Goal: Task Accomplishment & Management: Manage account settings

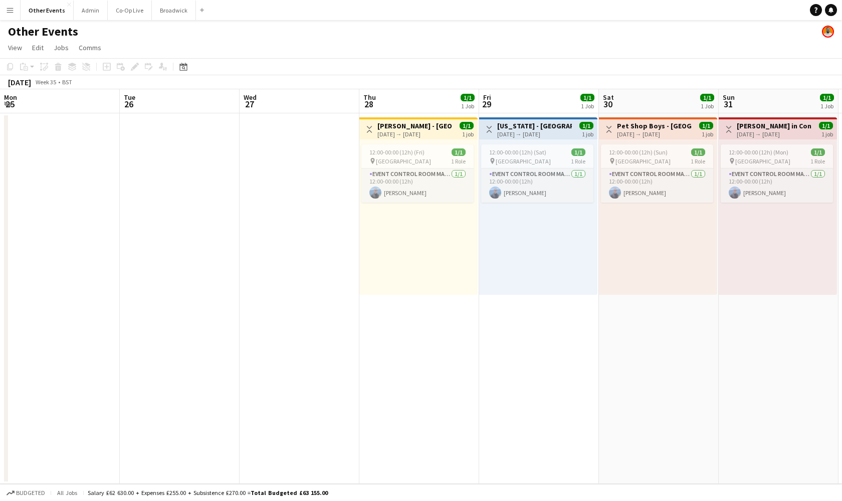
scroll to position [0, 284]
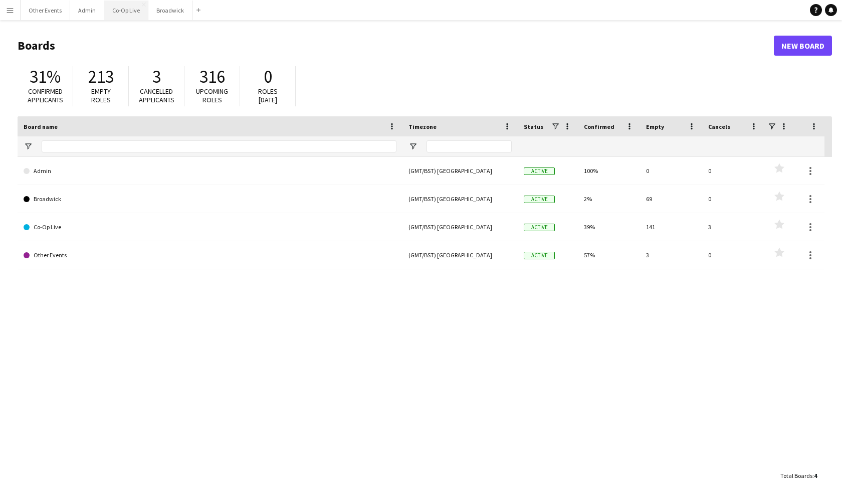
click at [116, 6] on button "Co-Op Live Close" at bounding box center [126, 11] width 44 height 20
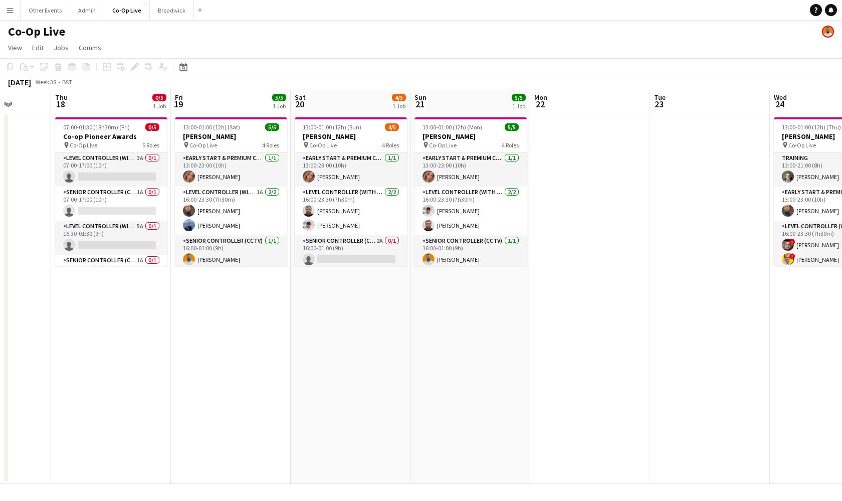
scroll to position [0, 271]
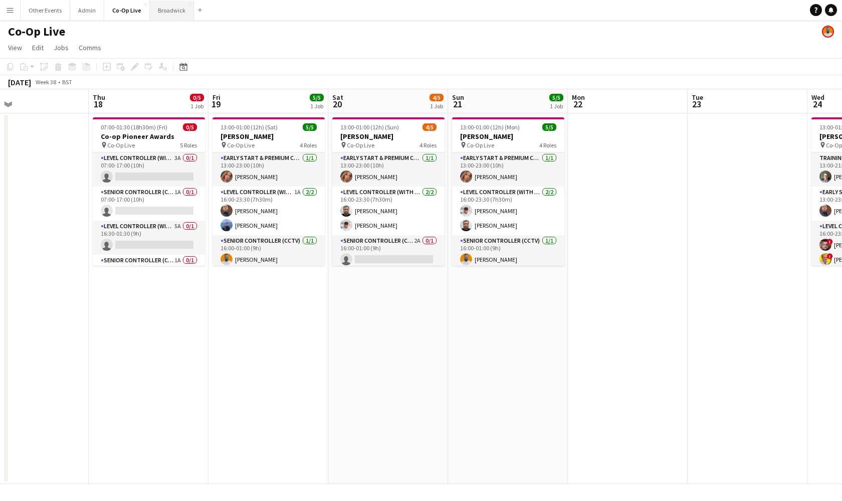
click at [172, 13] on button "Broadwick Close" at bounding box center [172, 11] width 44 height 20
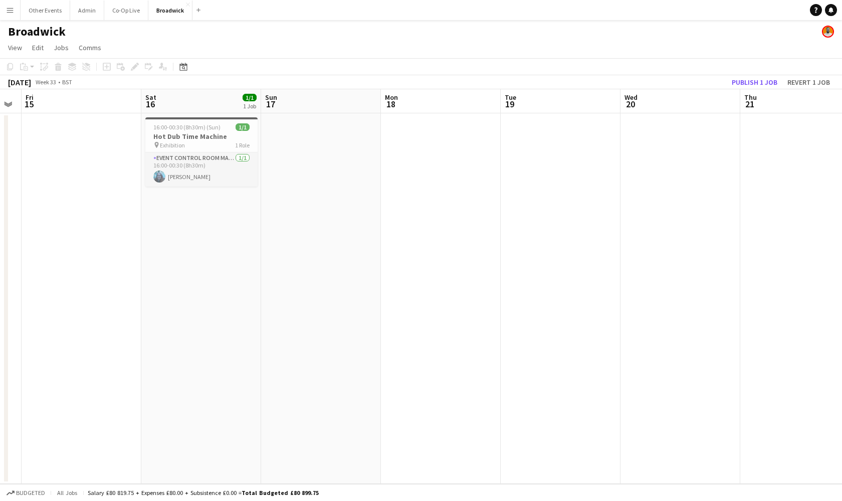
scroll to position [0, 316]
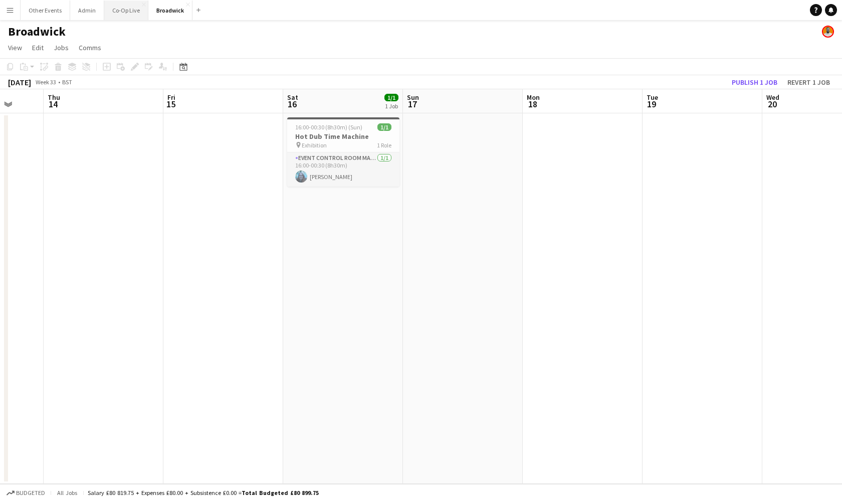
click at [118, 12] on button "Co-Op Live Close" at bounding box center [126, 11] width 44 height 20
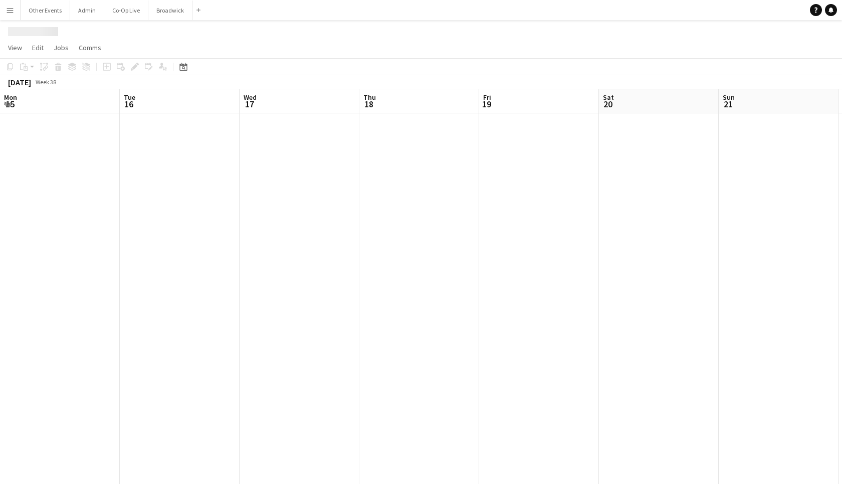
scroll to position [0, 271]
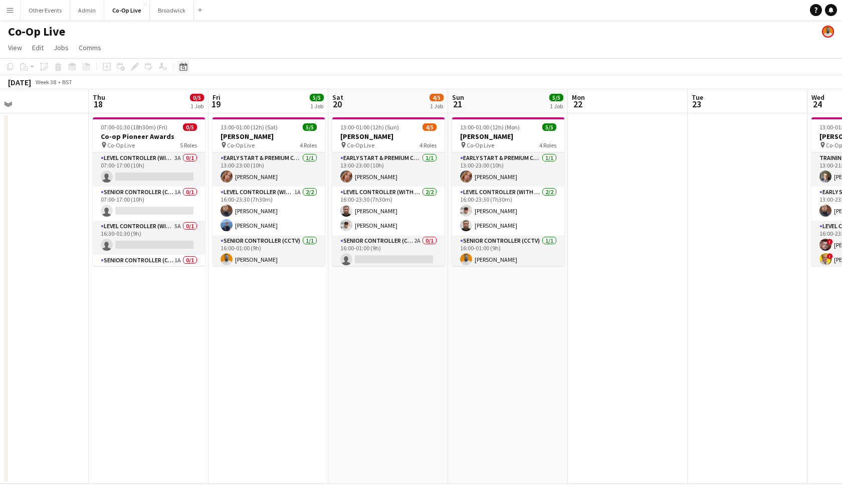
click at [185, 65] on icon at bounding box center [183, 67] width 8 height 8
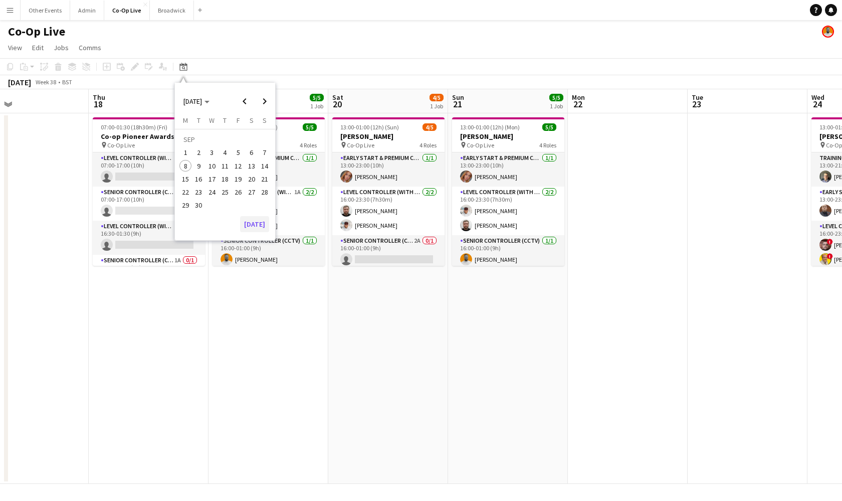
click at [259, 226] on button "[DATE]" at bounding box center [254, 224] width 29 height 16
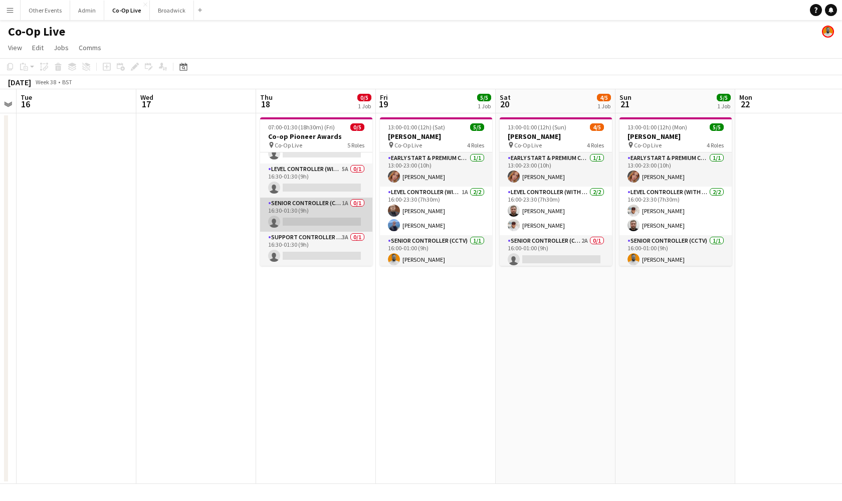
scroll to position [57, 0]
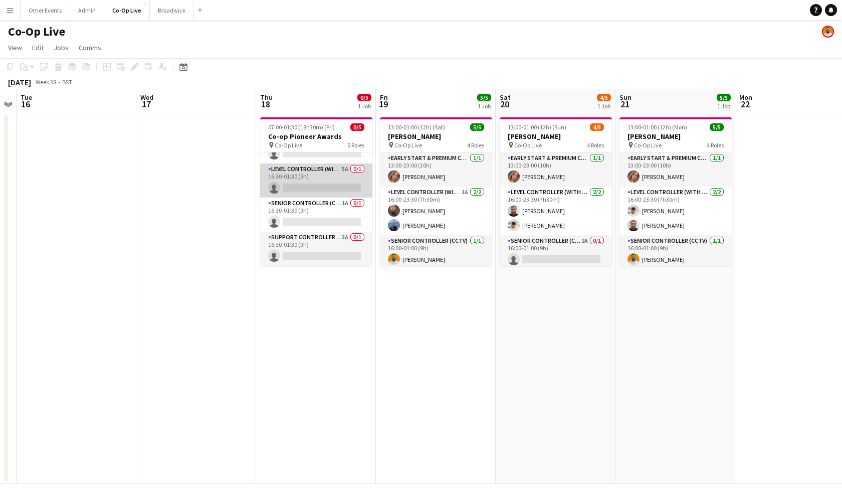
click at [342, 181] on app-card-role "Level Controller (with CCTV) 5A 0/1 16:30-01:30 (9h) single-neutral-actions" at bounding box center [316, 180] width 112 height 34
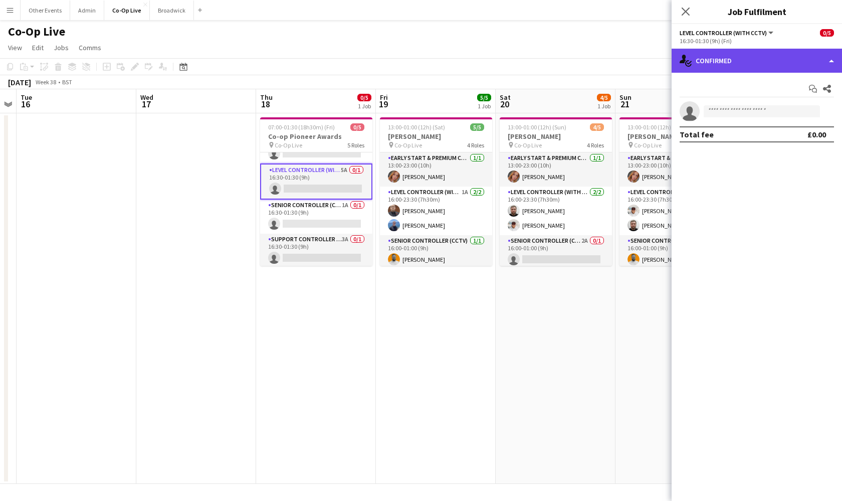
click at [758, 58] on div "single-neutral-actions-check-2 Confirmed" at bounding box center [757, 61] width 170 height 24
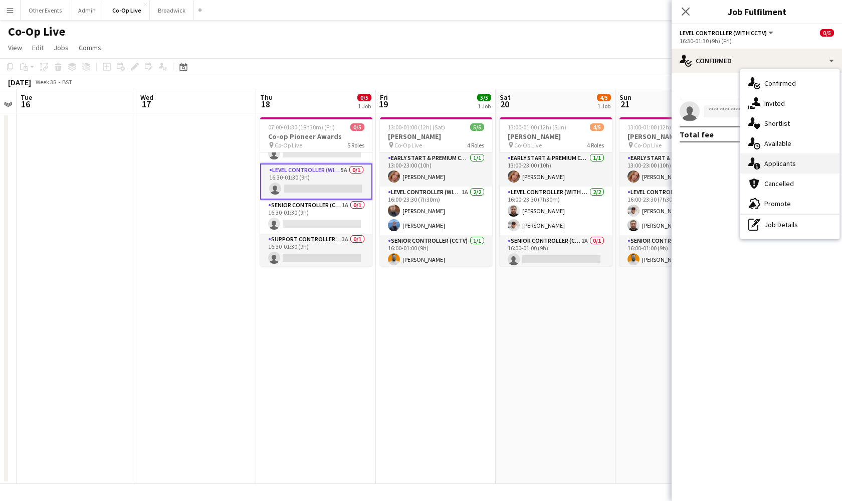
click at [784, 166] on span "Applicants" at bounding box center [780, 163] width 32 height 9
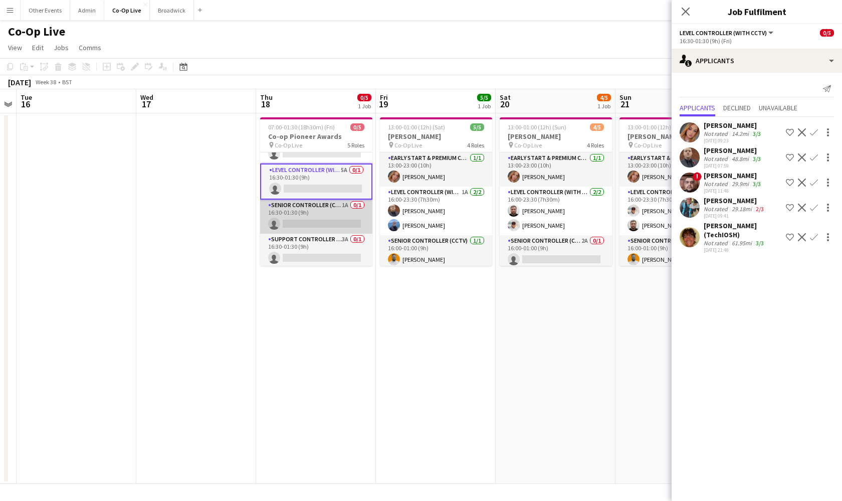
click at [333, 221] on app-card-role "Senior Controller (CCTV) 1A 0/1 16:30-01:30 (9h) single-neutral-actions" at bounding box center [316, 217] width 112 height 34
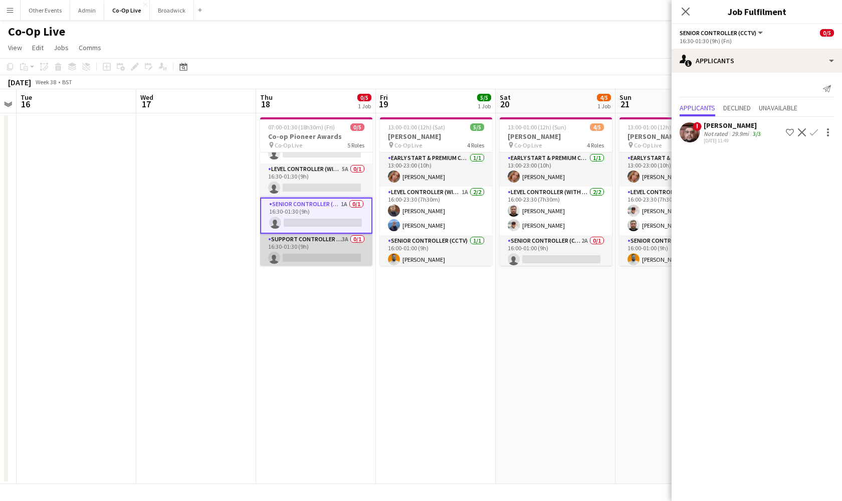
click at [328, 244] on app-card-role "Support Controller (with CCTV) 3A 0/1 16:30-01:30 (9h) single-neutral-actions" at bounding box center [316, 251] width 112 height 34
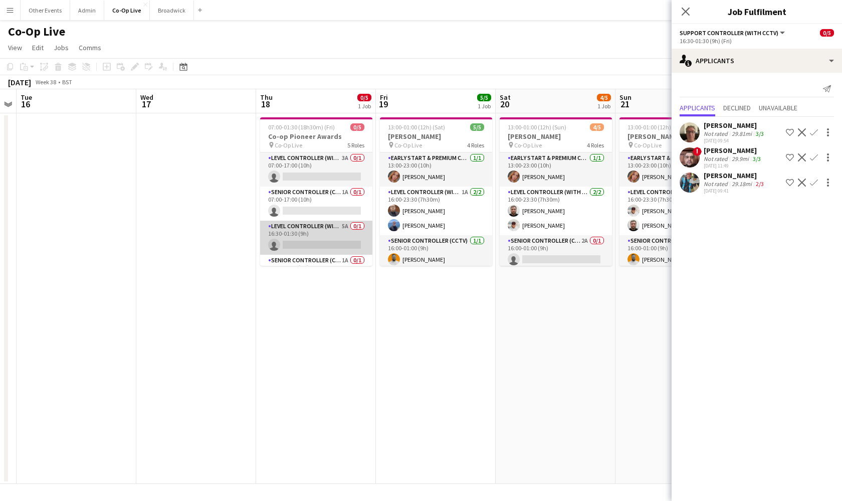
scroll to position [0, 0]
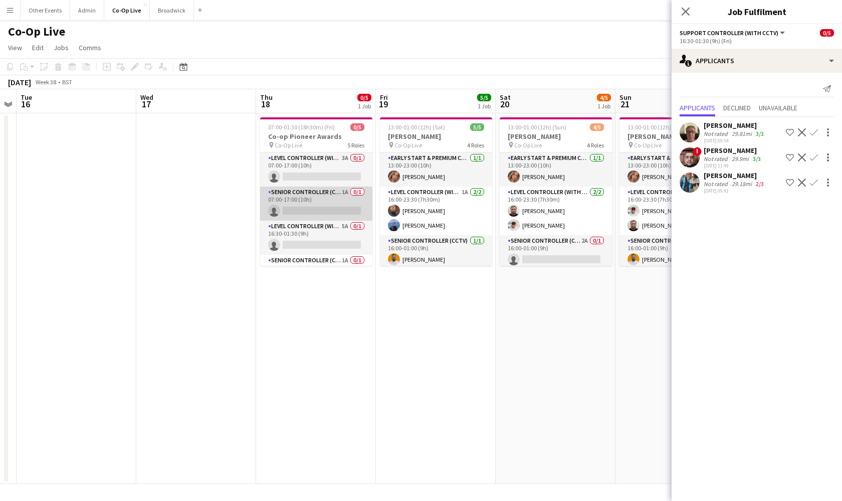
click at [329, 201] on app-card-role "Senior Controller (CCTV) 1A 0/1 07:00-17:00 (10h) single-neutral-actions" at bounding box center [316, 203] width 112 height 34
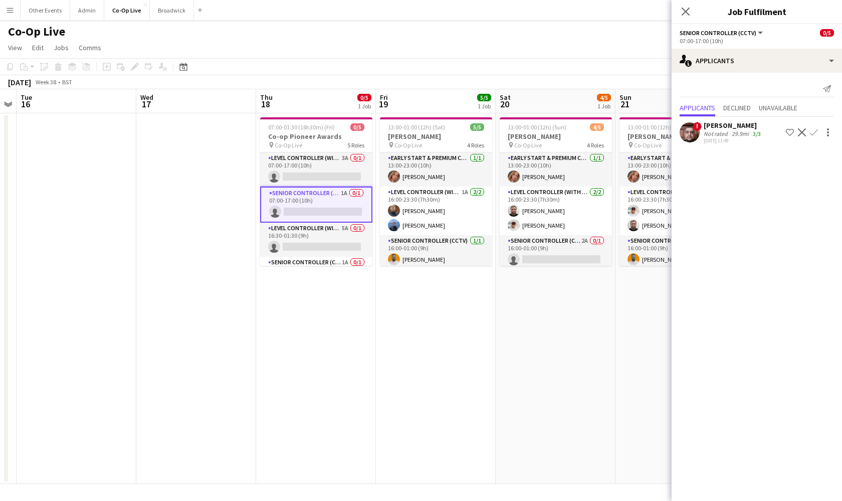
click at [814, 132] on app-icon "Confirm" at bounding box center [814, 132] width 8 height 8
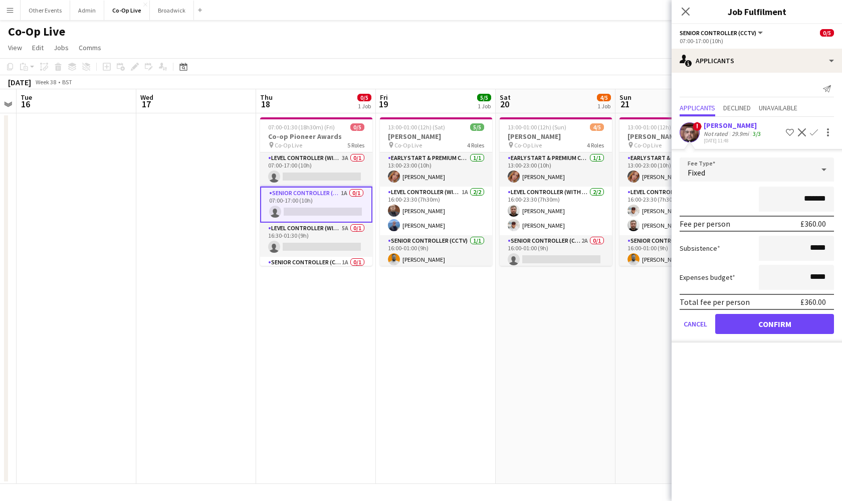
click at [773, 325] on button "Confirm" at bounding box center [774, 324] width 119 height 20
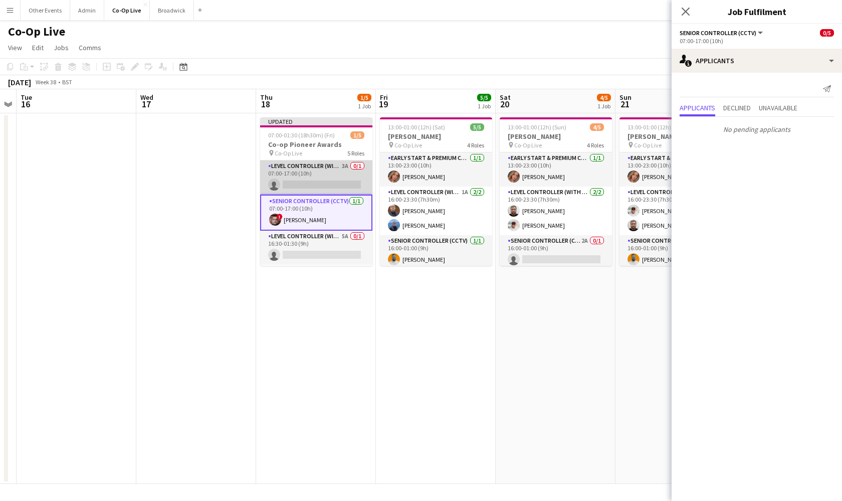
click at [351, 181] on app-card-role "Level Controller (with CCTV) 3A 0/1 07:00-17:00 (10h) single-neutral-actions" at bounding box center [316, 177] width 112 height 34
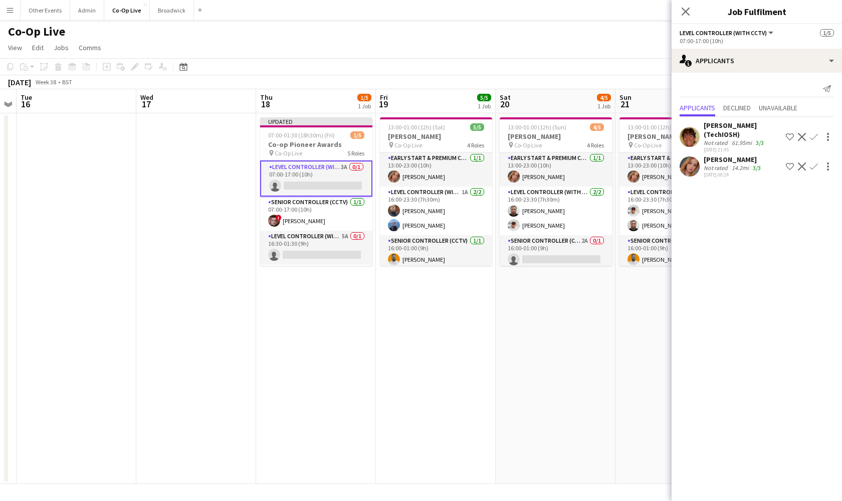
click at [817, 165] on app-icon "Confirm" at bounding box center [814, 166] width 8 height 8
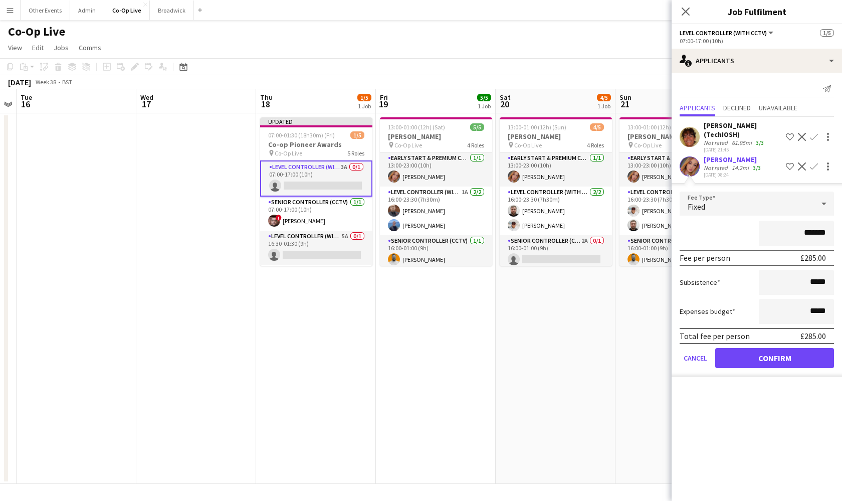
click at [788, 358] on button "Confirm" at bounding box center [774, 358] width 119 height 20
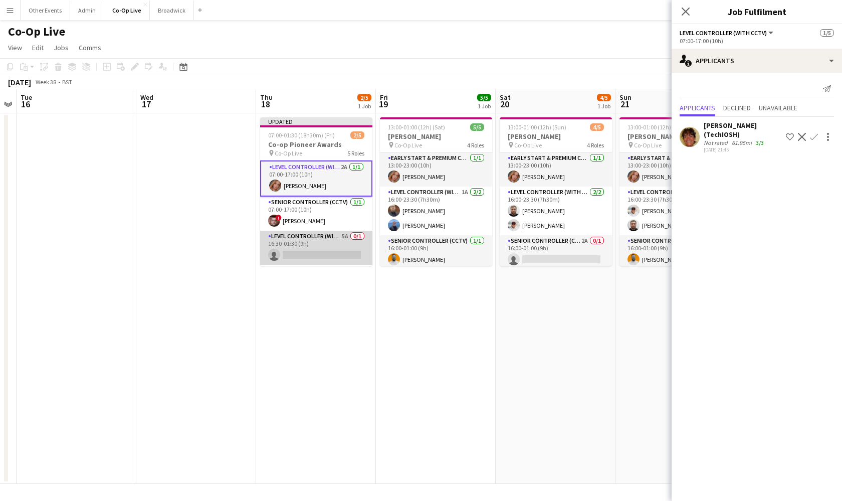
click at [326, 251] on app-card-role "Level Controller (with CCTV) 5A 0/1 16:30-01:30 (9h) single-neutral-actions" at bounding box center [316, 248] width 112 height 34
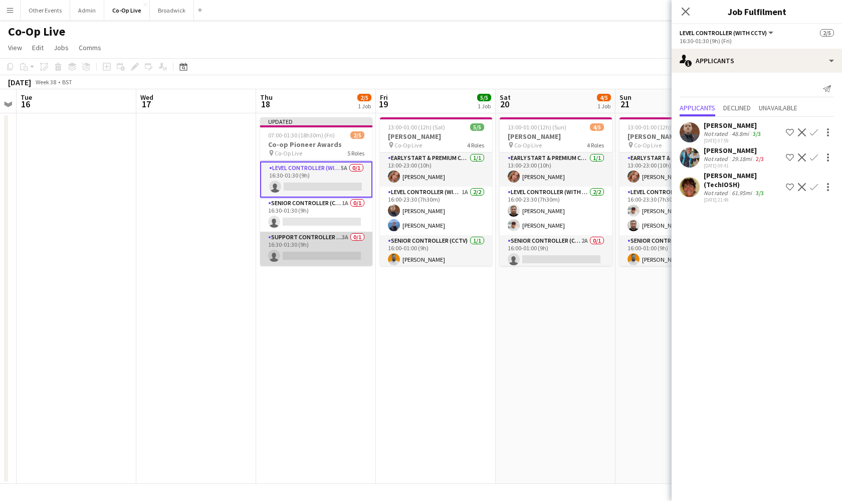
scroll to position [67, 0]
click at [326, 251] on app-card-role "Support Controller (with CCTV) 3A 0/1 16:30-01:30 (9h) single-neutral-actions" at bounding box center [316, 249] width 112 height 34
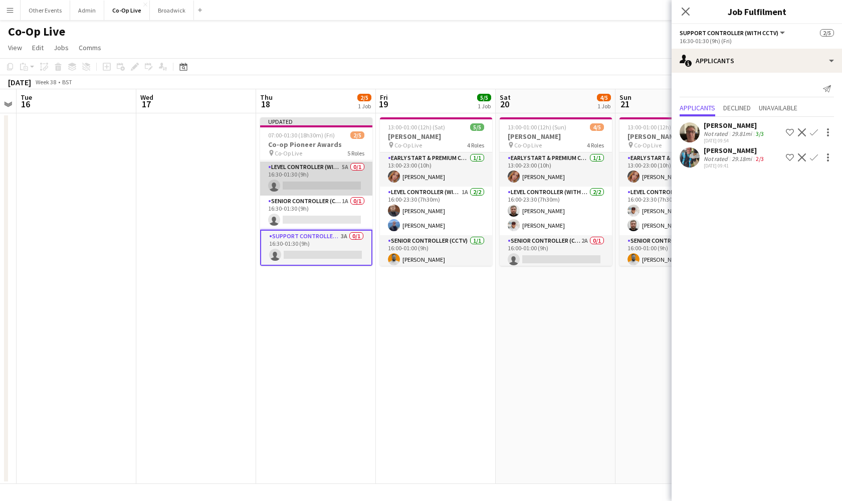
click at [332, 165] on app-card-role "Level Controller (with CCTV) 5A 0/1 16:30-01:30 (9h) single-neutral-actions" at bounding box center [316, 178] width 112 height 34
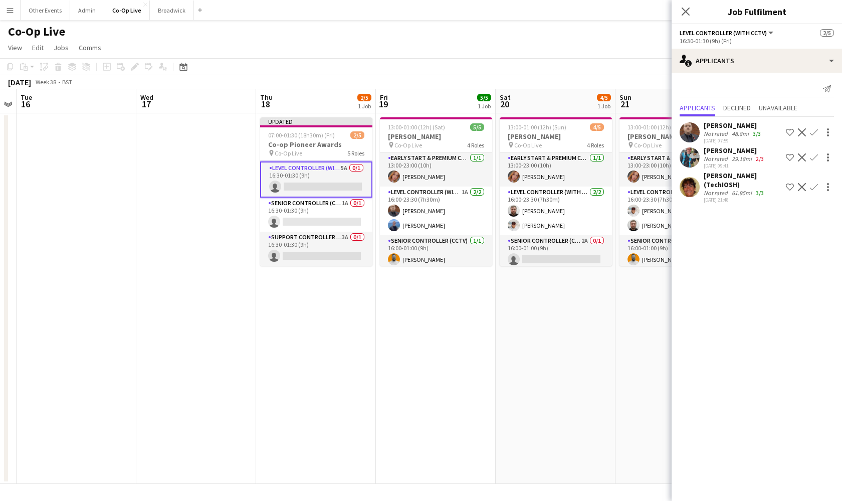
click at [814, 132] on app-icon "Confirm" at bounding box center [814, 132] width 8 height 8
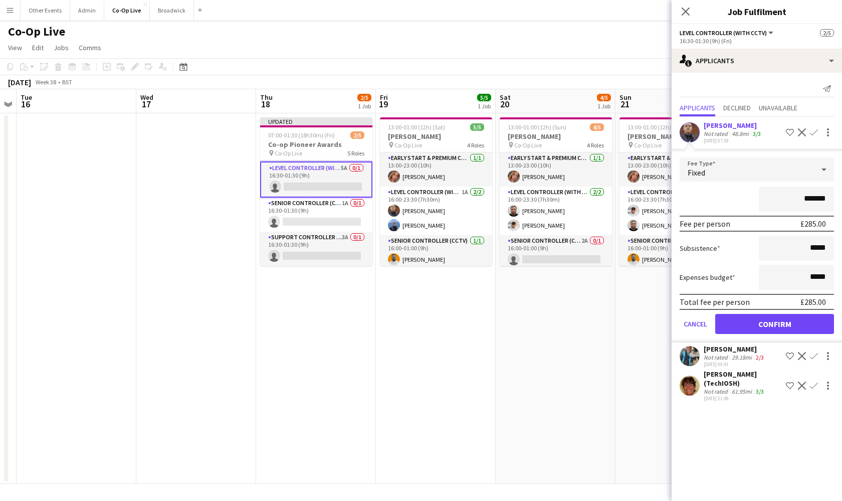
click at [790, 323] on button "Confirm" at bounding box center [774, 324] width 119 height 20
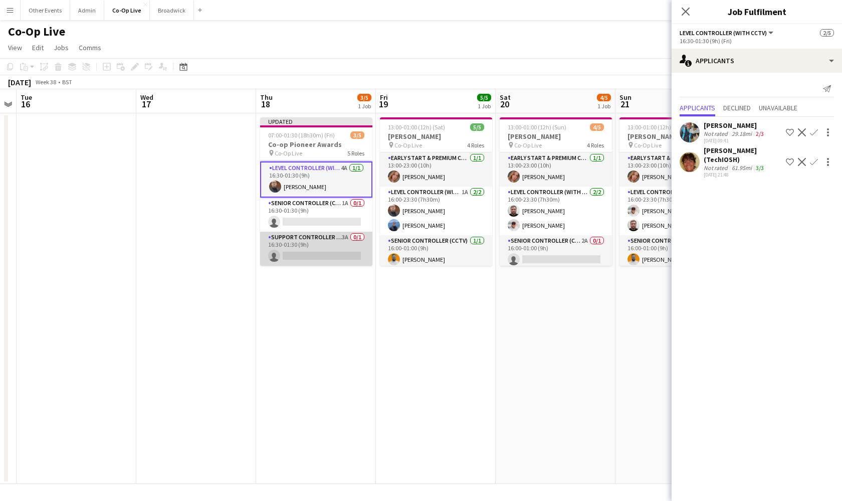
click at [341, 251] on app-card-role "Support Controller (with CCTV) 3A 0/1 16:30-01:30 (9h) single-neutral-actions" at bounding box center [316, 249] width 112 height 34
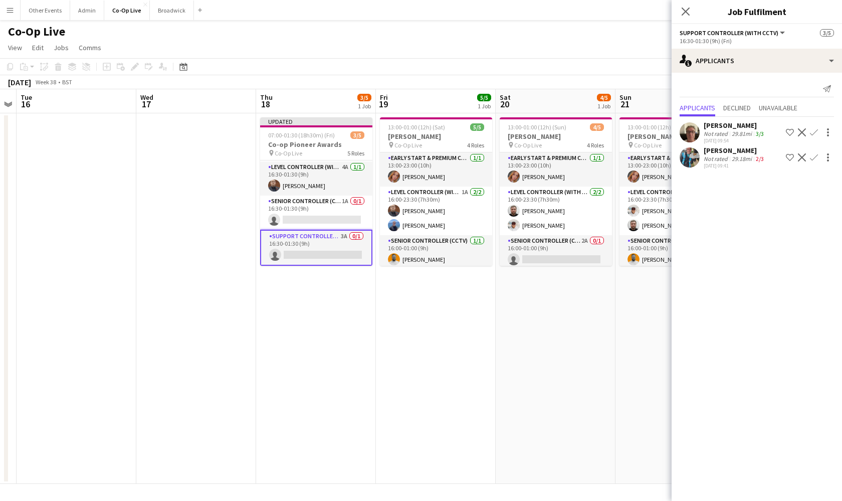
click at [816, 133] on app-icon "Confirm" at bounding box center [814, 132] width 8 height 8
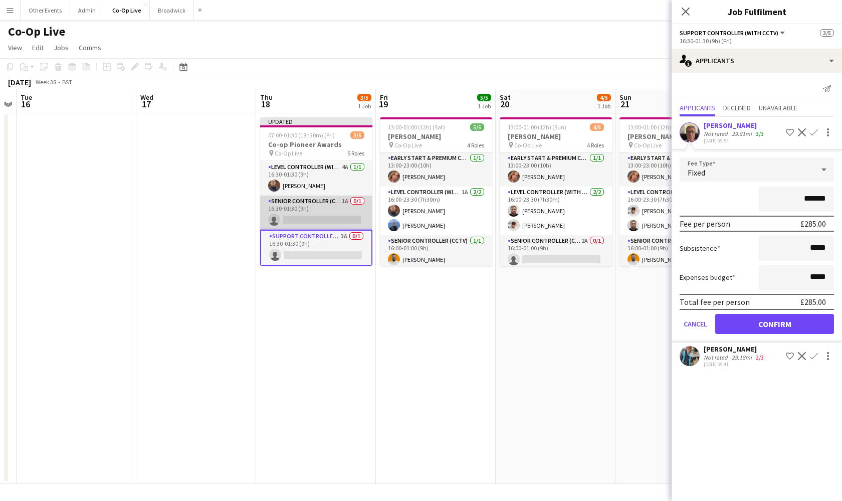
click at [303, 214] on app-card-role "Senior Controller (CCTV) 1A 0/1 16:30-01:30 (9h) single-neutral-actions" at bounding box center [316, 213] width 112 height 34
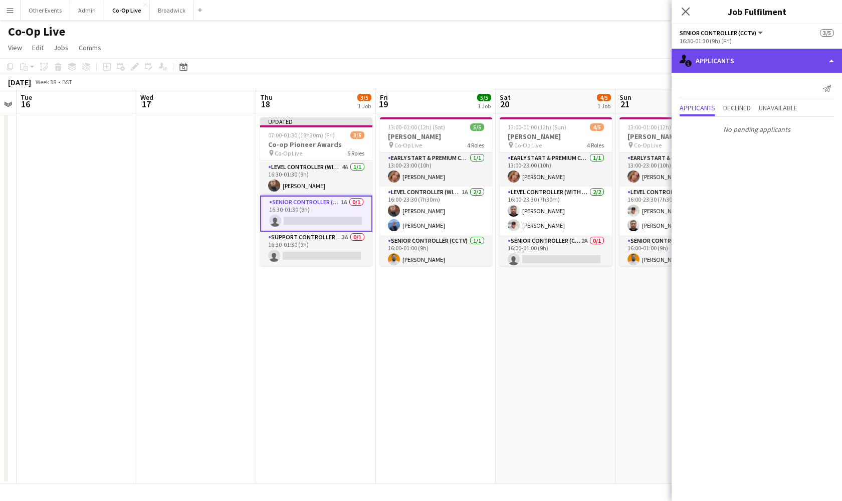
click at [792, 59] on div "single-neutral-actions-information Applicants" at bounding box center [757, 61] width 170 height 24
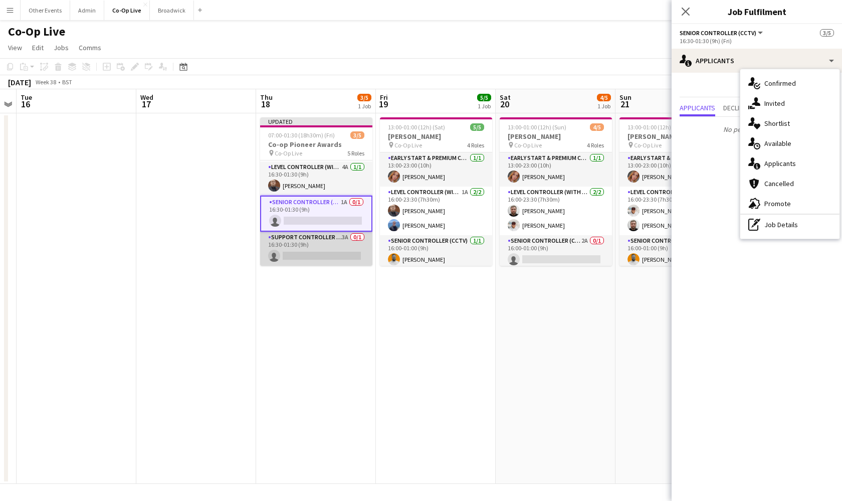
click at [325, 259] on app-card-role "Support Controller (with CCTV) 3A 0/1 16:30-01:30 (9h) single-neutral-actions" at bounding box center [316, 249] width 112 height 34
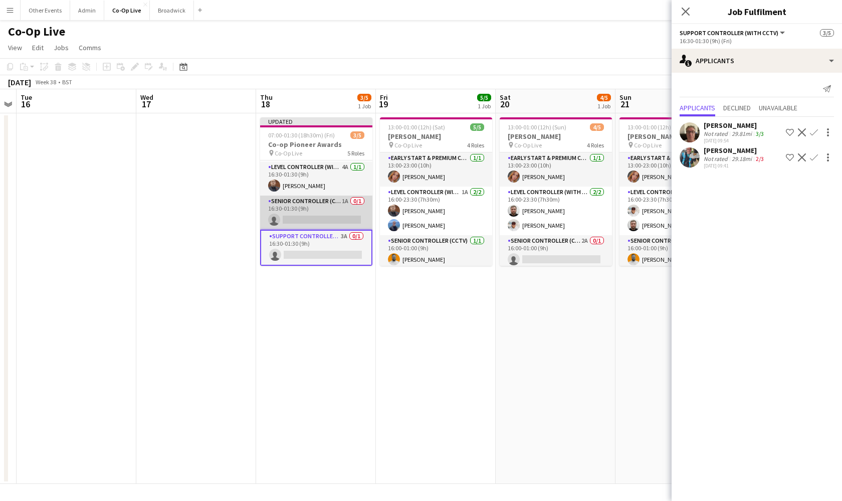
click at [336, 218] on app-card-role "Senior Controller (CCTV) 1A 0/1 16:30-01:30 (9h) single-neutral-actions" at bounding box center [316, 213] width 112 height 34
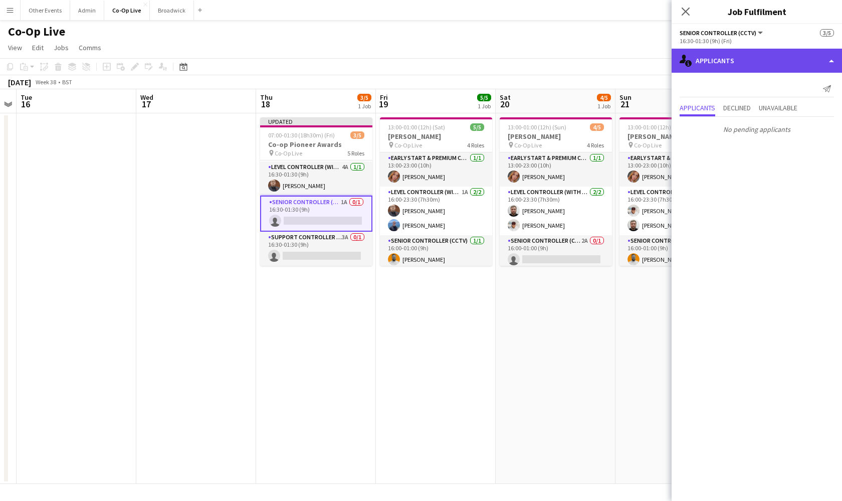
click at [751, 65] on div "single-neutral-actions-information Applicants" at bounding box center [757, 61] width 170 height 24
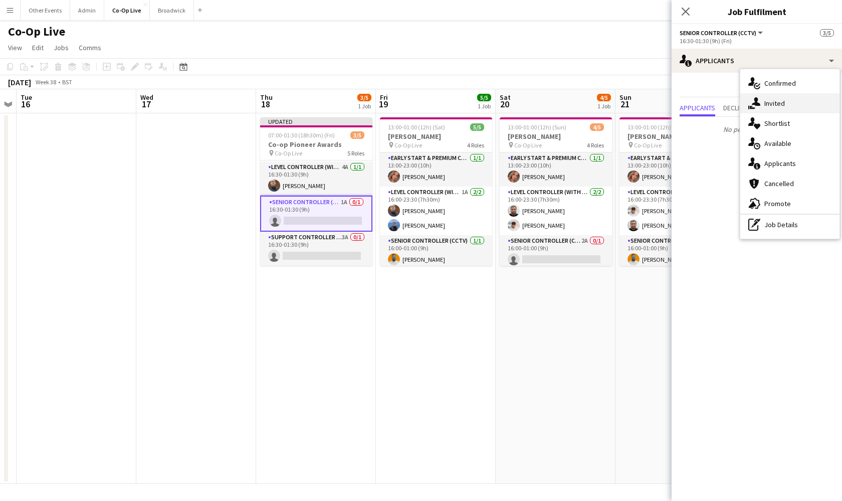
click at [773, 108] on div "single-neutral-actions-share-1 Invited" at bounding box center [789, 103] width 99 height 20
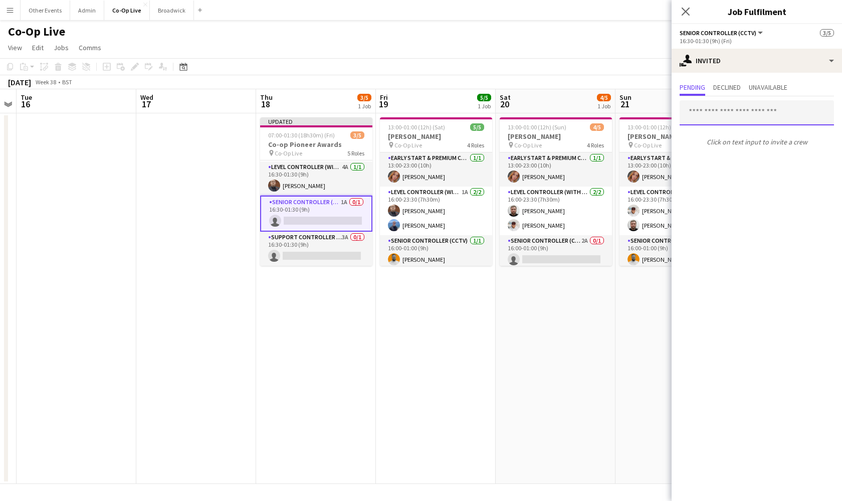
click at [743, 110] on input "text" at bounding box center [757, 112] width 154 height 25
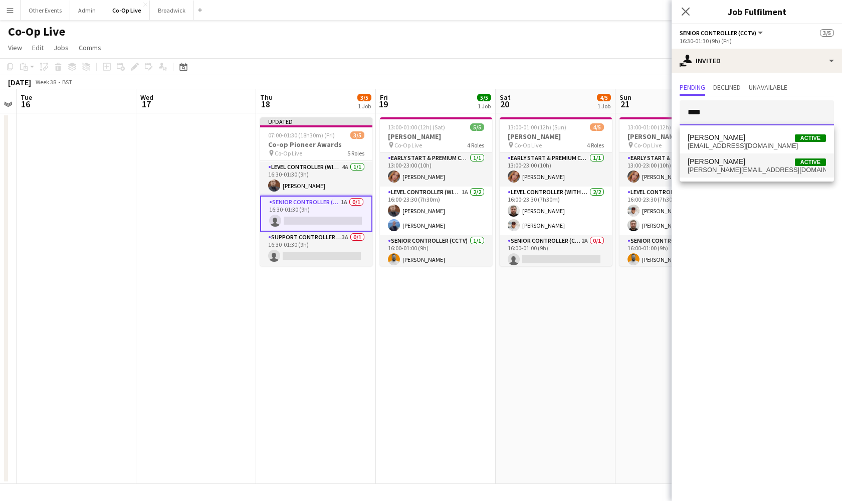
type input "****"
click at [736, 166] on span "[PERSON_NAME][EMAIL_ADDRESS][DOMAIN_NAME]" at bounding box center [757, 170] width 138 height 8
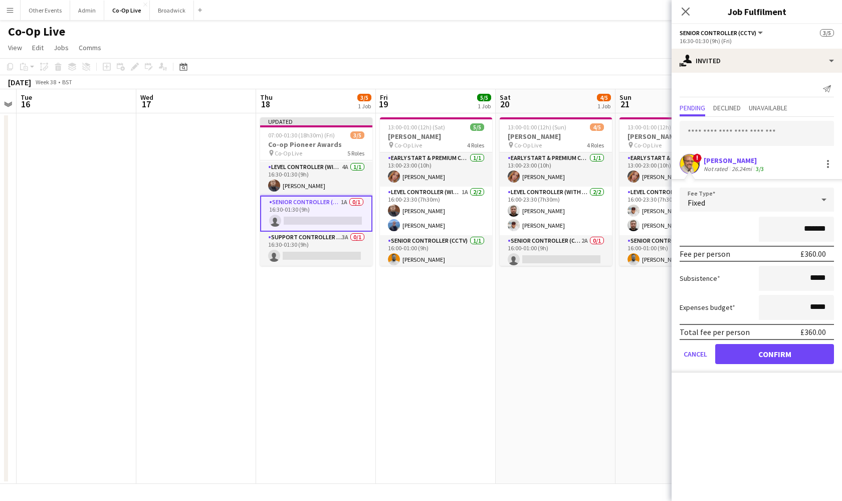
click at [787, 346] on button "Confirm" at bounding box center [774, 354] width 119 height 20
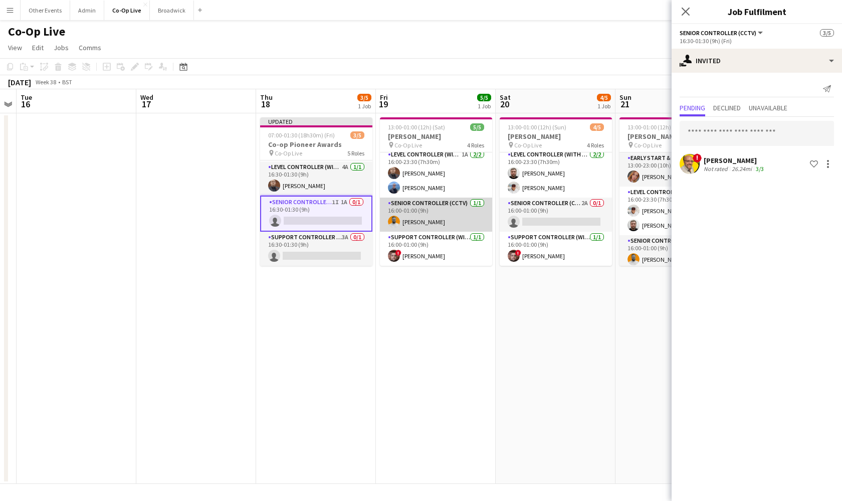
scroll to position [38, 0]
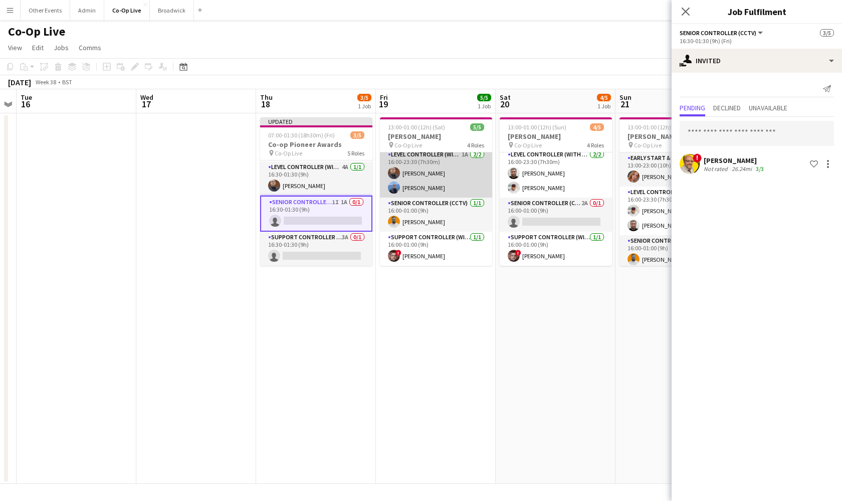
click at [449, 196] on app-card-role "Level Controller (with CCTV) 1A [DATE] 16:00-23:30 (7h30m) [PERSON_NAME] [PERSO…" at bounding box center [436, 173] width 112 height 49
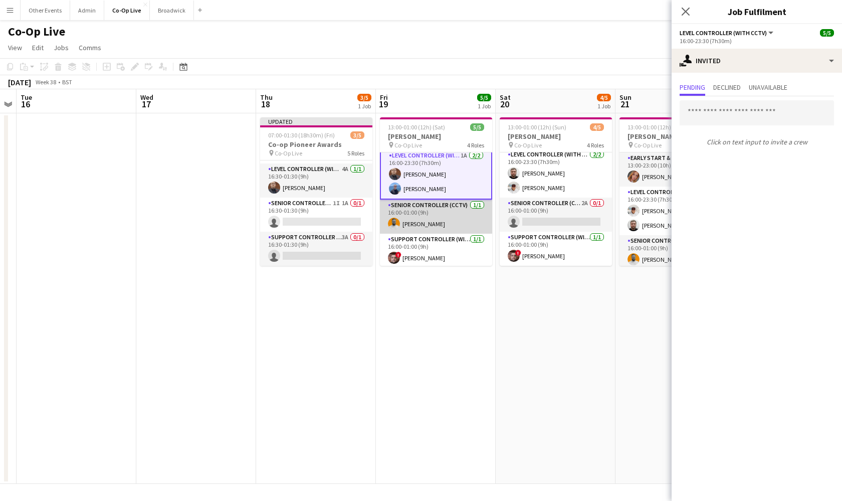
click at [459, 223] on app-card-role "Senior Controller (CCTV) [DATE] 16:00-01:00 (9h) [PERSON_NAME]" at bounding box center [436, 217] width 112 height 34
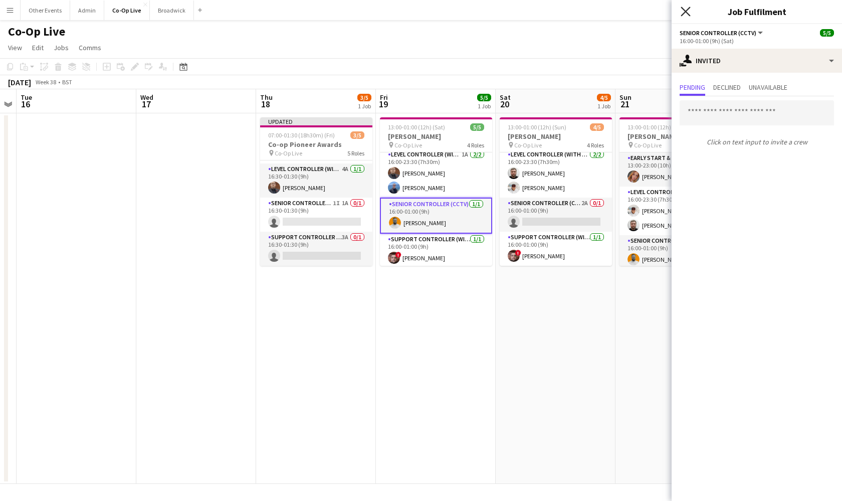
click at [687, 9] on icon "Close pop-in" at bounding box center [686, 12] width 10 height 10
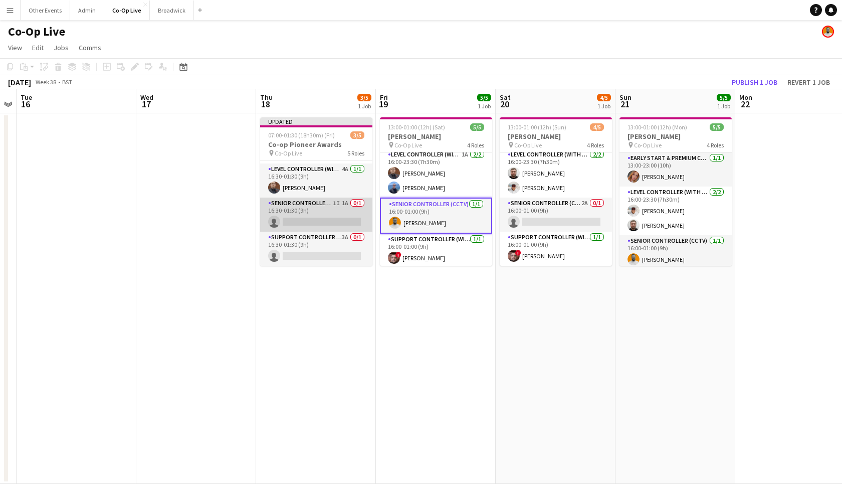
click at [339, 213] on app-card-role "Senior Controller (CCTV) 1I 1A 0/1 16:30-01:30 (9h) single-neutral-actions" at bounding box center [316, 215] width 112 height 34
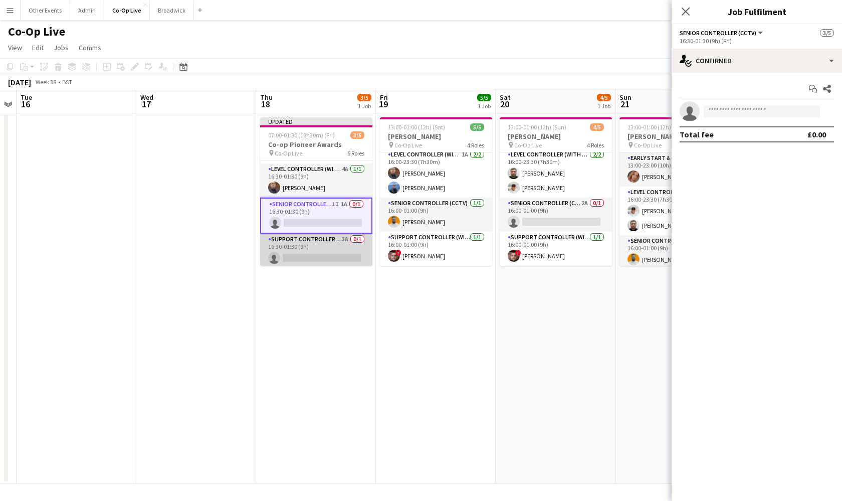
click at [302, 262] on app-card-role "Support Controller (with CCTV) 3A 0/1 16:30-01:30 (9h) single-neutral-actions" at bounding box center [316, 251] width 112 height 34
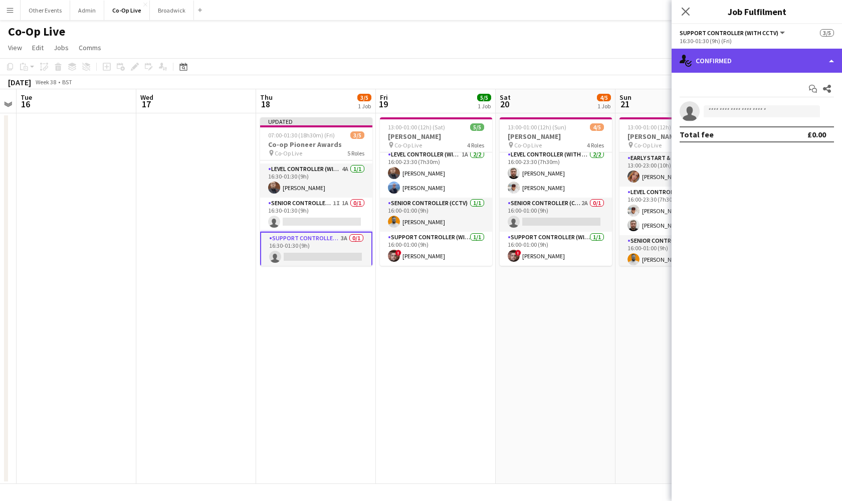
click at [746, 69] on div "single-neutral-actions-check-2 Confirmed" at bounding box center [757, 61] width 170 height 24
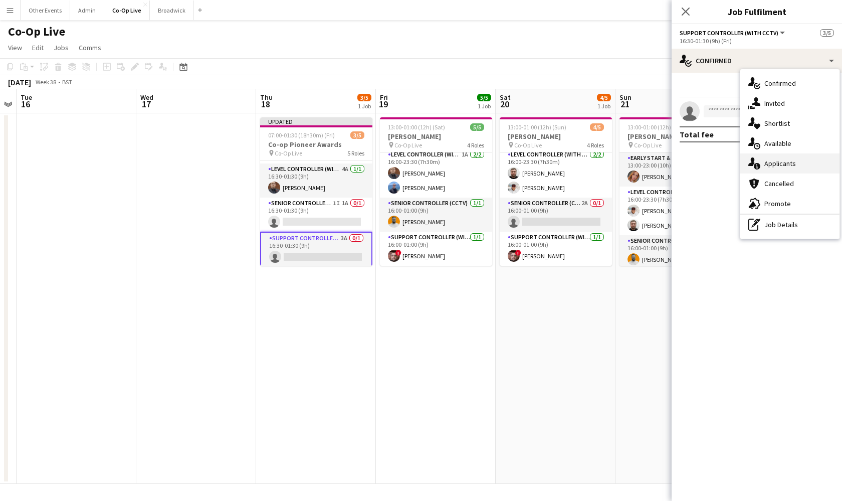
click at [792, 165] on span "Applicants" at bounding box center [780, 163] width 32 height 9
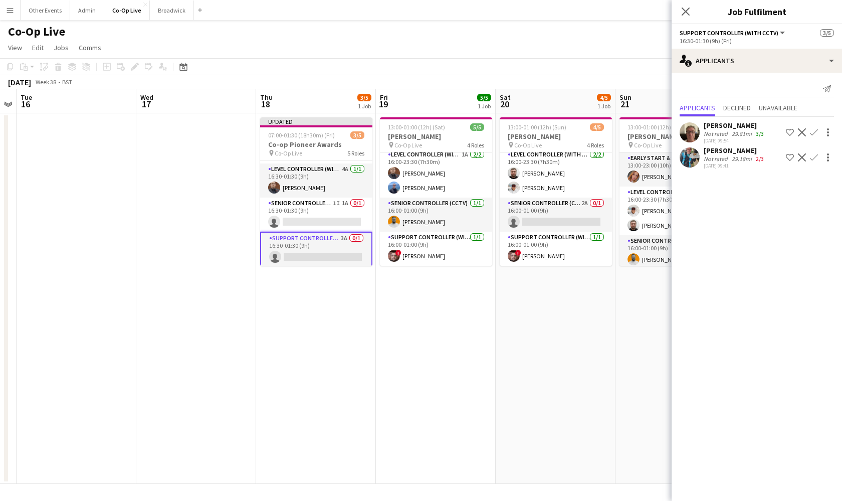
click at [815, 133] on app-icon "Confirm" at bounding box center [814, 132] width 8 height 8
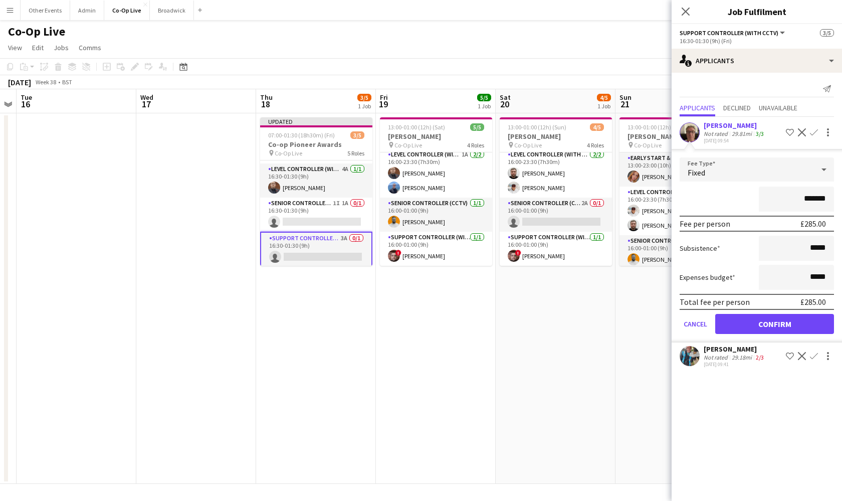
click at [780, 315] on button "Confirm" at bounding box center [774, 324] width 119 height 20
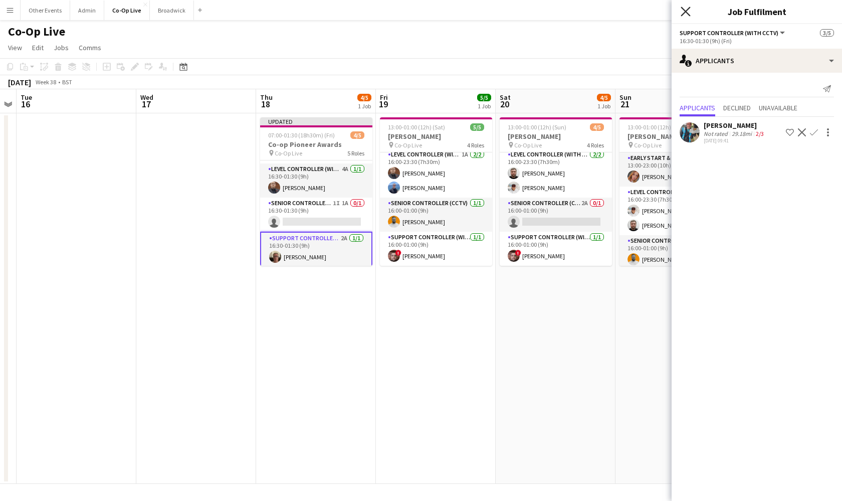
click at [687, 14] on icon "Close pop-in" at bounding box center [686, 12] width 10 height 10
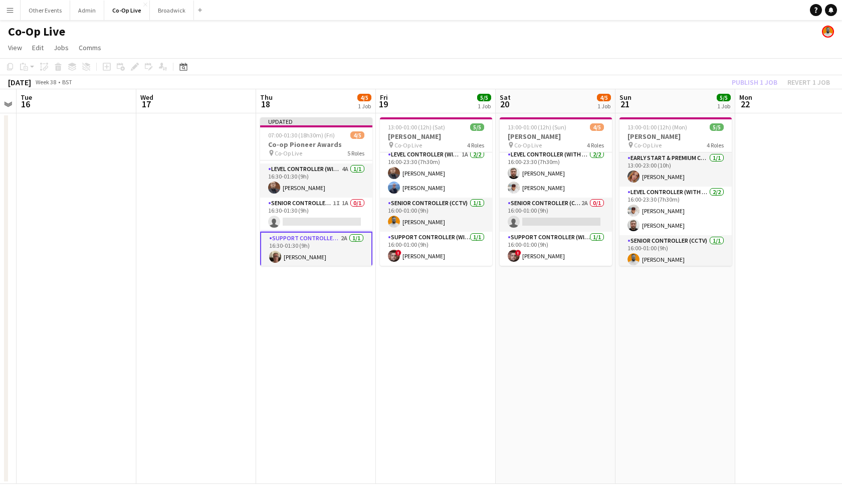
click at [614, 327] on app-date-cell "13:00-01:00 (12h) (Sun) 4/5 [PERSON_NAME] pin Co-Op Live 4 Roles Early Start & …" at bounding box center [556, 298] width 120 height 370
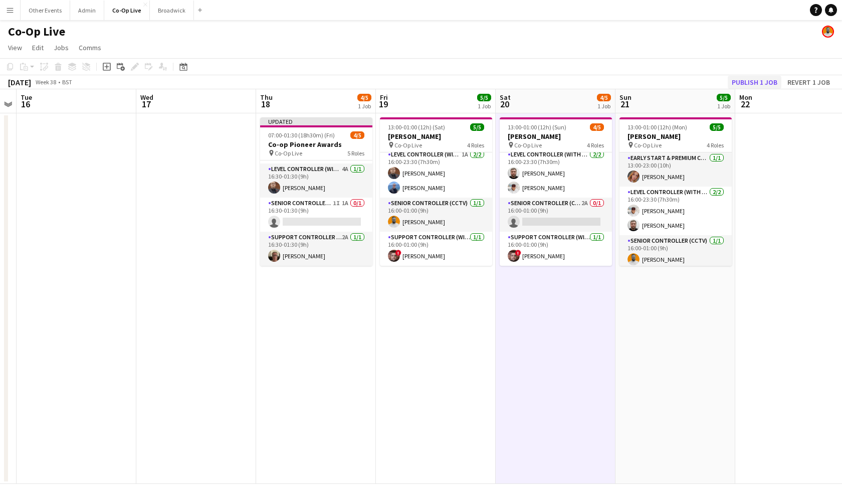
click at [766, 84] on button "Publish 1 job" at bounding box center [755, 82] width 54 height 13
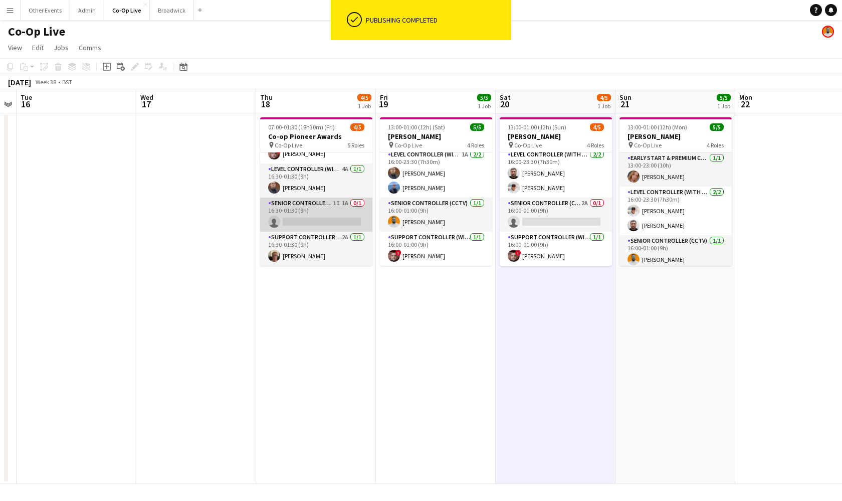
scroll to position [57, 0]
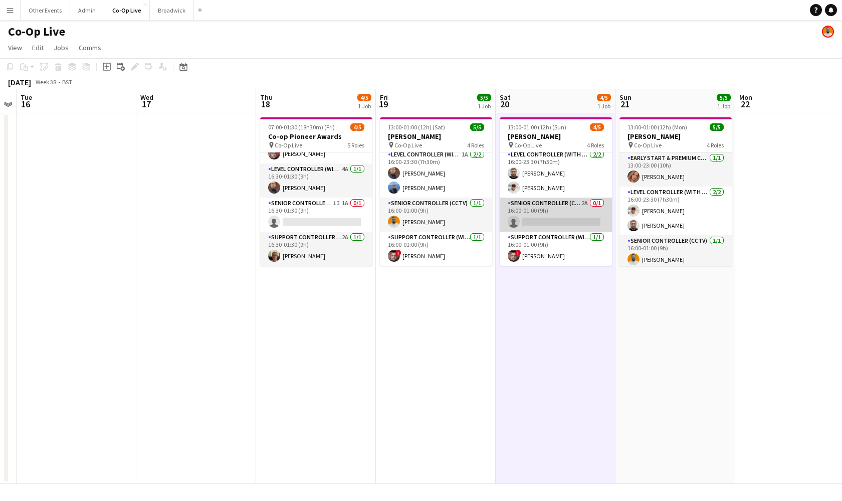
click at [560, 229] on app-card-role "Senior Controller (CCTV) 2A 0/1 16:00-01:00 (9h) single-neutral-actions" at bounding box center [556, 215] width 112 height 34
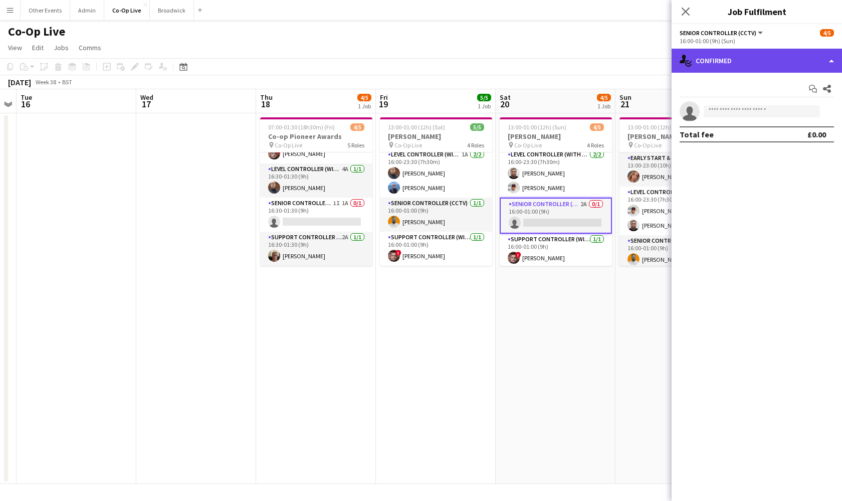
click at [808, 60] on div "single-neutral-actions-check-2 Confirmed" at bounding box center [757, 61] width 170 height 24
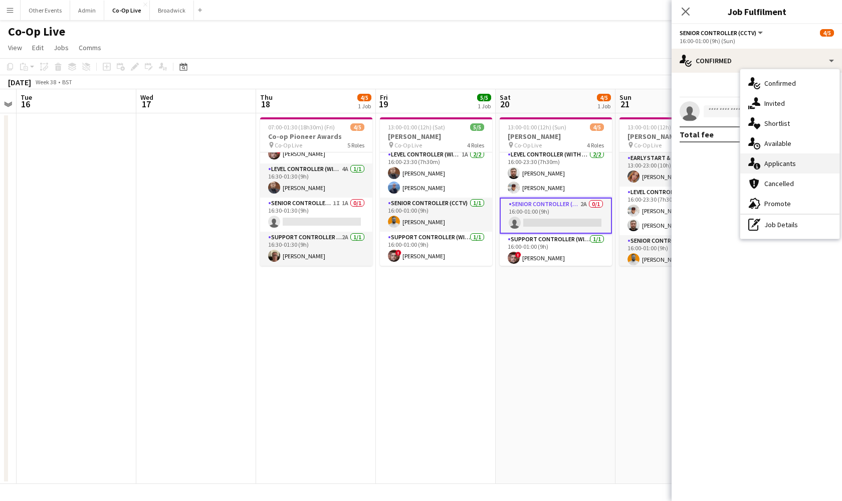
click at [806, 164] on div "single-neutral-actions-information Applicants" at bounding box center [789, 163] width 99 height 20
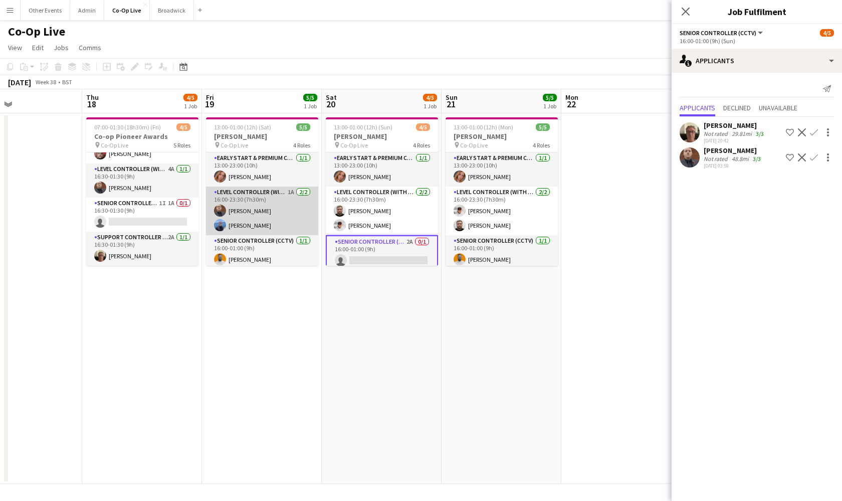
scroll to position [0, 0]
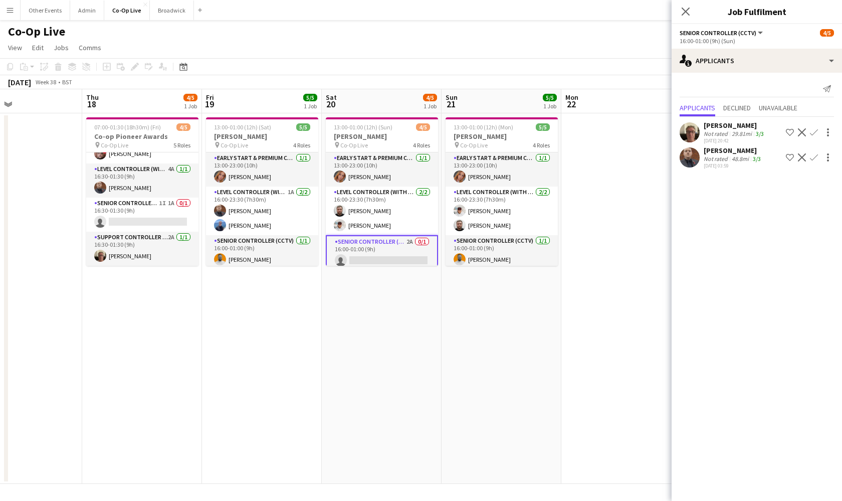
click at [815, 130] on app-icon "Confirm" at bounding box center [814, 132] width 8 height 8
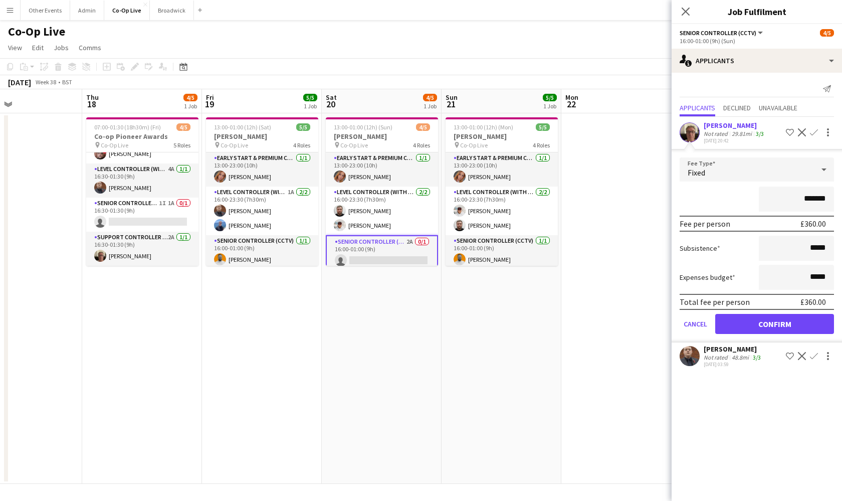
click at [796, 325] on button "Confirm" at bounding box center [774, 324] width 119 height 20
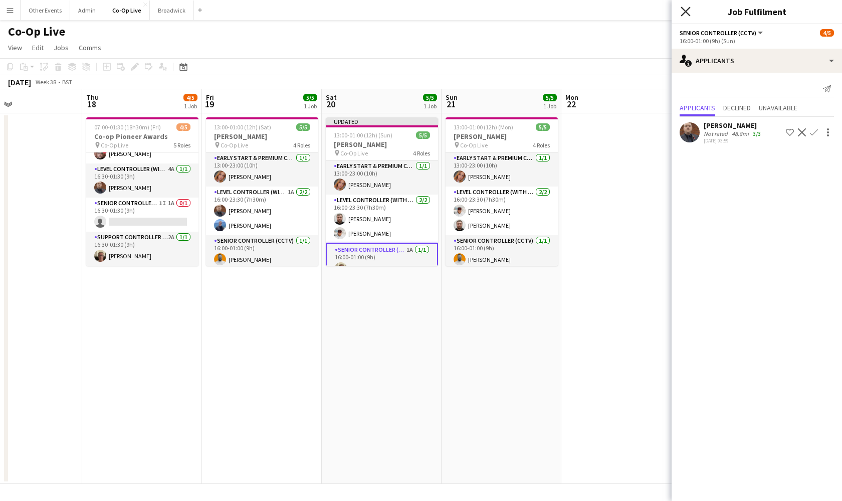
click at [688, 11] on icon "Close pop-in" at bounding box center [686, 12] width 10 height 10
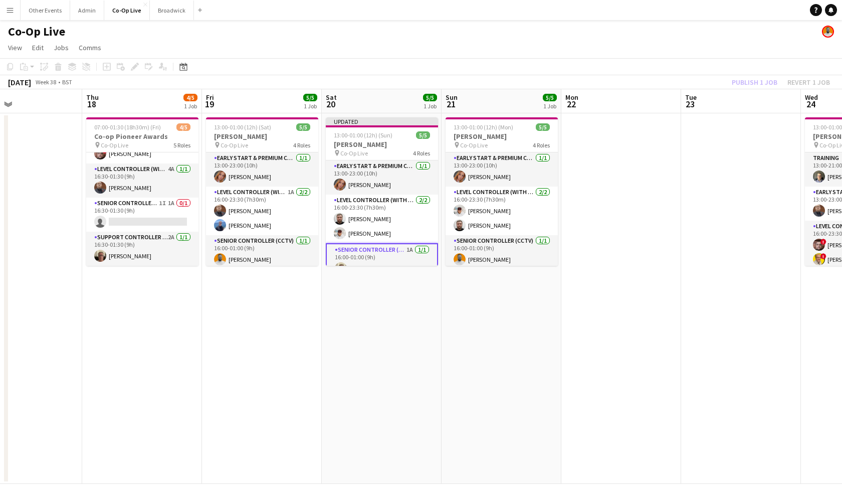
click at [754, 91] on app-board-header-date "Tue 23" at bounding box center [741, 101] width 120 height 24
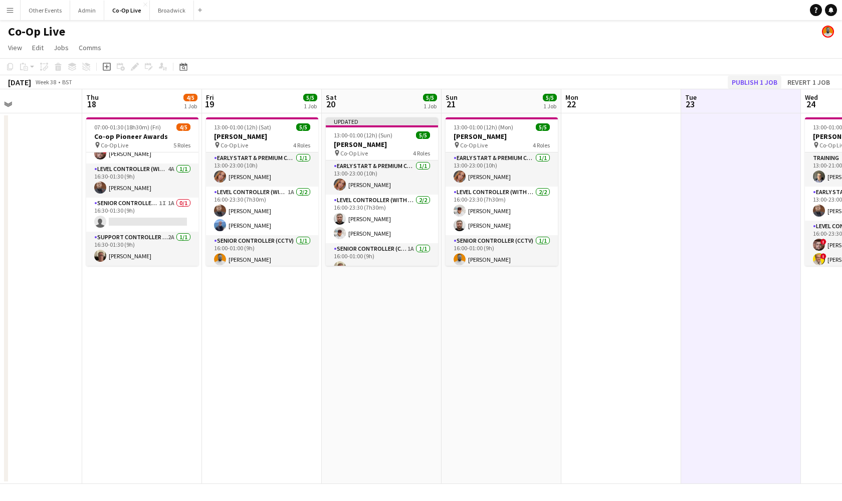
click at [754, 84] on button "Publish 1 job" at bounding box center [755, 82] width 54 height 13
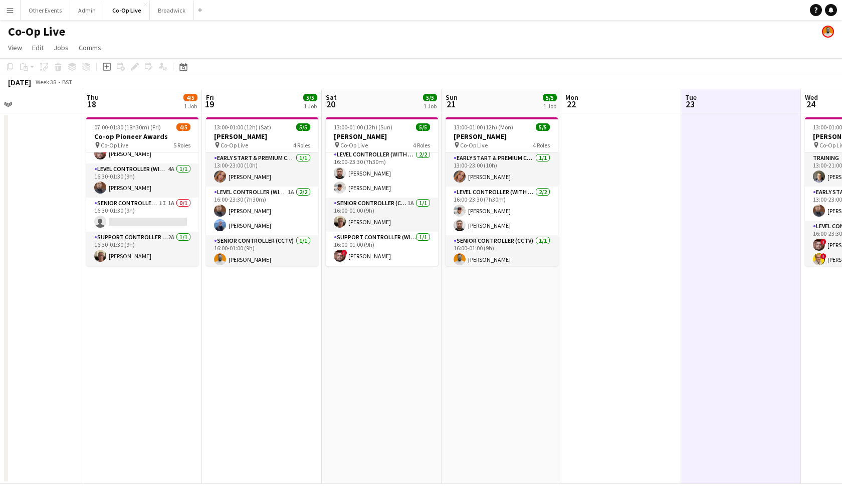
click at [290, 3] on app-navbar "Menu Boards Boards Boards All jobs Status Workforce Workforce My Workforce Recr…" at bounding box center [421, 10] width 842 height 20
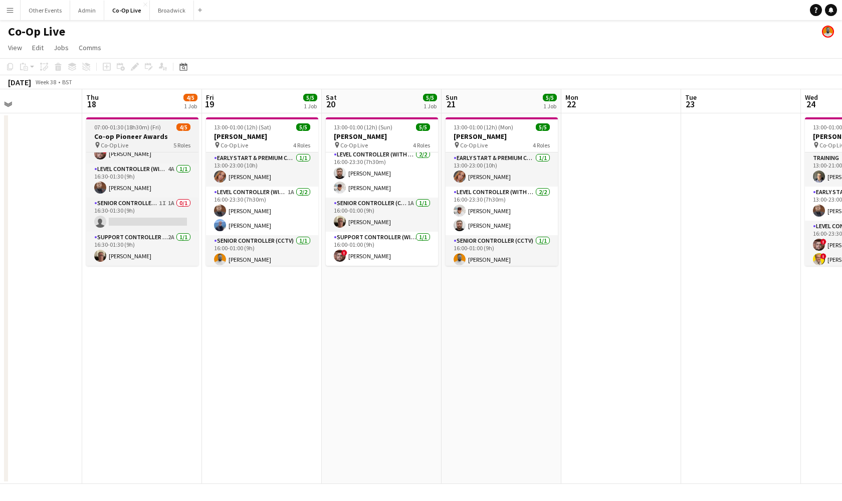
click at [140, 124] on span "07:00-01:30 (18h30m) (Fri)" at bounding box center [127, 127] width 67 height 8
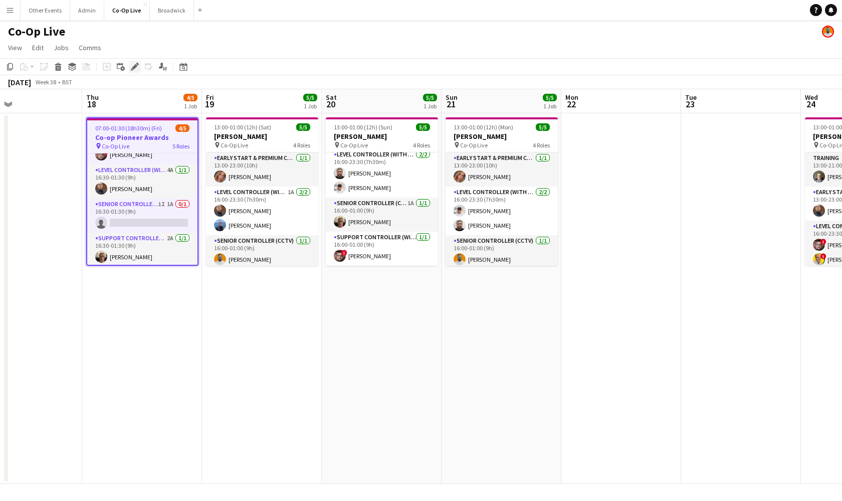
click at [133, 66] on icon "Edit" at bounding box center [135, 67] width 8 height 8
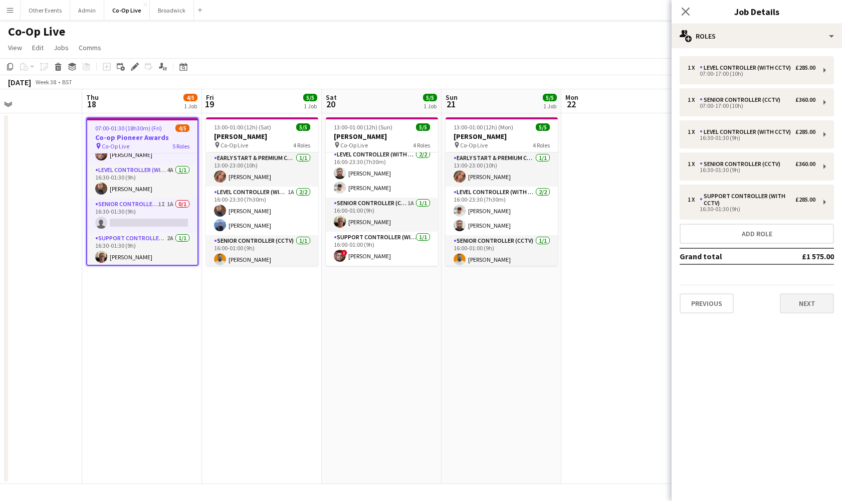
click at [815, 308] on button "Next" at bounding box center [807, 303] width 54 height 20
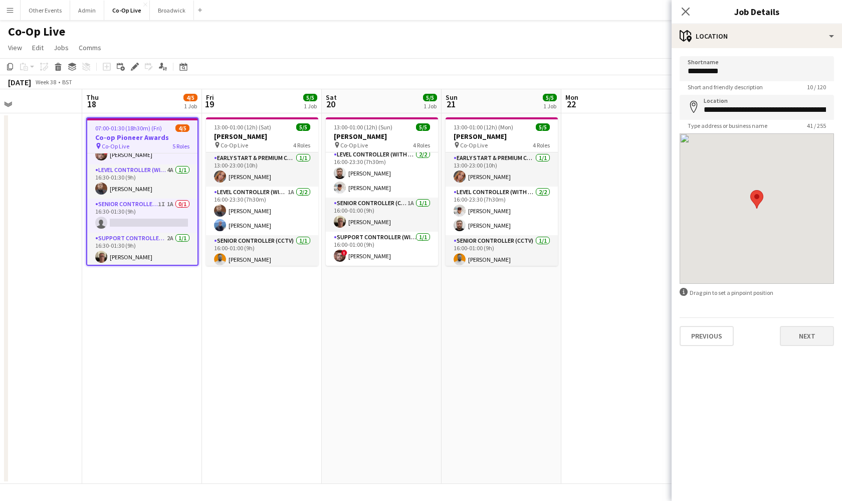
click at [813, 340] on button "Next" at bounding box center [807, 336] width 54 height 20
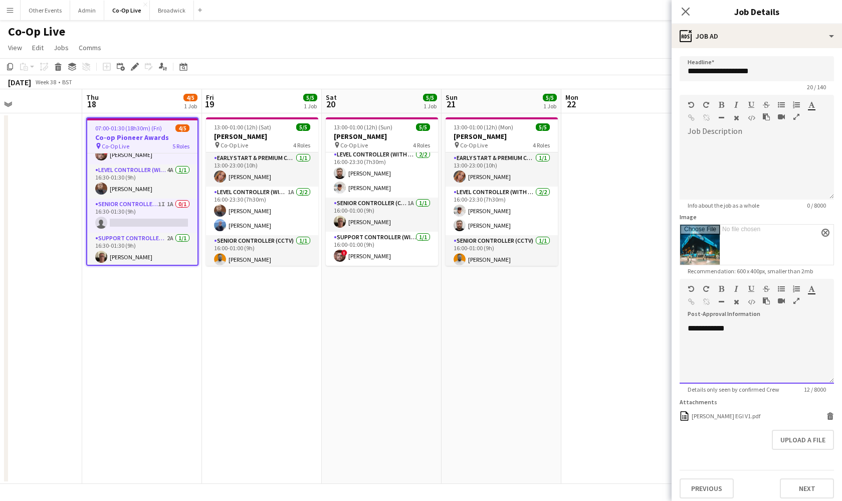
click at [748, 342] on div "**********" at bounding box center [757, 353] width 154 height 60
click at [828, 416] on icon at bounding box center [830, 417] width 5 height 5
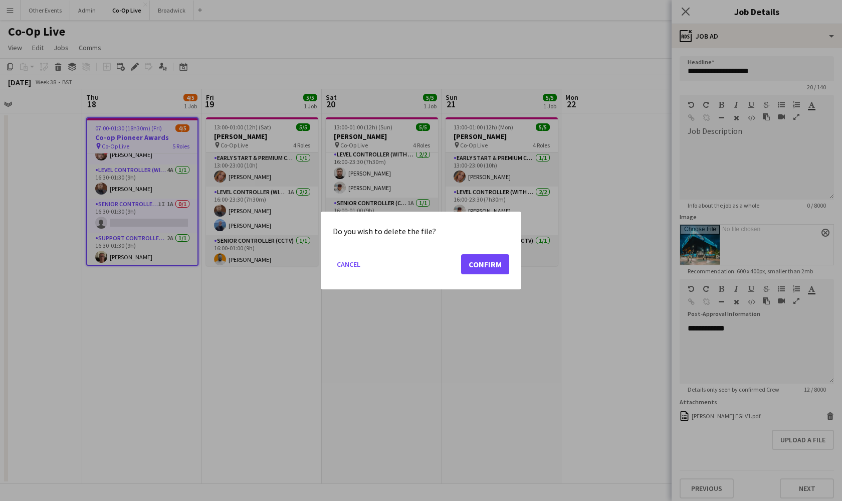
click at [487, 256] on button "Confirm" at bounding box center [485, 264] width 48 height 20
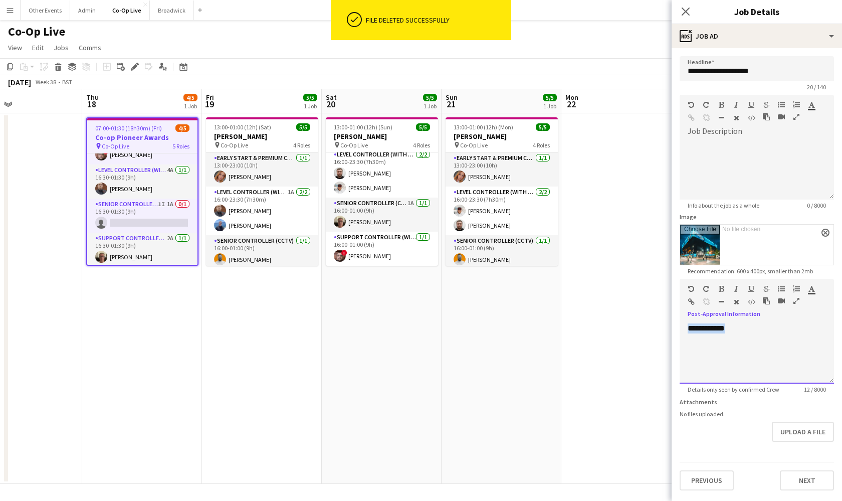
drag, startPoint x: 765, startPoint y: 337, endPoint x: 651, endPoint y: 318, distance: 116.0
click at [651, 318] on body "ok-circled File deleted successfully Menu Boards Boards Boards All jobs Status …" at bounding box center [421, 250] width 842 height 501
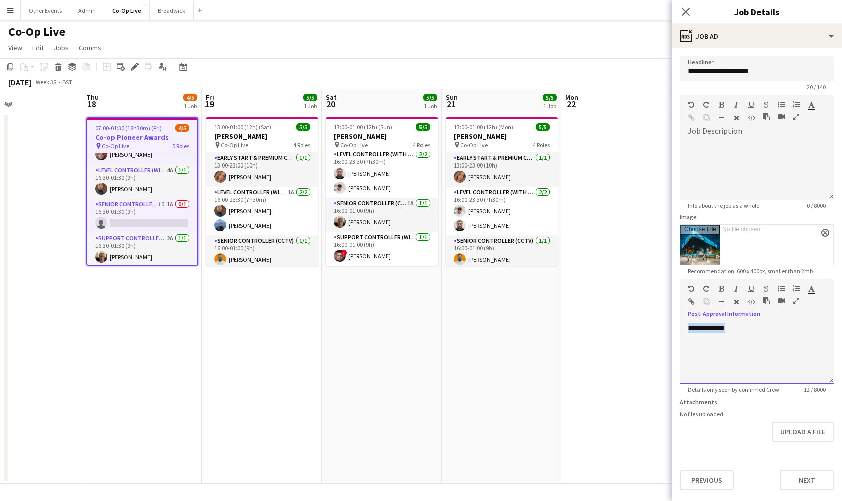
paste div
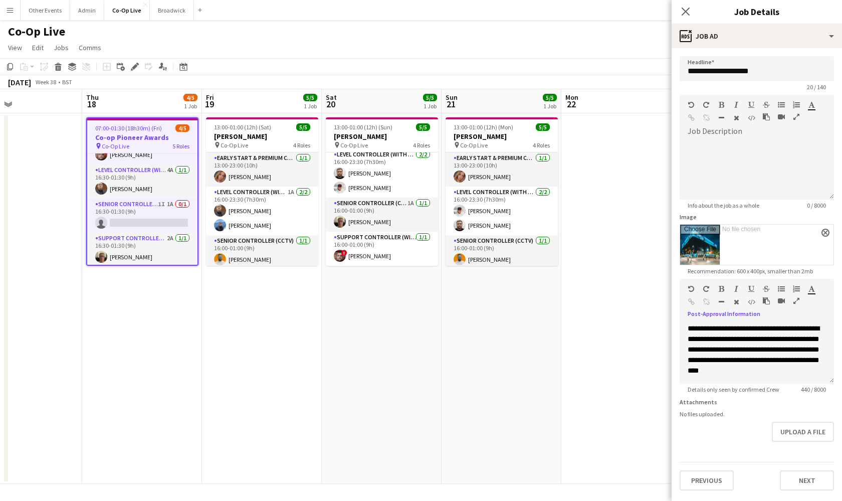
click at [640, 332] on app-date-cell at bounding box center [621, 298] width 120 height 370
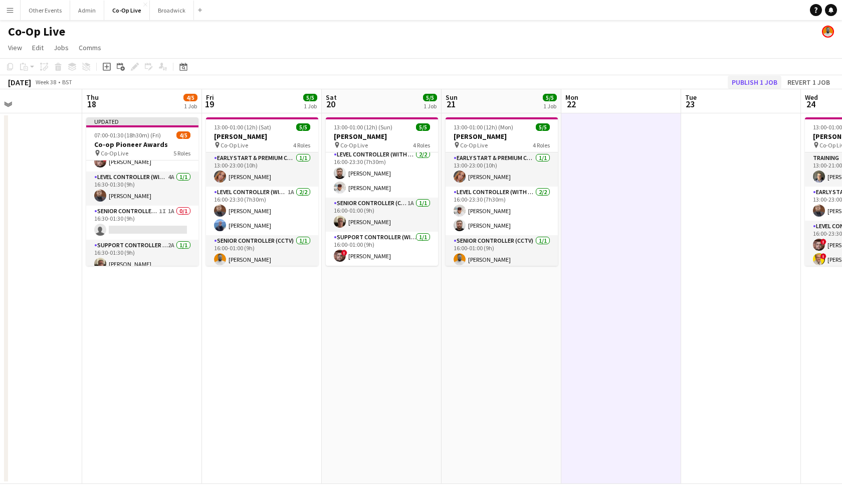
click at [741, 81] on button "Publish 1 job" at bounding box center [755, 82] width 54 height 13
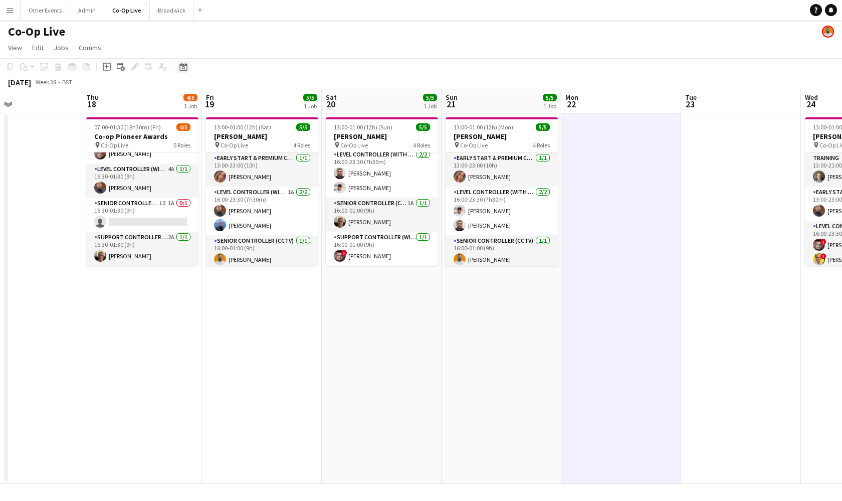
click at [185, 63] on icon "Date picker" at bounding box center [183, 67] width 8 height 8
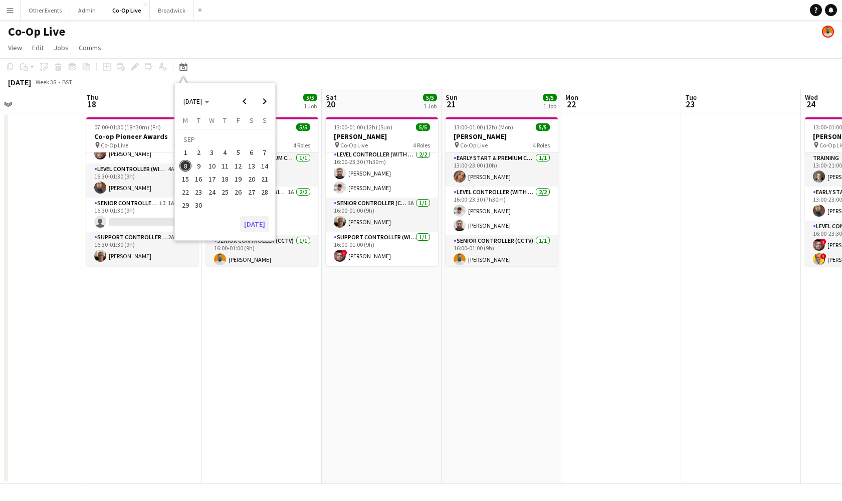
click at [261, 219] on button "[DATE]" at bounding box center [254, 224] width 29 height 16
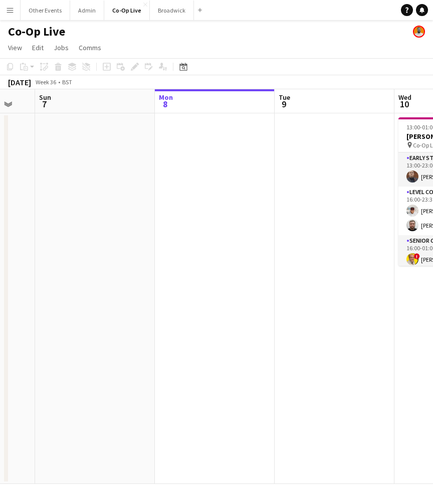
click at [10, 9] on app-icon "Menu" at bounding box center [10, 10] width 8 height 8
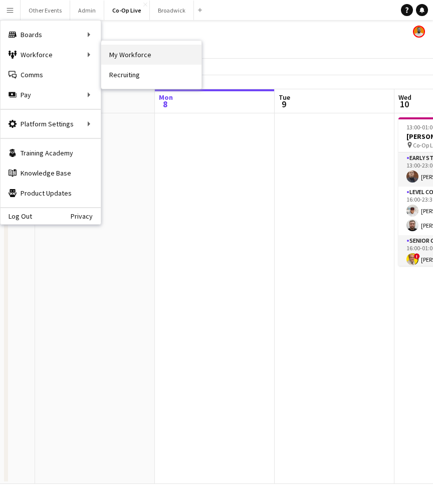
click at [165, 54] on link "My Workforce" at bounding box center [151, 55] width 100 height 20
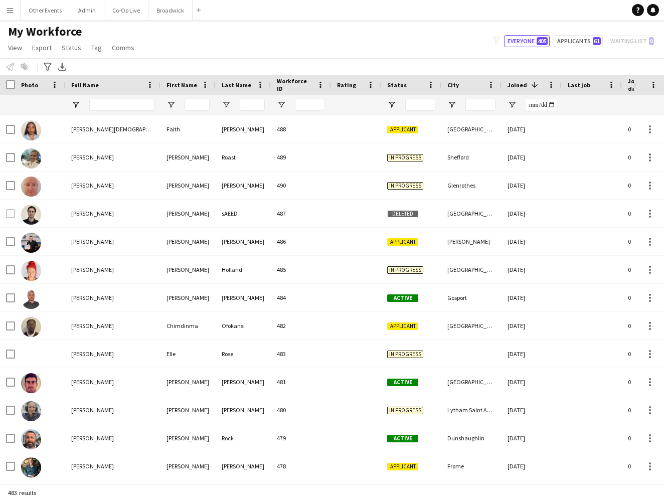
click at [11, 16] on button "Menu" at bounding box center [10, 10] width 20 height 20
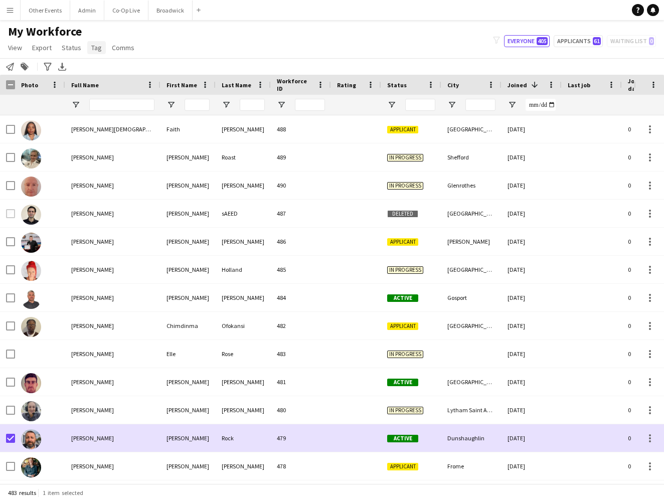
click at [99, 46] on span "Tag" at bounding box center [96, 47] width 11 height 9
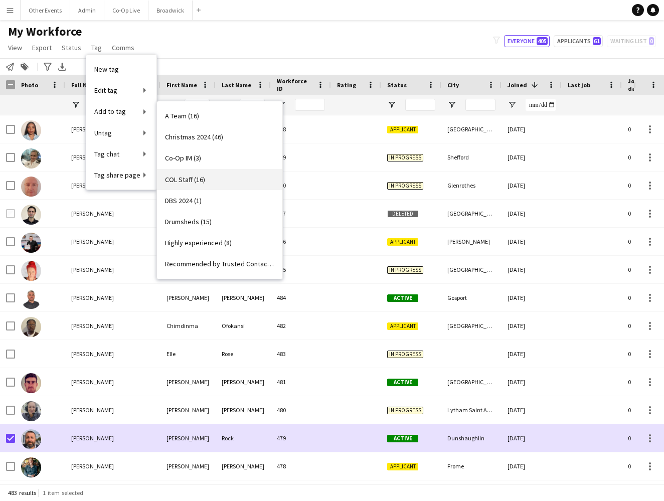
click at [160, 179] on link "COL Staff (16)" at bounding box center [219, 179] width 125 height 21
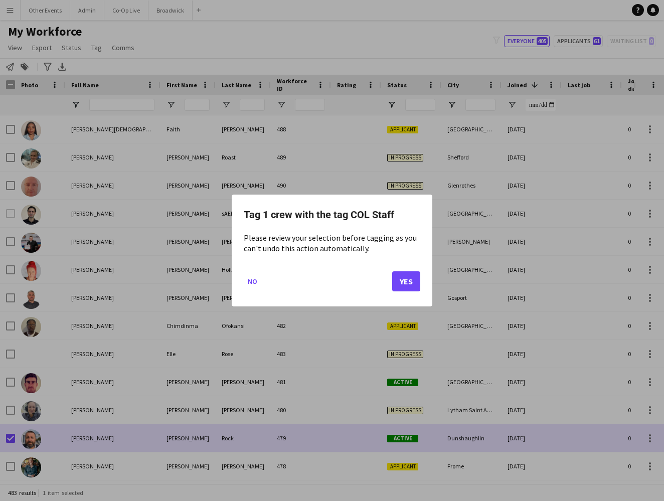
click at [405, 284] on button "Yes" at bounding box center [406, 281] width 28 height 20
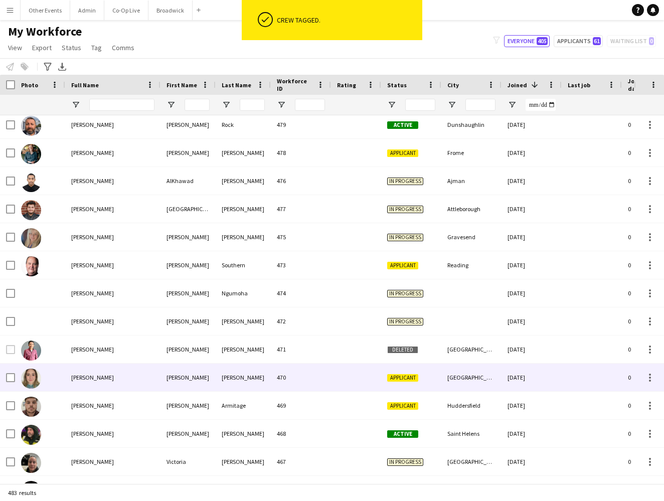
scroll to position [318, 0]
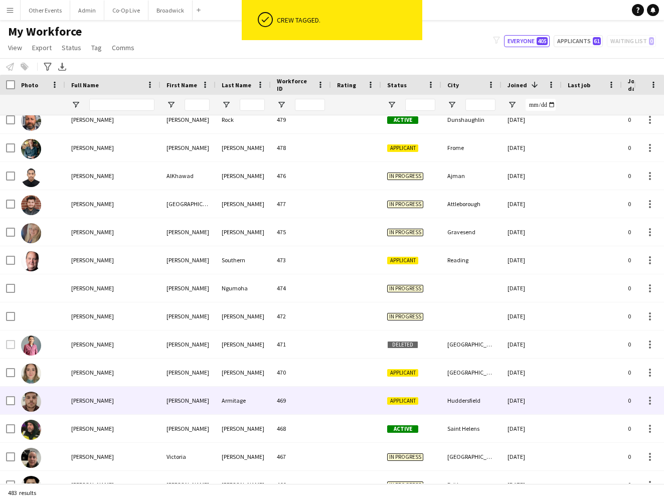
click at [74, 402] on span "[PERSON_NAME]" at bounding box center [92, 401] width 43 height 8
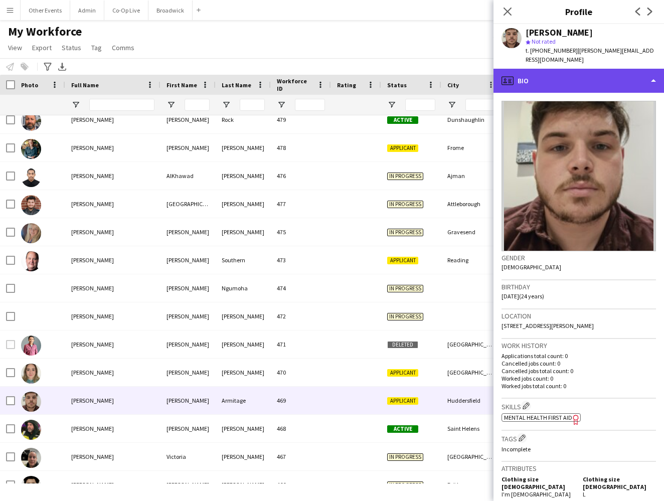
click at [601, 83] on div "profile Bio" at bounding box center [578, 81] width 170 height 24
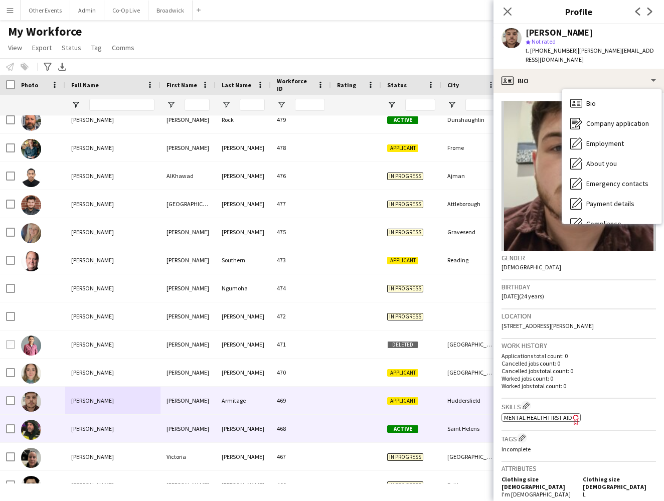
click at [280, 429] on div "468" at bounding box center [301, 429] width 60 height 28
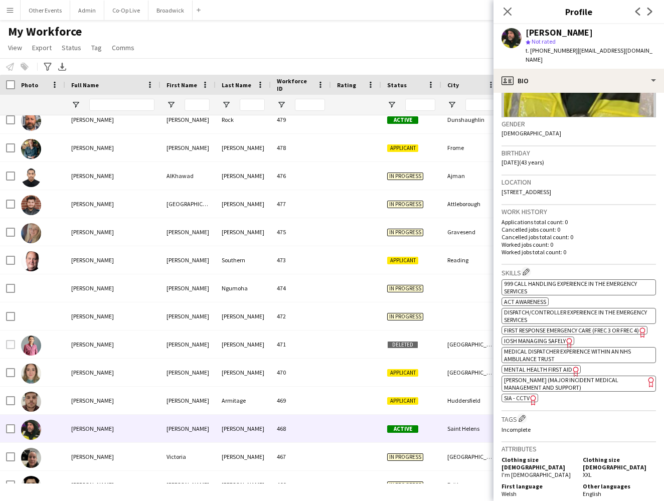
scroll to position [141, 0]
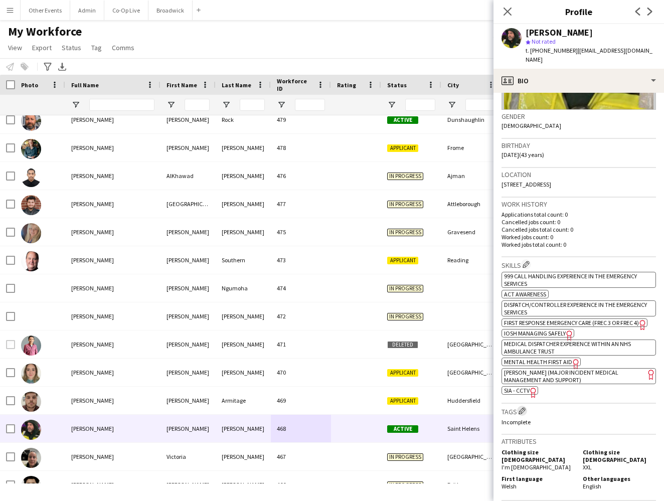
click at [522, 407] on app-icon "Edit crew company tags" at bounding box center [521, 410] width 7 height 7
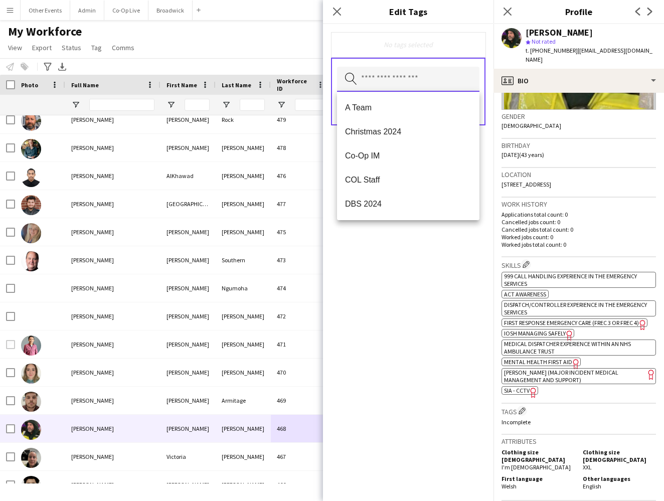
click at [422, 81] on input "text" at bounding box center [408, 79] width 142 height 25
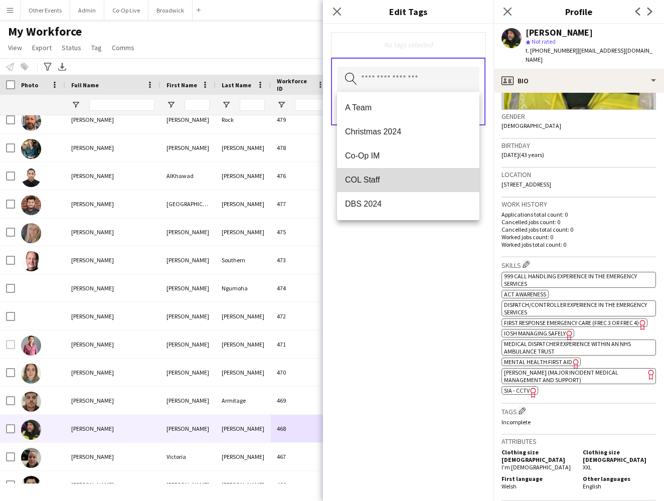
click at [392, 180] on span "COL Staff" at bounding box center [408, 180] width 126 height 10
click at [418, 386] on div "COL Staff Remove Search by tag name Save" at bounding box center [408, 262] width 170 height 477
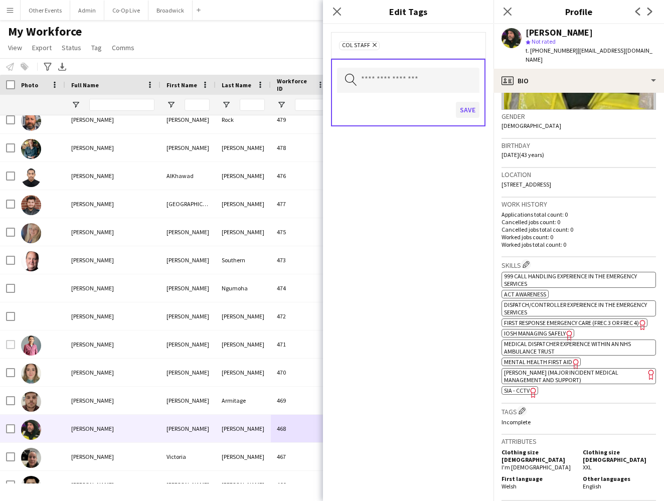
click at [473, 113] on button "Save" at bounding box center [468, 110] width 24 height 16
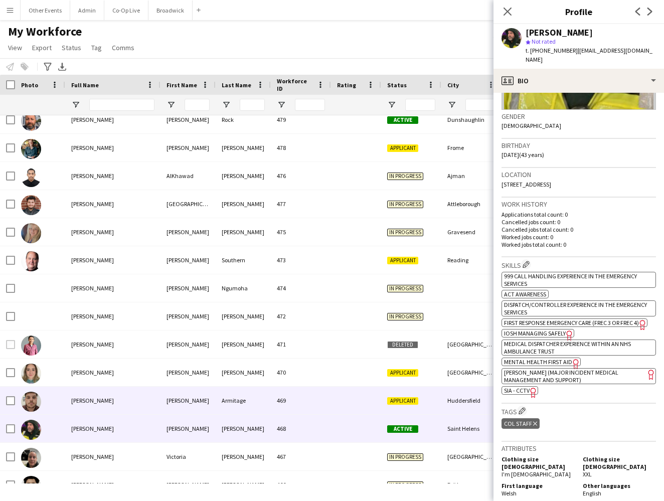
click at [313, 401] on div "469" at bounding box center [301, 400] width 60 height 28
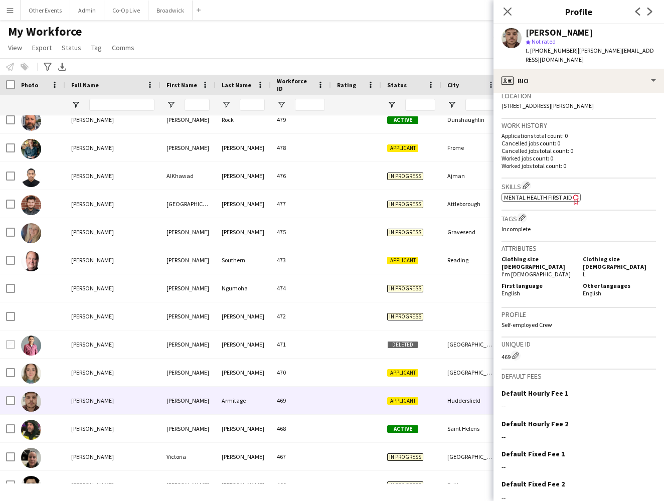
scroll to position [224, 0]
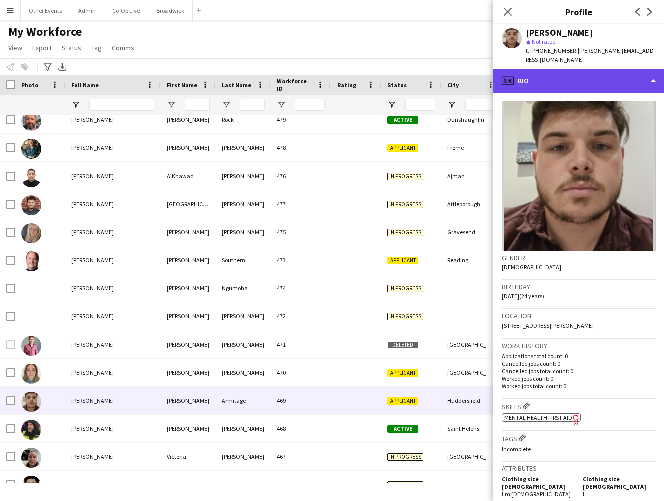
click at [594, 71] on div "profile Bio" at bounding box center [578, 81] width 170 height 24
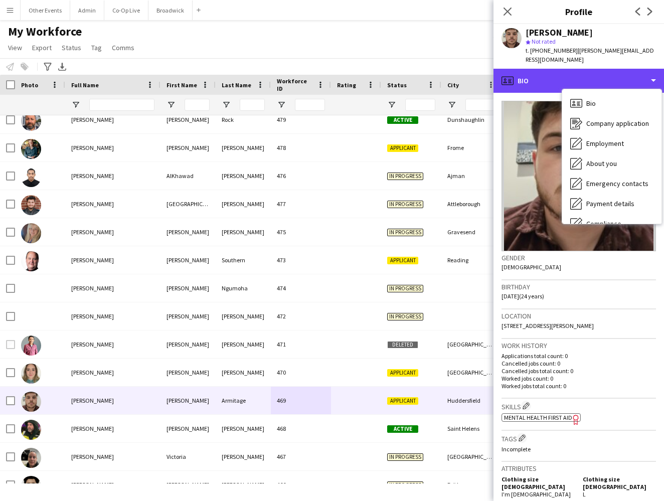
scroll to position [0, 0]
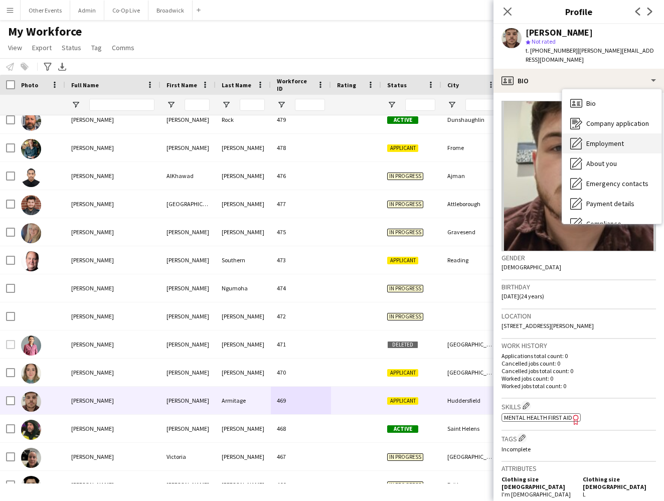
click at [620, 143] on span "Employment" at bounding box center [605, 143] width 38 height 9
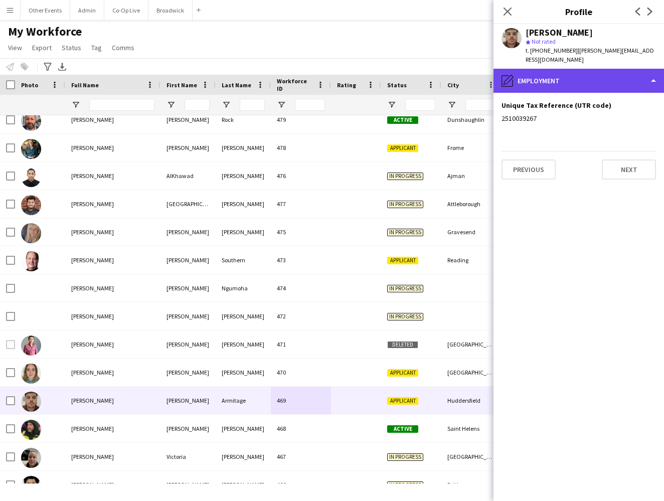
click at [604, 82] on div "pencil4 Employment" at bounding box center [578, 81] width 170 height 24
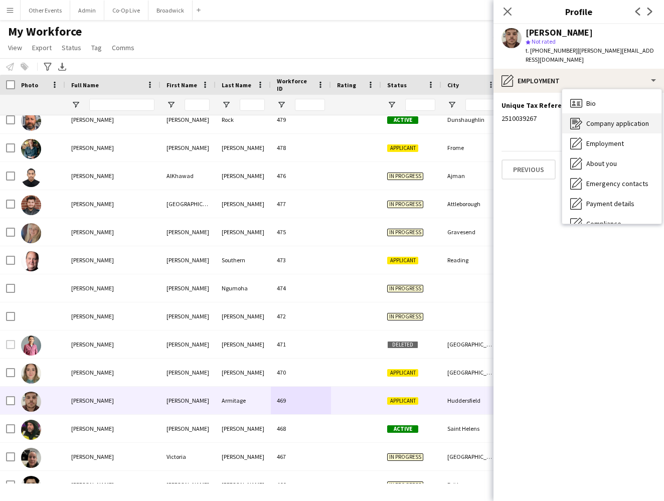
click at [607, 128] on div "Company application Company application" at bounding box center [611, 123] width 99 height 20
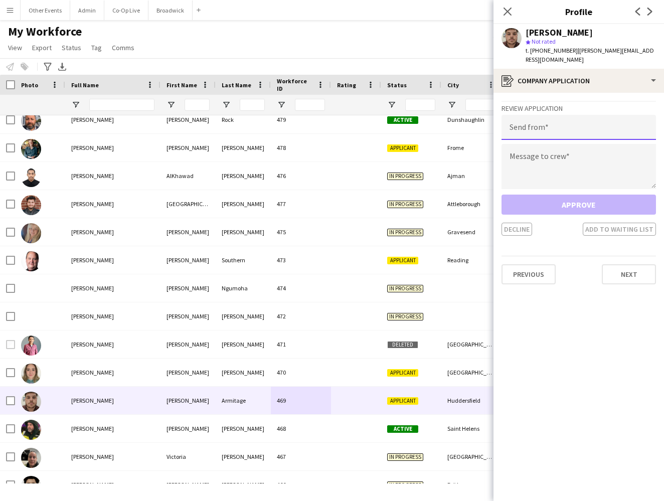
click at [570, 131] on input "email" at bounding box center [578, 127] width 154 height 25
type input "**********"
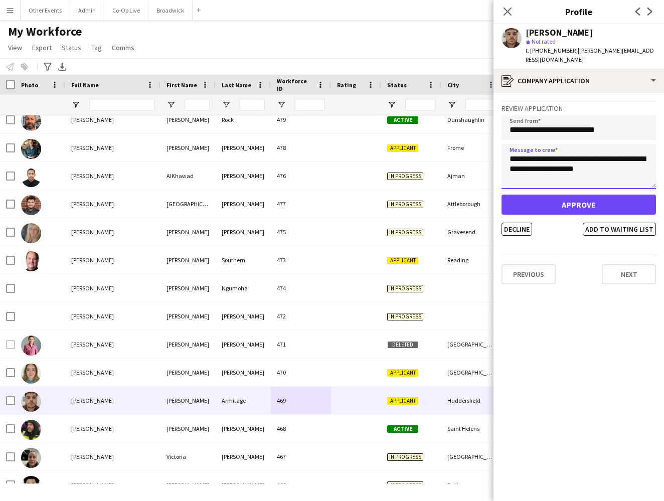
type textarea "**********"
click at [577, 207] on button "Approve" at bounding box center [578, 205] width 154 height 20
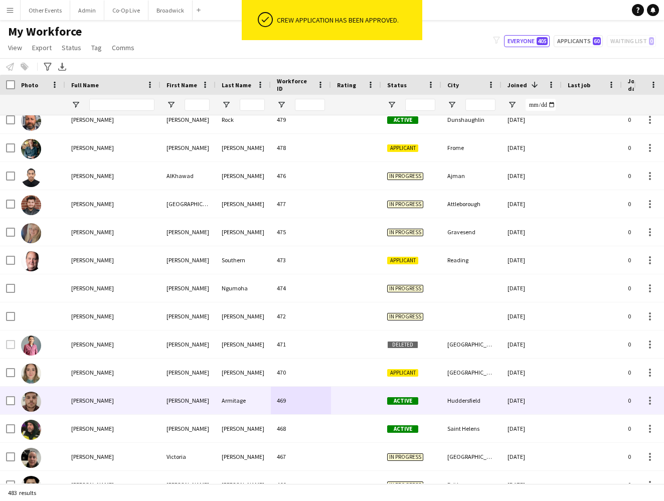
click at [283, 404] on div "469" at bounding box center [301, 400] width 60 height 28
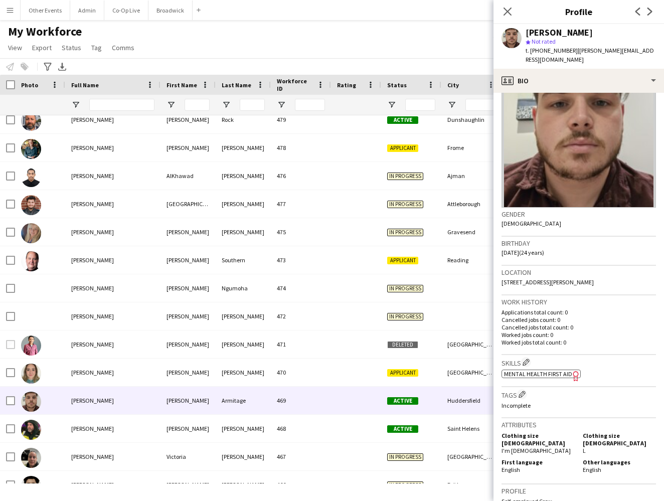
scroll to position [48, 0]
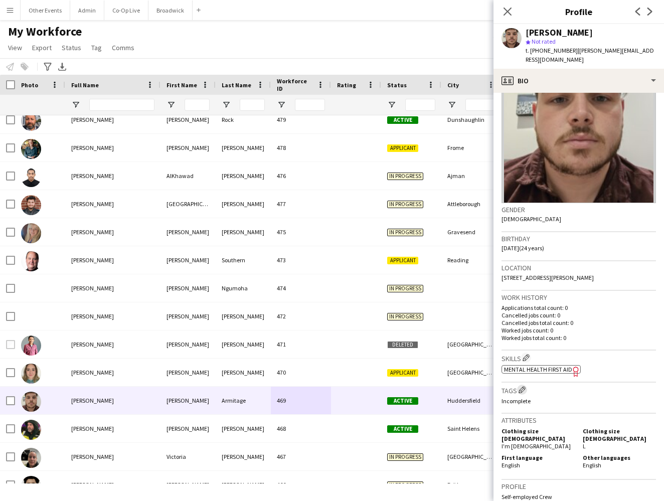
click at [524, 387] on app-icon "Edit crew company tags" at bounding box center [521, 389] width 7 height 7
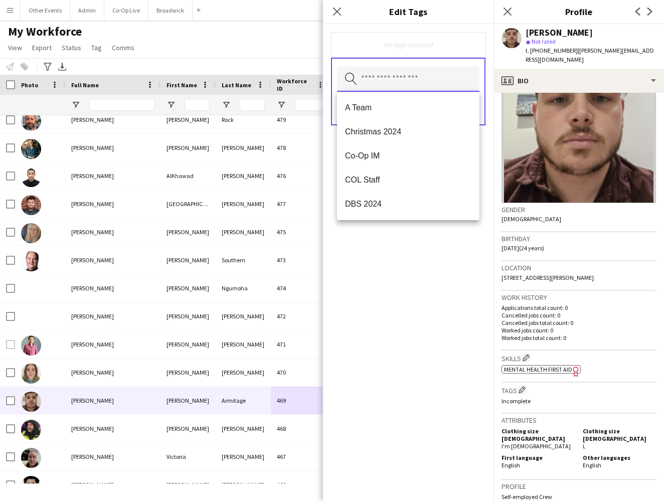
click at [423, 78] on input "text" at bounding box center [408, 79] width 142 height 25
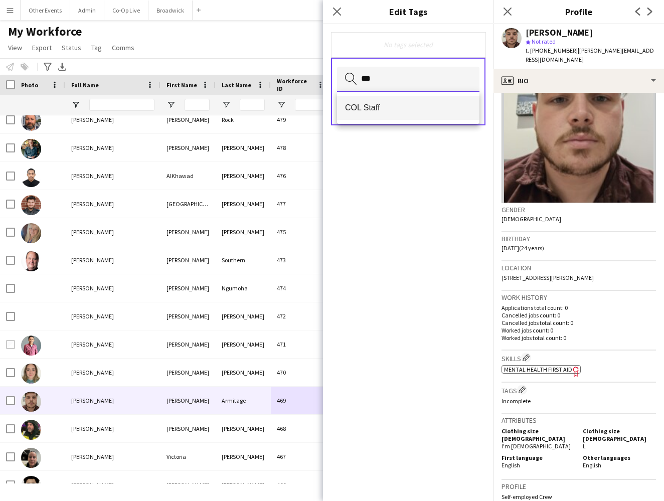
type input "***"
click at [415, 103] on span "COL Staff" at bounding box center [408, 108] width 126 height 10
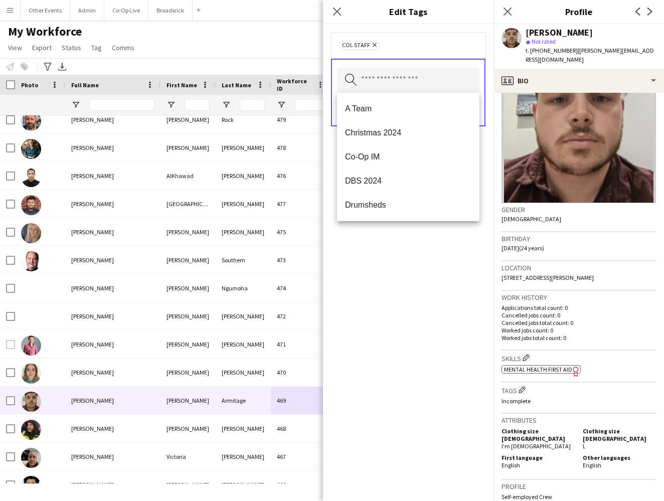
click at [478, 62] on div "Search by tag name Save" at bounding box center [408, 93] width 154 height 68
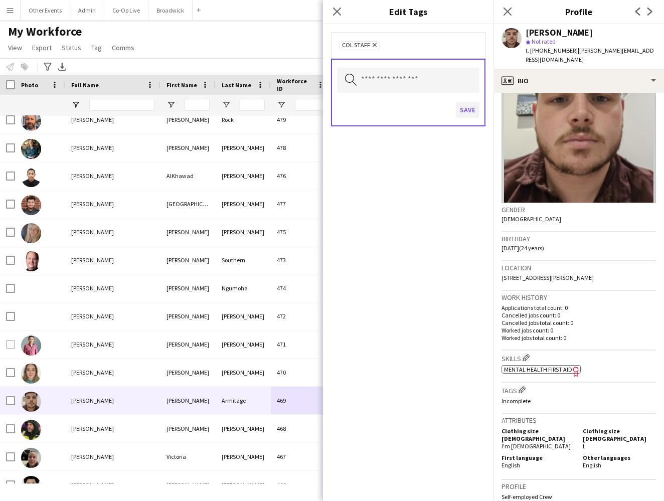
click at [467, 111] on button "Save" at bounding box center [468, 110] width 24 height 16
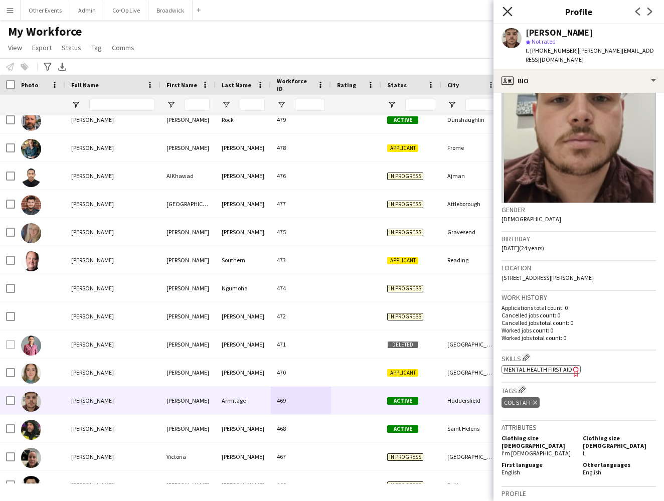
click at [506, 10] on icon "Close pop-in" at bounding box center [507, 12] width 10 height 10
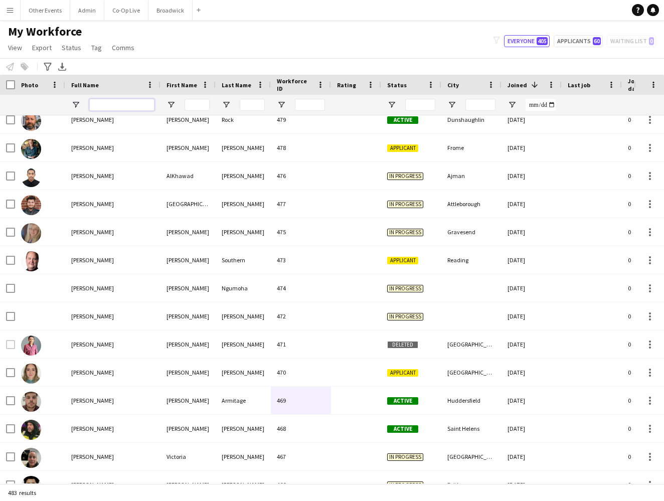
click at [104, 109] on input "Full Name Filter Input" at bounding box center [121, 105] width 65 height 12
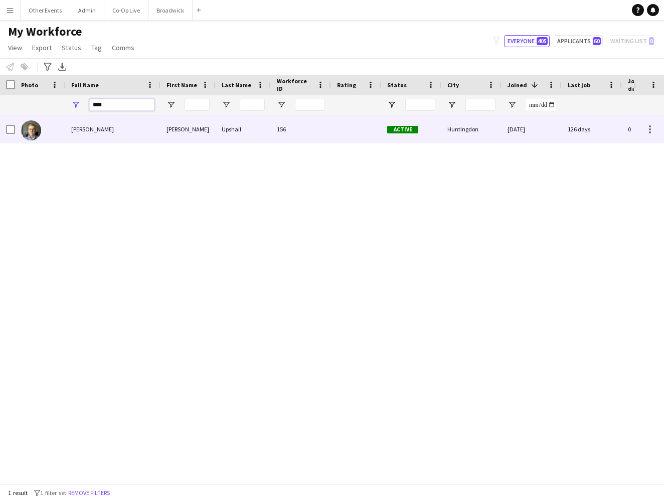
type input "****"
click at [127, 130] on div "[PERSON_NAME]" at bounding box center [112, 129] width 95 height 28
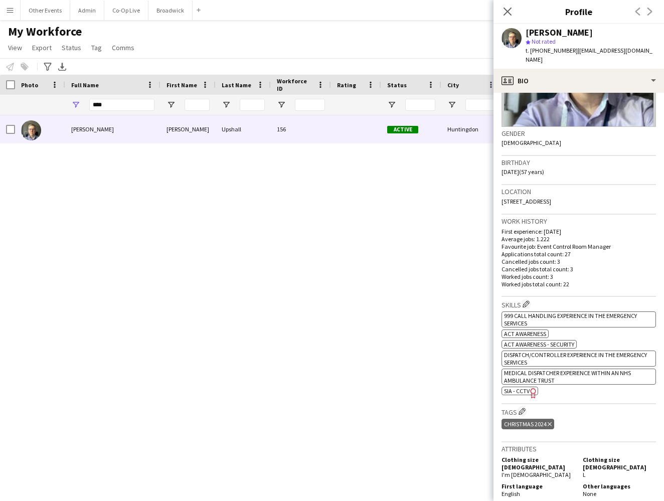
scroll to position [130, 0]
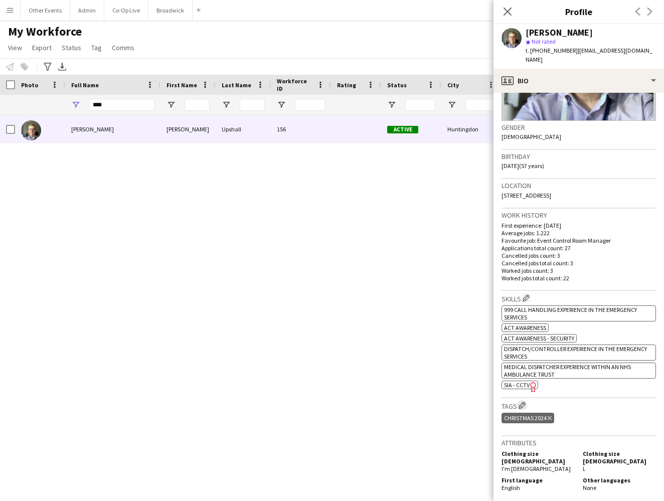
click at [521, 402] on app-icon "Edit crew company tags" at bounding box center [521, 405] width 7 height 7
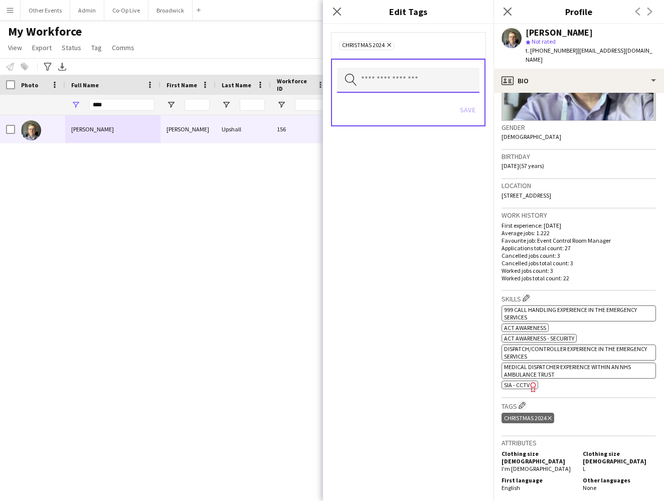
click at [420, 80] on input "text" at bounding box center [408, 80] width 142 height 25
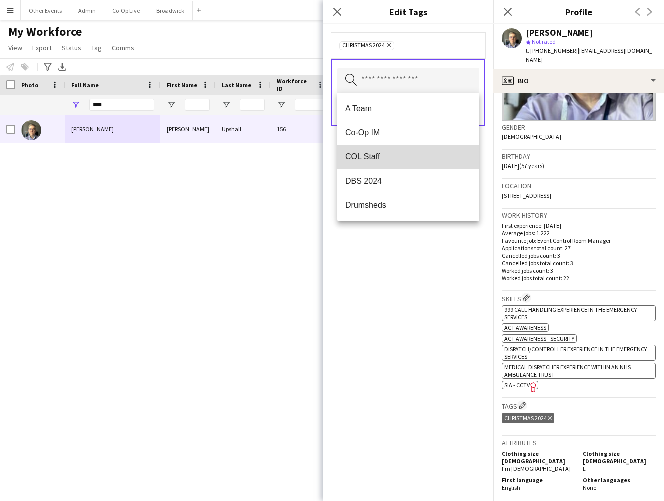
click at [408, 152] on span "COL Staff" at bounding box center [408, 157] width 126 height 10
click at [437, 320] on div "Christmas 2024 Remove COL Staff Remove Search by tag name Save" at bounding box center [408, 262] width 170 height 477
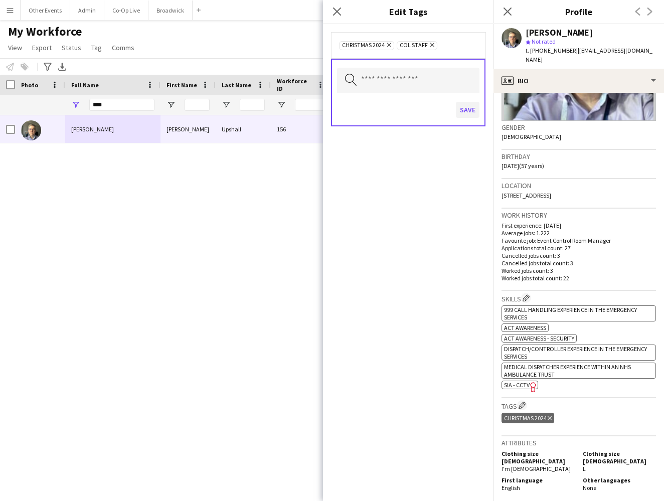
click at [476, 111] on button "Save" at bounding box center [468, 110] width 24 height 16
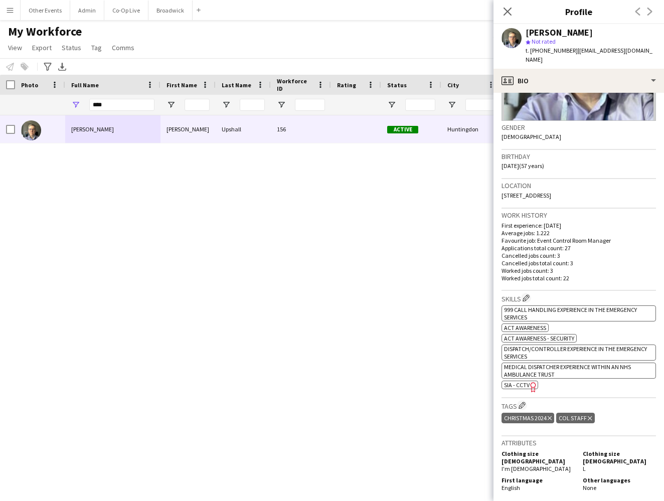
click at [509, 18] on div "Close pop-in" at bounding box center [507, 11] width 28 height 23
click at [509, 14] on icon at bounding box center [507, 12] width 10 height 10
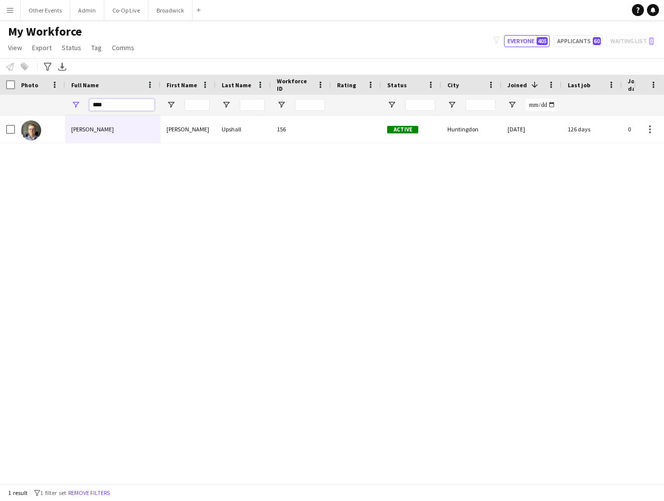
drag, startPoint x: 117, startPoint y: 100, endPoint x: 141, endPoint y: 102, distance: 24.6
click at [141, 102] on input "****" at bounding box center [121, 105] width 65 height 12
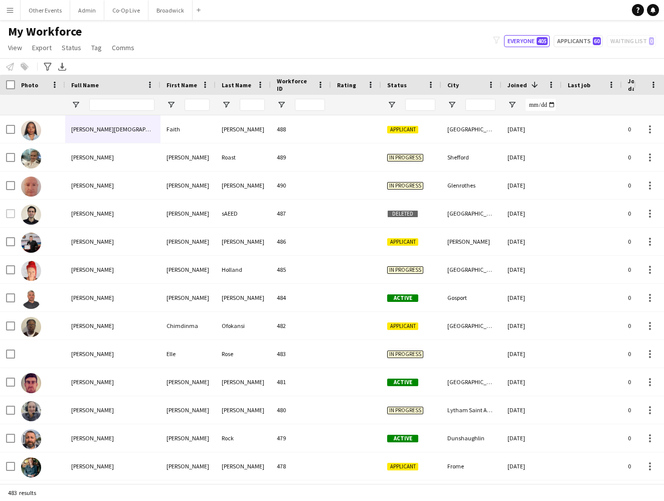
click at [219, 193] on div "[PERSON_NAME]" at bounding box center [243, 185] width 55 height 28
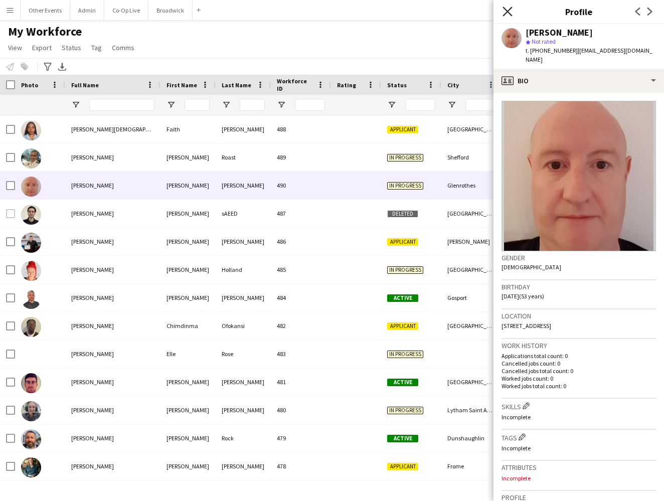
click at [505, 11] on icon "Close pop-in" at bounding box center [507, 12] width 10 height 10
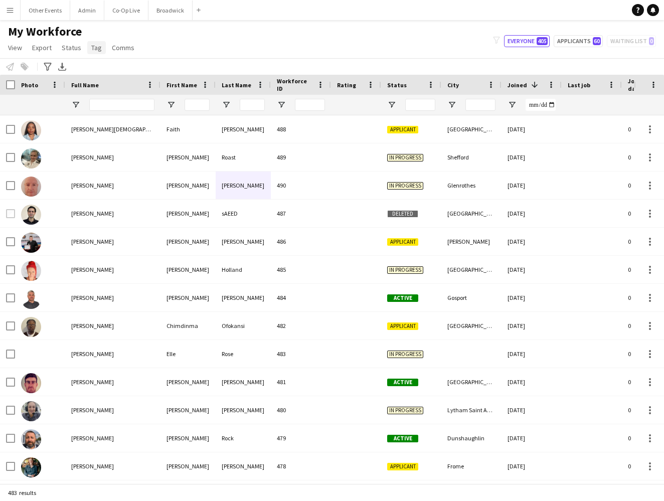
click at [96, 47] on span "Tag" at bounding box center [96, 47] width 11 height 9
click at [45, 66] on icon "Advanced filters" at bounding box center [48, 67] width 8 height 8
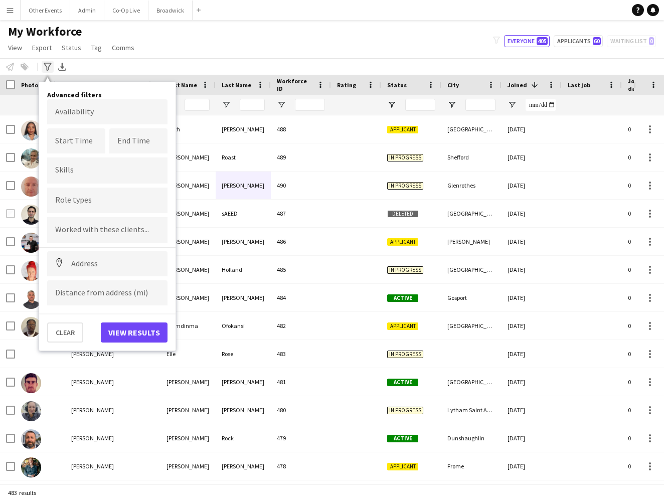
click at [49, 65] on icon "Advanced filters" at bounding box center [48, 67] width 8 height 8
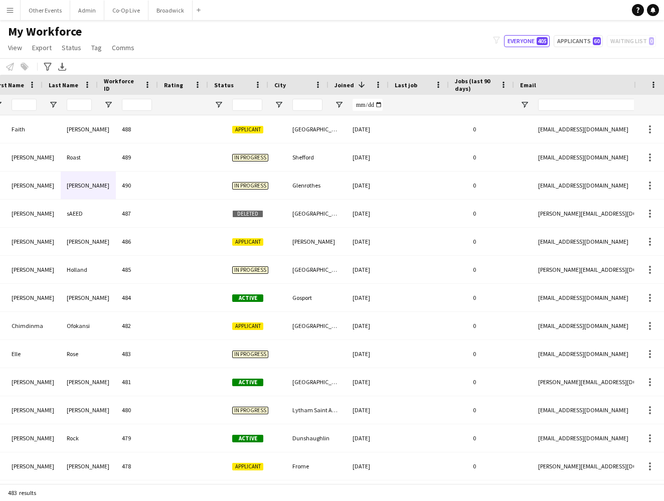
scroll to position [0, 0]
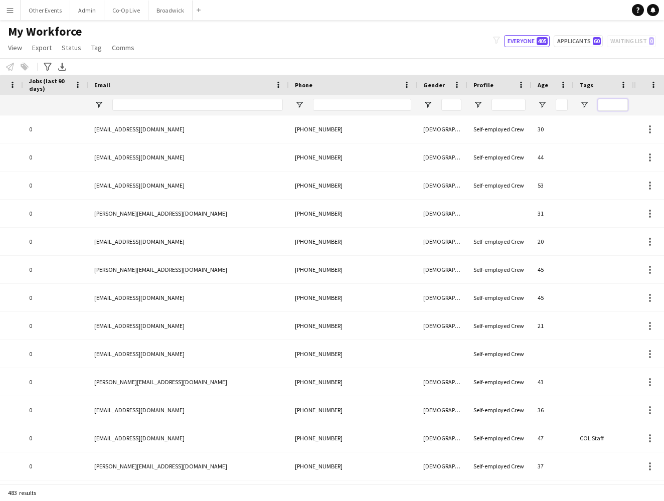
click at [608, 101] on input "Tags Filter Input" at bounding box center [613, 105] width 30 height 12
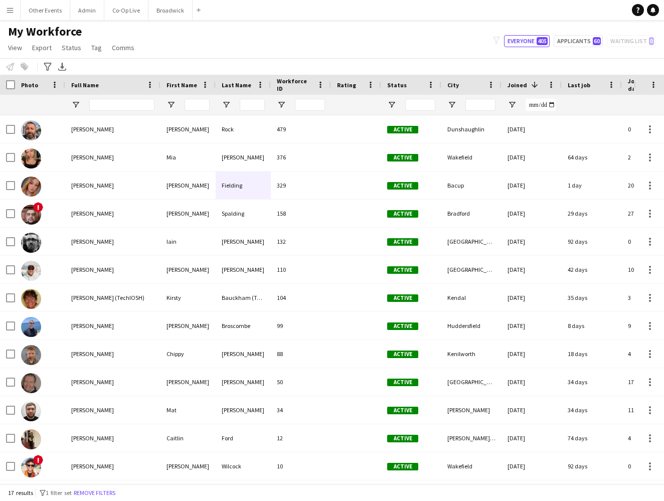
type input "***"
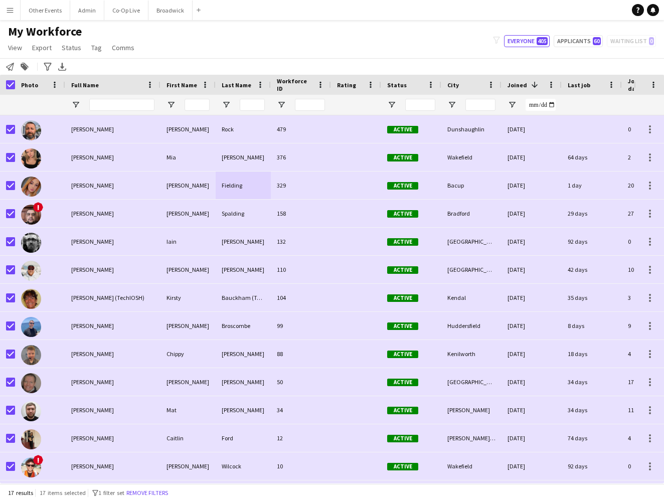
click at [331, 27] on div "My Workforce View Views Default view New view Update view Delete view Edit name…" at bounding box center [332, 41] width 664 height 34
click at [320, 45] on div "My Workforce View Views Default view New view Update view Delete view Edit name…" at bounding box center [332, 41] width 664 height 34
click at [309, 37] on div "My Workforce View Views Default view New view Update view Delete view Edit name…" at bounding box center [332, 41] width 664 height 34
click at [351, 40] on div "My Workforce View Views Default view New view Update view Delete view Edit name…" at bounding box center [332, 41] width 664 height 34
click at [335, 40] on div "My Workforce View Views Default view New view Update view Delete view Edit name…" at bounding box center [332, 41] width 664 height 34
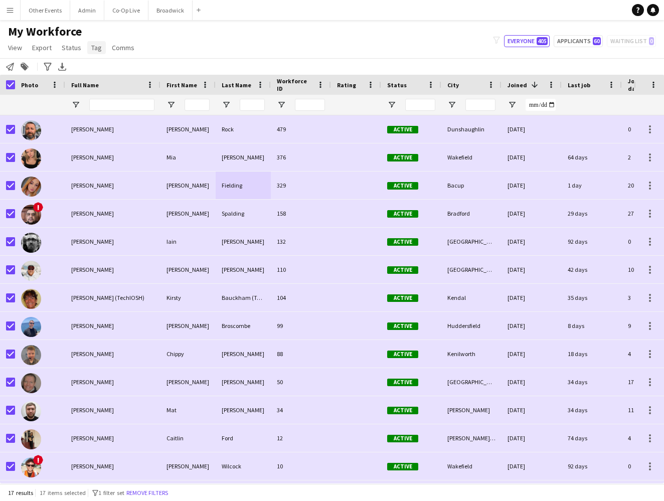
click at [93, 51] on span "Tag" at bounding box center [96, 47] width 11 height 9
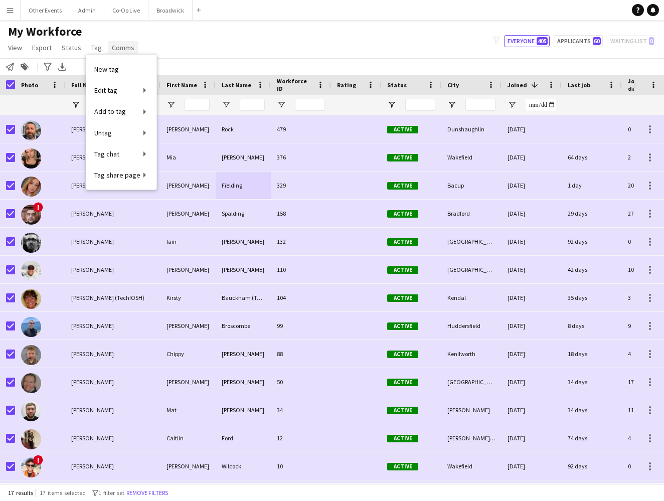
click at [125, 47] on span "Comms" at bounding box center [123, 47] width 23 height 9
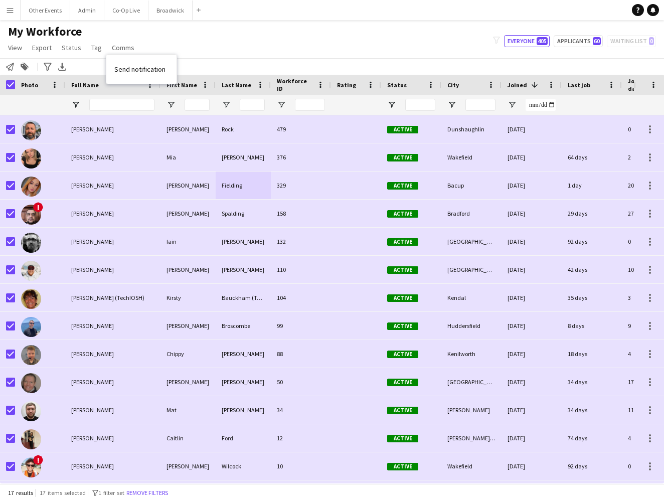
click at [163, 39] on div "My Workforce View Views Default view New view Update view Delete view Edit name…" at bounding box center [332, 41] width 664 height 34
click at [75, 46] on span "Status" at bounding box center [72, 47] width 20 height 9
click at [14, 48] on span "View" at bounding box center [15, 47] width 14 height 9
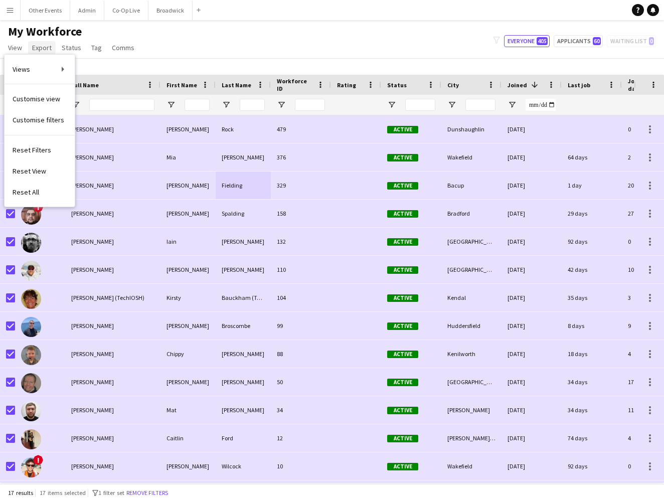
click at [42, 45] on span "Export" at bounding box center [42, 47] width 20 height 9
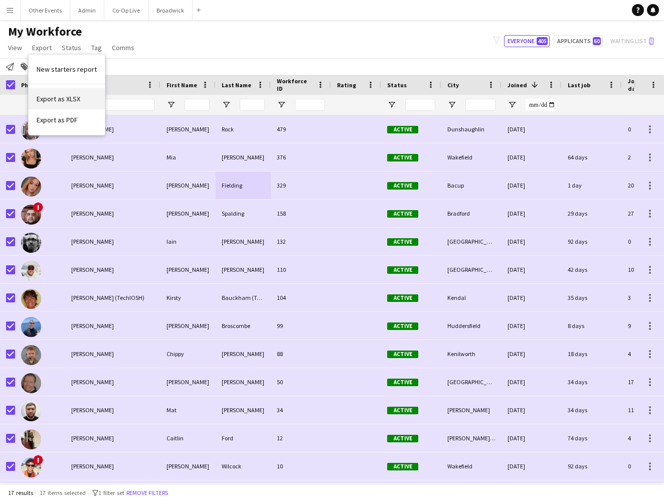
click at [75, 99] on span "Export as XLSX" at bounding box center [59, 98] width 44 height 9
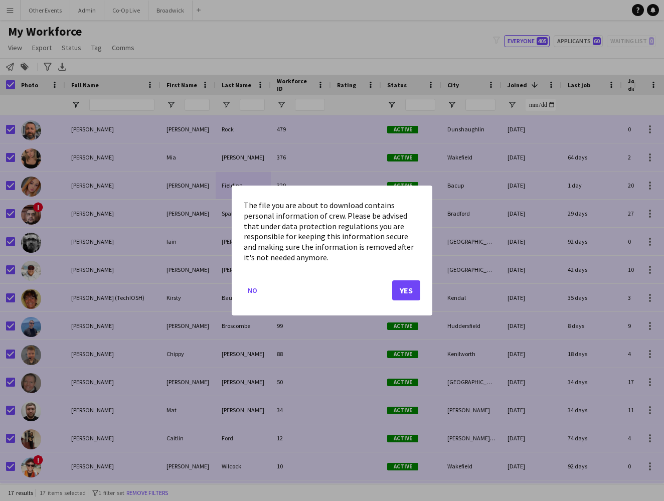
click at [409, 288] on button "Yes" at bounding box center [406, 290] width 28 height 20
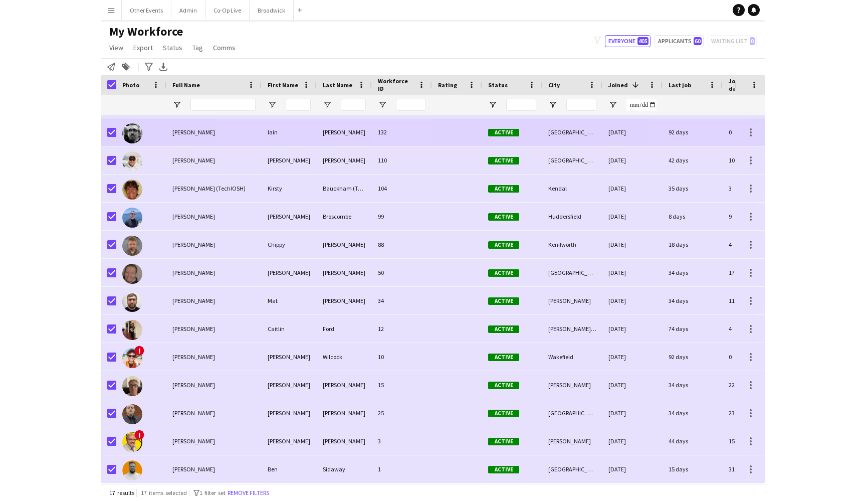
scroll to position [109, 0]
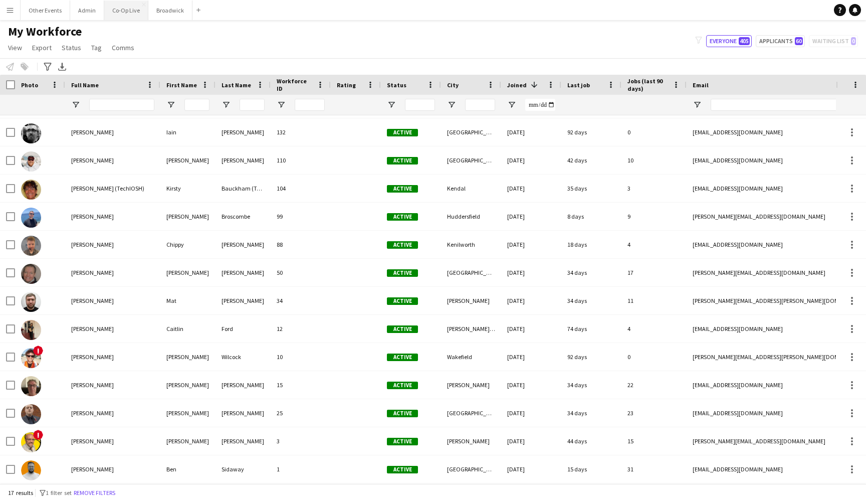
click at [129, 10] on button "Co-Op Live Close" at bounding box center [126, 11] width 44 height 20
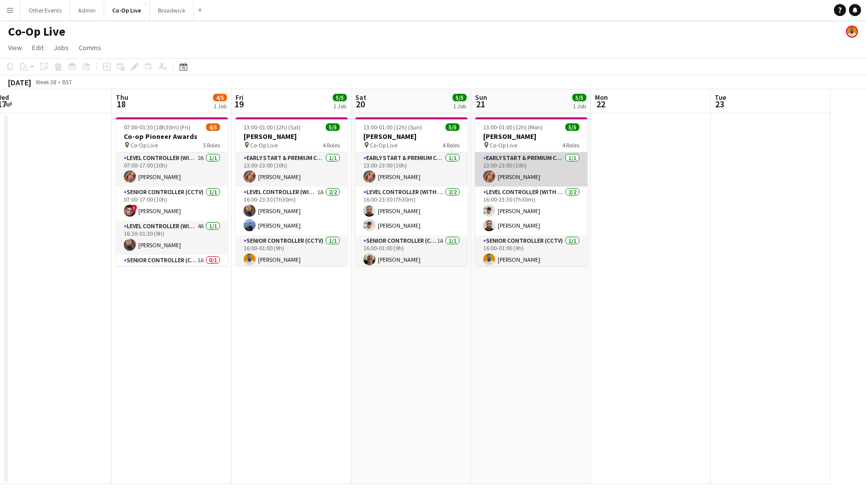
scroll to position [0, 301]
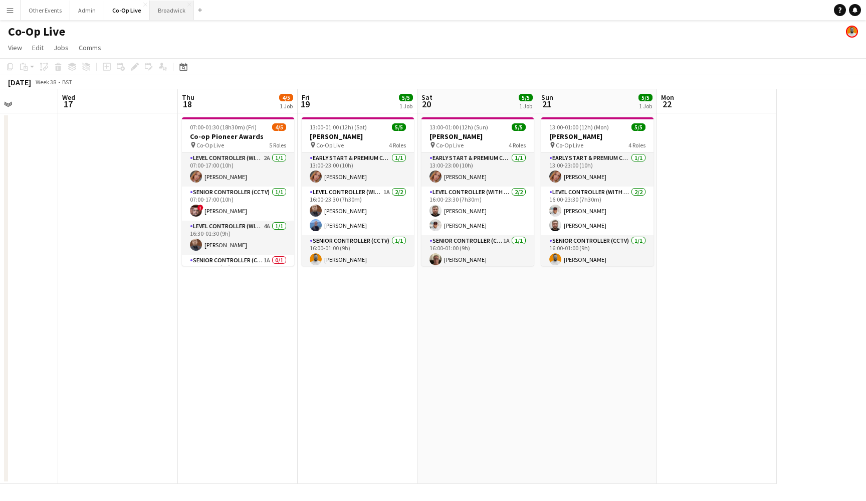
click at [167, 18] on button "Broadwick Close" at bounding box center [172, 11] width 44 height 20
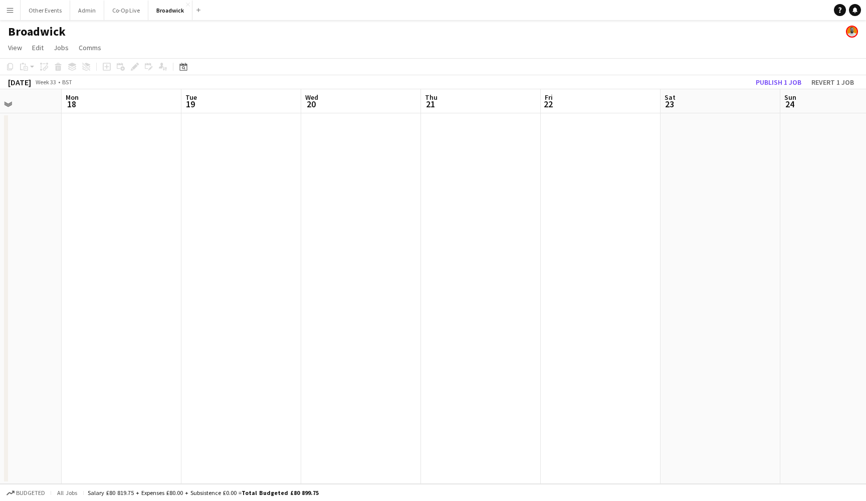
scroll to position [0, 253]
click at [124, 12] on button "Co-Op Live Close" at bounding box center [126, 11] width 44 height 20
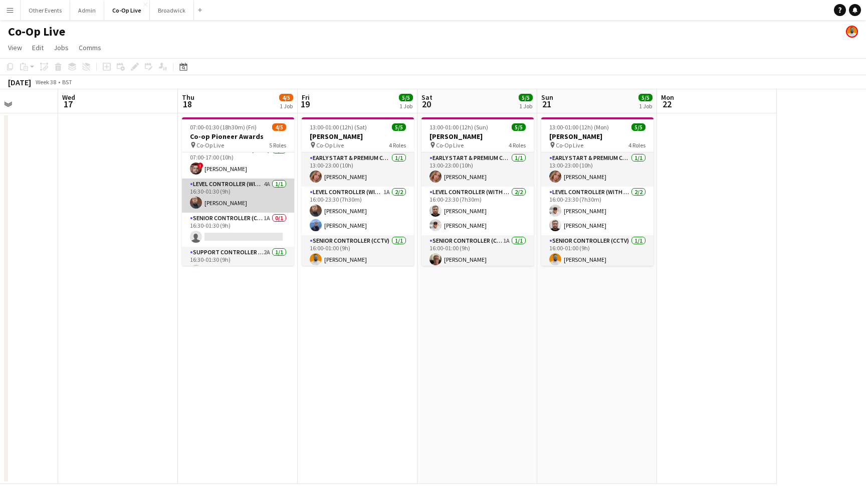
scroll to position [49, 0]
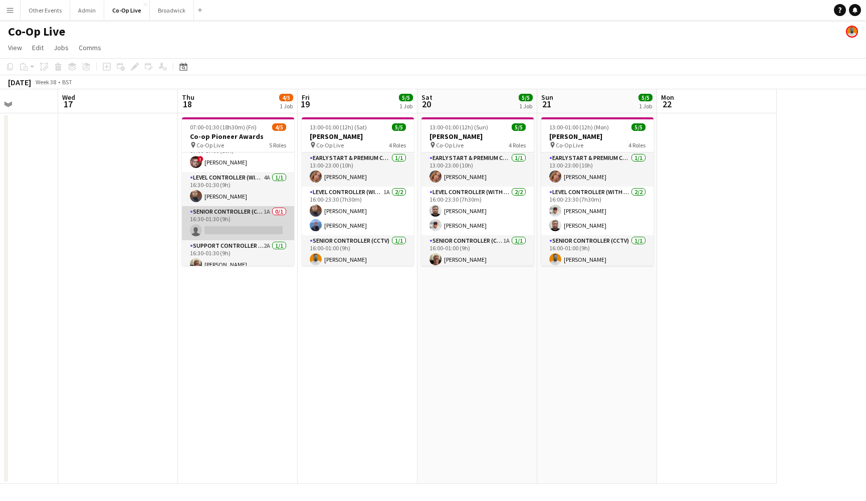
click at [253, 230] on app-card-role "Senior Controller (CCTV) 1A 0/1 16:30-01:30 (9h) single-neutral-actions" at bounding box center [238, 223] width 112 height 34
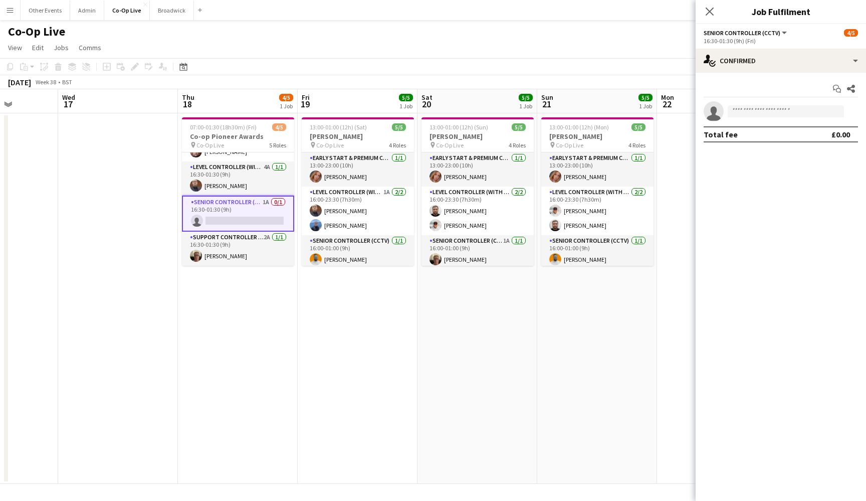
scroll to position [59, 0]
click at [794, 111] on input at bounding box center [786, 111] width 116 height 12
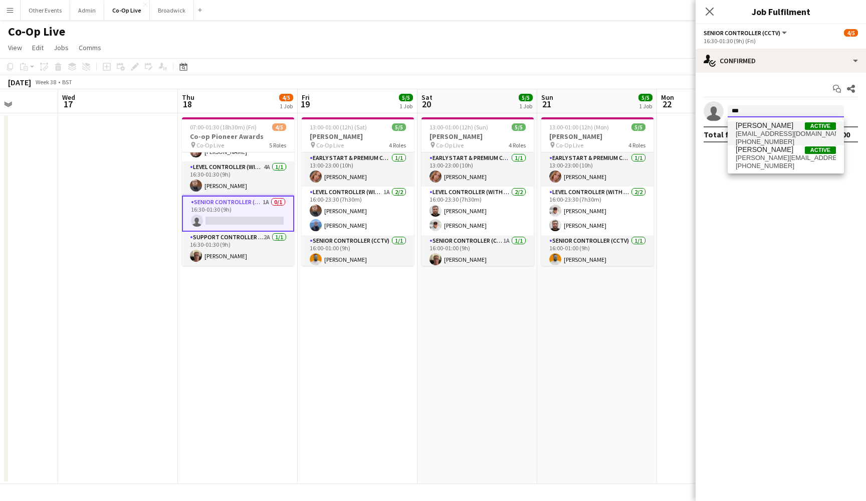
type input "***"
click at [782, 132] on span "[EMAIL_ADDRESS][DOMAIN_NAME]" at bounding box center [786, 134] width 100 height 8
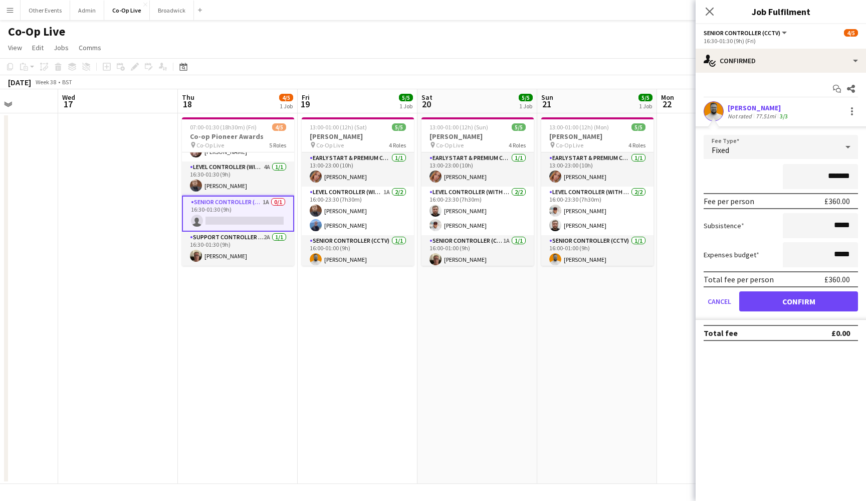
click at [807, 304] on button "Confirm" at bounding box center [798, 301] width 119 height 20
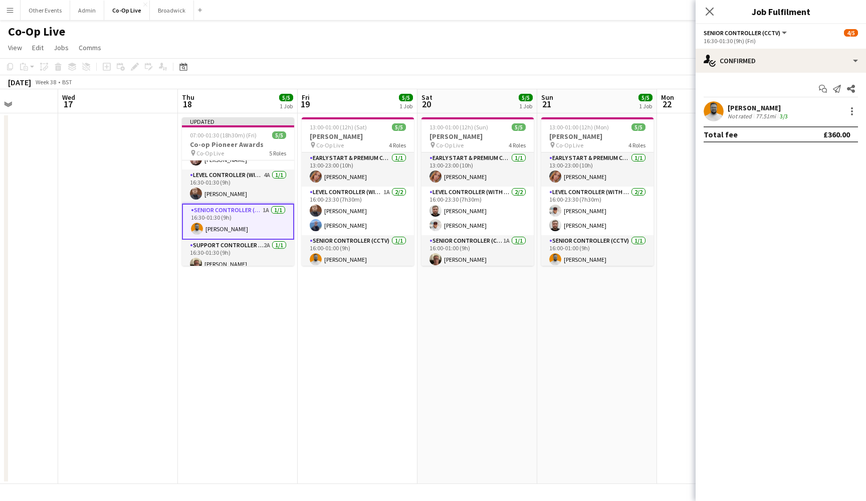
click at [603, 350] on app-date-cell "13:00-01:00 (12h) (Mon) 5/5 [PERSON_NAME] pin Co-Op Live 4 Roles Early Start & …" at bounding box center [597, 298] width 120 height 370
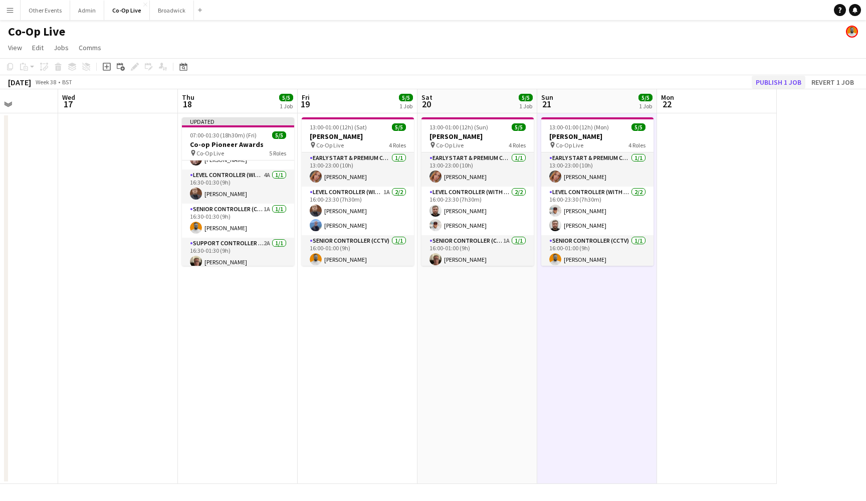
click at [777, 85] on button "Publish 1 job" at bounding box center [779, 82] width 54 height 13
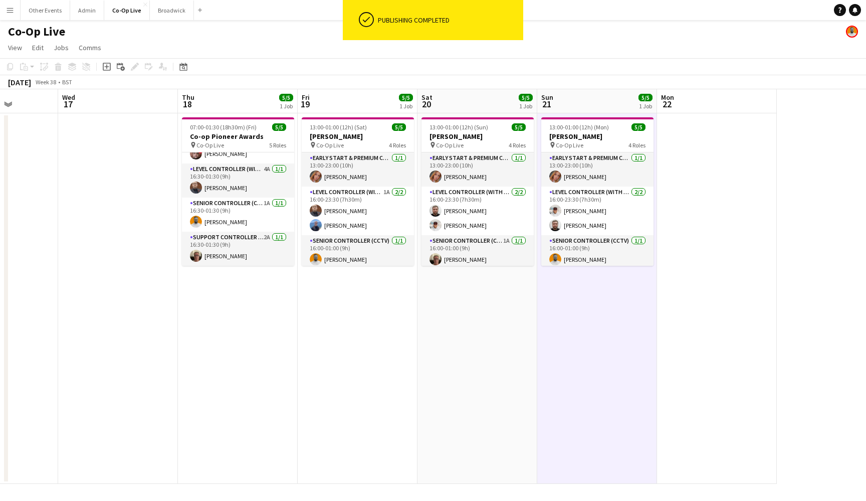
scroll to position [57, 0]
click at [233, 215] on app-card-role "Senior Controller (CCTV) 1A [DATE] 16:30-01:30 (9h) [PERSON_NAME]" at bounding box center [238, 215] width 112 height 34
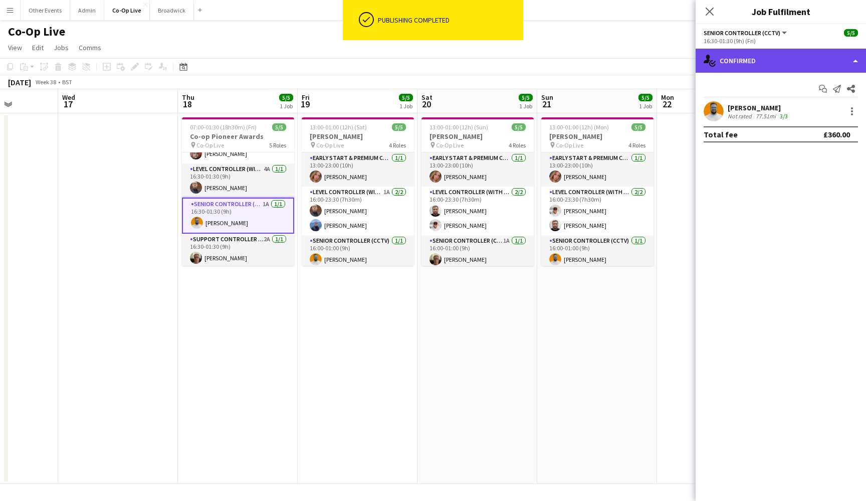
click at [761, 61] on div "single-neutral-actions-check-2 Confirmed" at bounding box center [781, 61] width 170 height 24
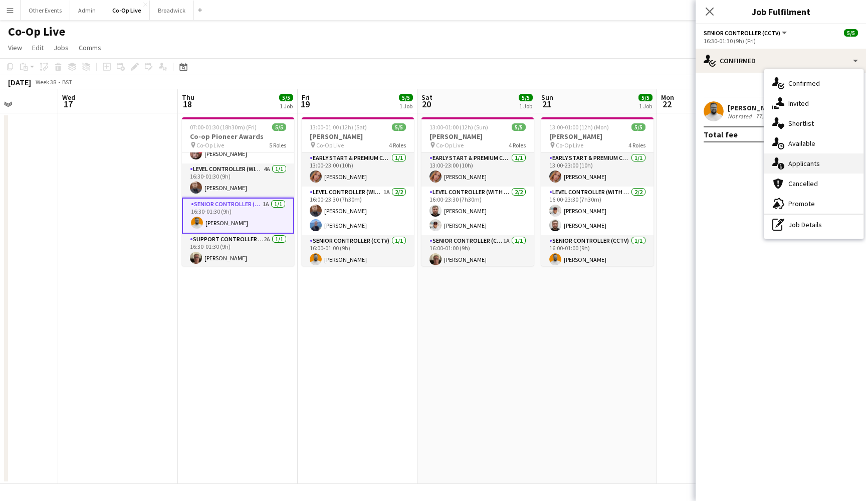
click at [808, 160] on span "Applicants" at bounding box center [805, 163] width 32 height 9
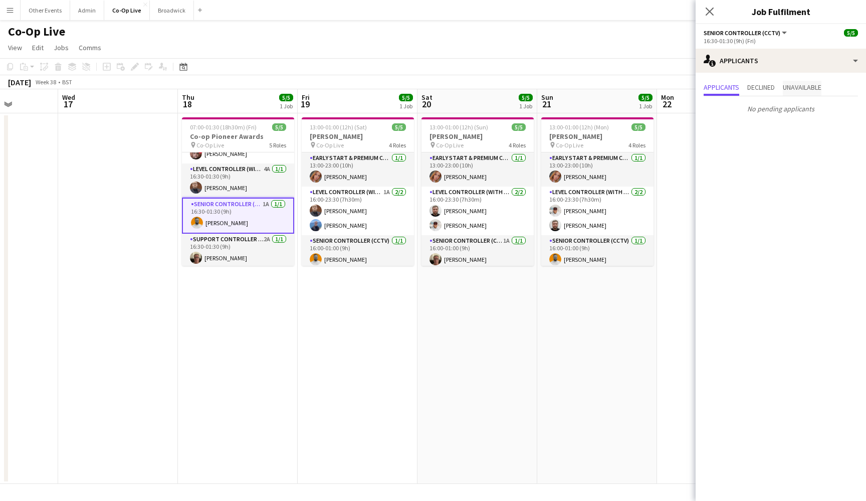
click at [800, 82] on span "Unavailable" at bounding box center [802, 88] width 39 height 15
click at [766, 84] on span "Declined" at bounding box center [761, 87] width 28 height 7
click at [734, 86] on span "Applicants" at bounding box center [722, 87] width 36 height 7
click at [713, 12] on icon "Close pop-in" at bounding box center [710, 12] width 10 height 10
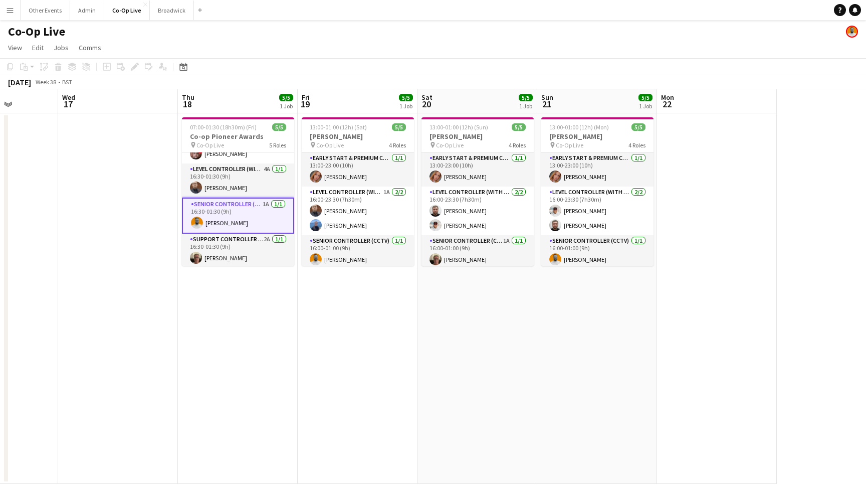
click at [667, 30] on div "Co-Op Live" at bounding box center [433, 29] width 866 height 19
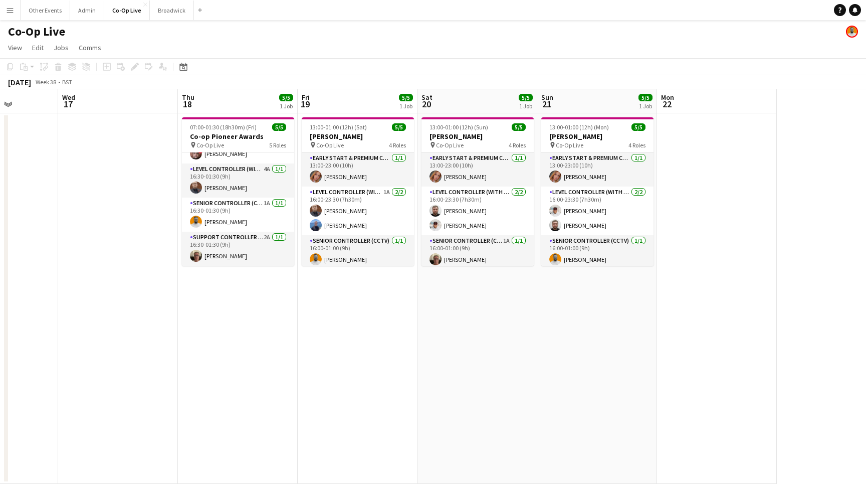
click at [683, 43] on app-page-menu "View Day view expanded Day view collapsed Month view Date picker Jump to [DATE]…" at bounding box center [433, 48] width 866 height 19
click at [369, 362] on app-date-cell "13:00-01:00 (12h) (Sat) 5/5 [PERSON_NAME] pin Co-Op Live 4 Roles Early Start & …" at bounding box center [358, 298] width 120 height 370
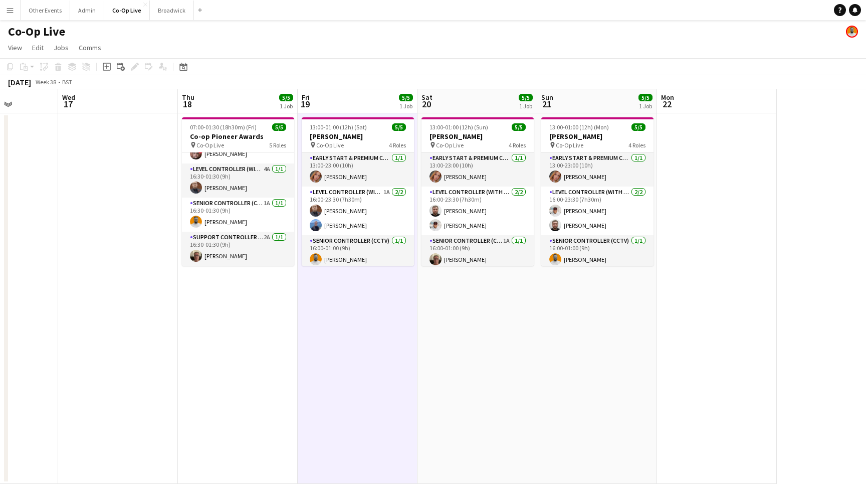
click at [512, 342] on app-date-cell "13:00-01:00 (12h) (Sun) 5/5 [PERSON_NAME] pin Co-Op Live 4 Roles Early Start & …" at bounding box center [478, 298] width 120 height 370
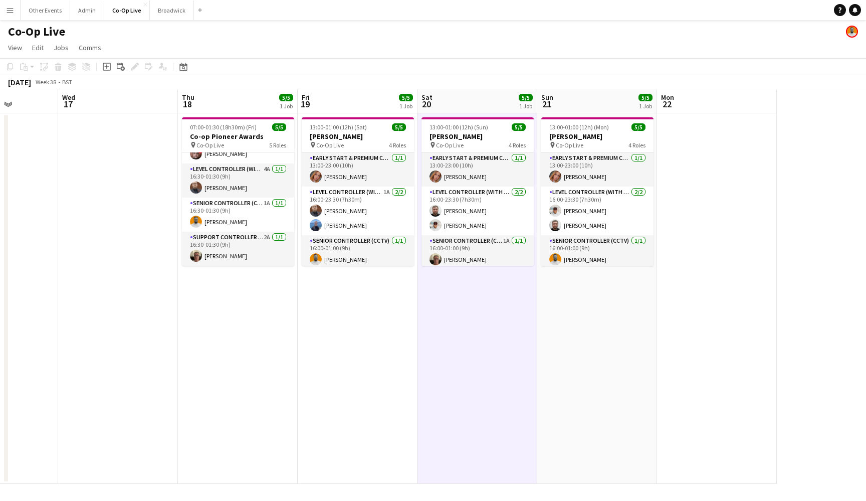
click at [623, 335] on app-date-cell "13:00-01:00 (12h) (Mon) 5/5 [PERSON_NAME] pin Co-Op Live 4 Roles Early Start & …" at bounding box center [597, 298] width 120 height 370
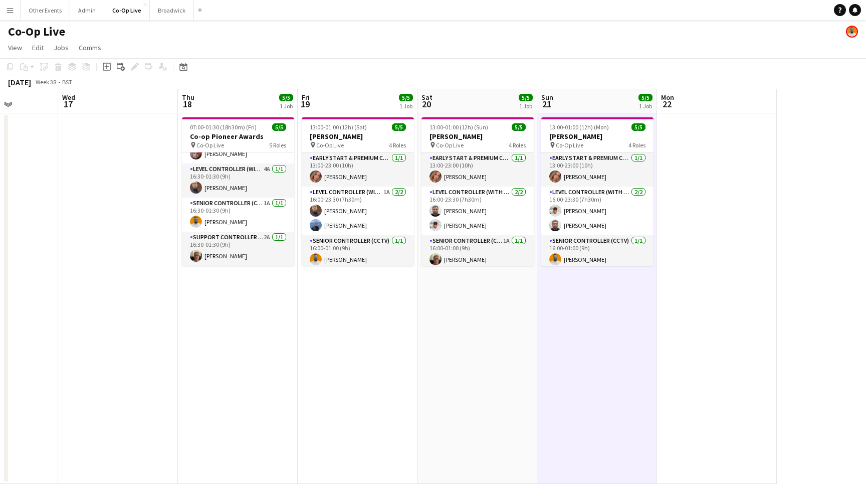
click at [267, 339] on app-date-cell "07:00-01:30 (18h30m) (Fri) 5/5 Co-op Pioneer Awards pin Co-Op Live 5 Roles Leve…" at bounding box center [238, 298] width 120 height 370
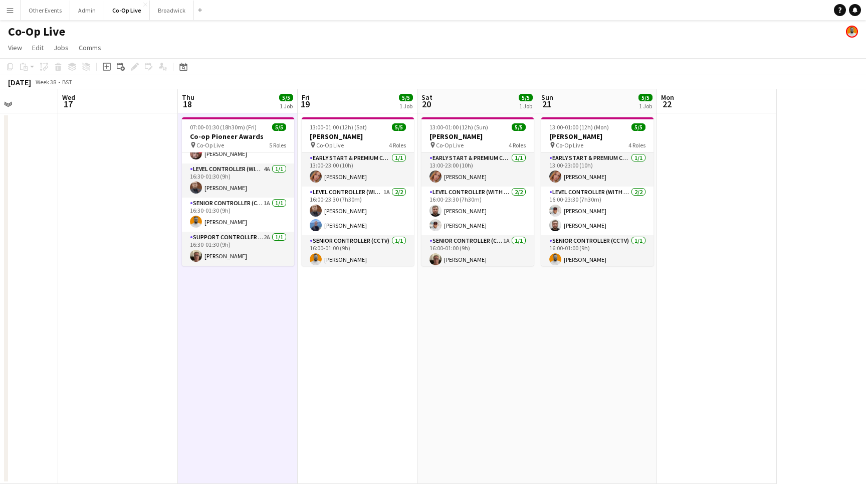
click at [353, 334] on app-date-cell "13:00-01:00 (12h) (Sat) 5/5 [PERSON_NAME] pin Co-Op Live 4 Roles Early Start & …" at bounding box center [358, 298] width 120 height 370
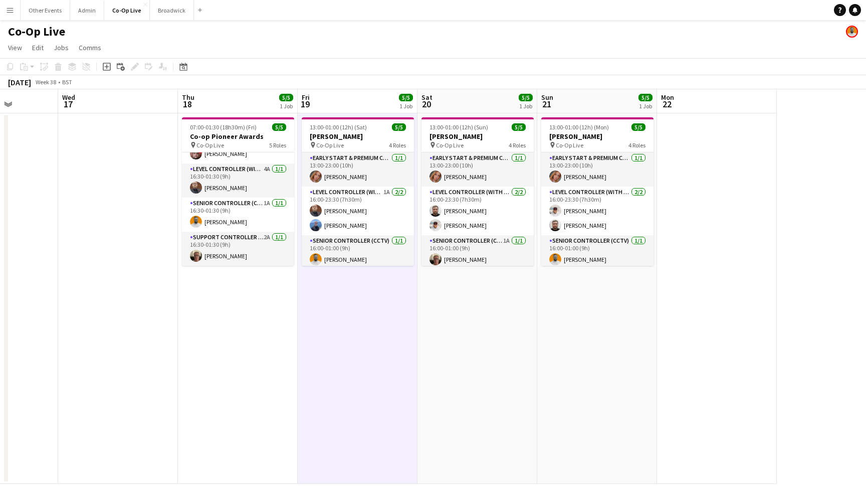
click at [487, 333] on app-date-cell "13:00-01:00 (12h) (Sun) 5/5 [PERSON_NAME] pin Co-Op Live 4 Roles Early Start & …" at bounding box center [478, 298] width 120 height 370
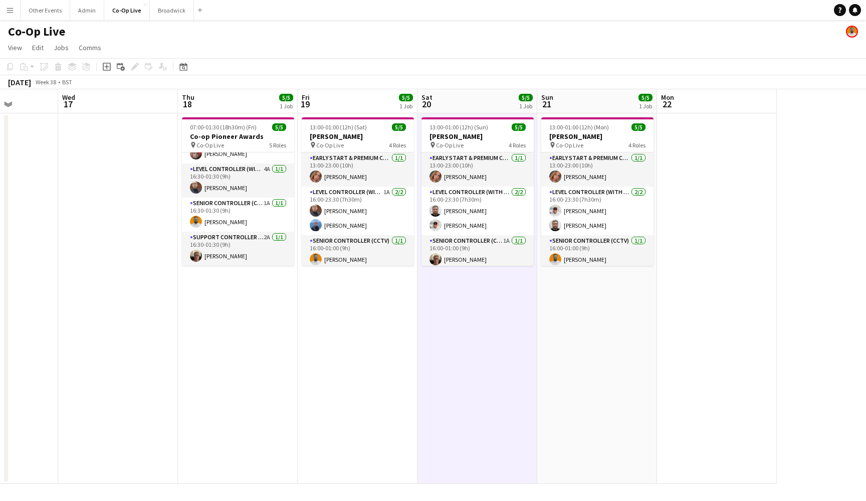
click at [640, 335] on app-date-cell "13:00-01:00 (12h) (Mon) 5/5 [PERSON_NAME] pin Co-Op Live 4 Roles Early Start & …" at bounding box center [597, 298] width 120 height 370
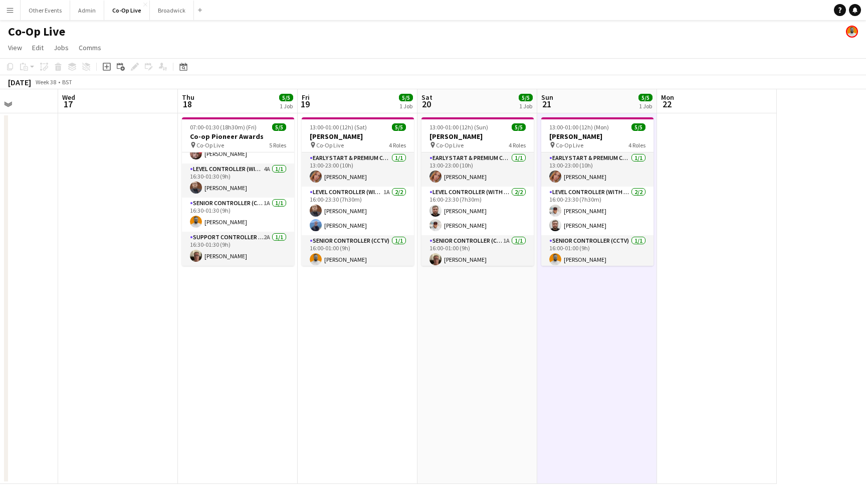
click at [517, 68] on app-toolbar "Copy Paste Paste Command V Paste with crew Command Shift V Paste linked Job [GE…" at bounding box center [433, 66] width 866 height 17
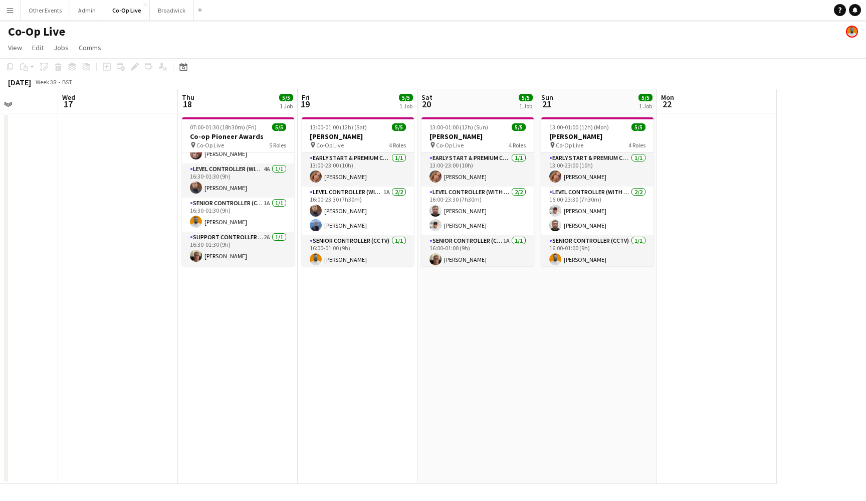
click at [701, 225] on app-date-cell at bounding box center [717, 298] width 120 height 370
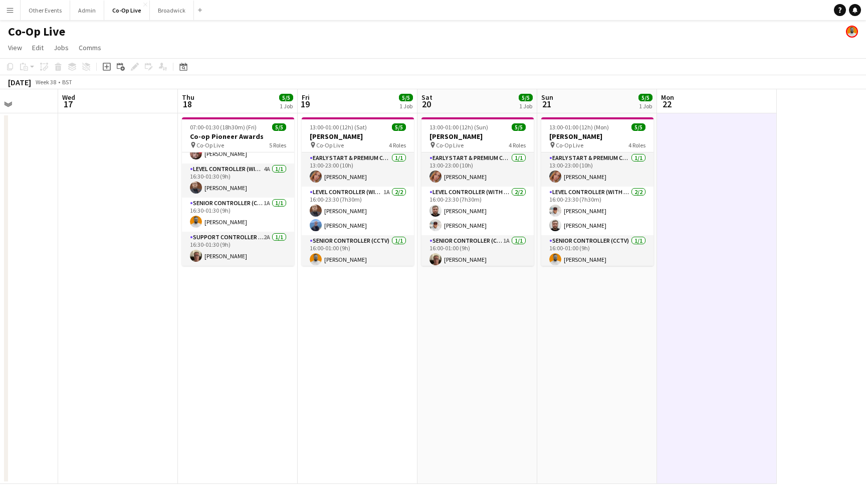
click at [813, 213] on div "11:00-17:00 (6h) 1/1 MCFC v Man U Canalside Activation pin Co-Op Live 1 Role Se…" at bounding box center [431, 298] width 1465 height 370
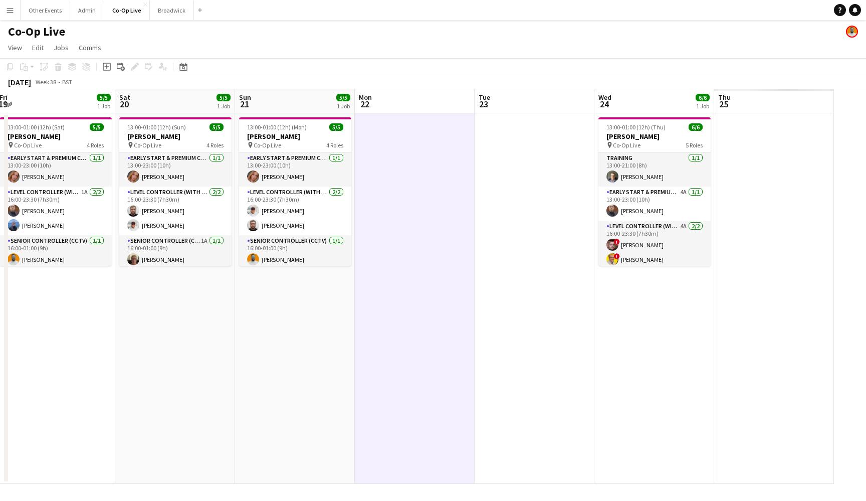
scroll to position [0, 251]
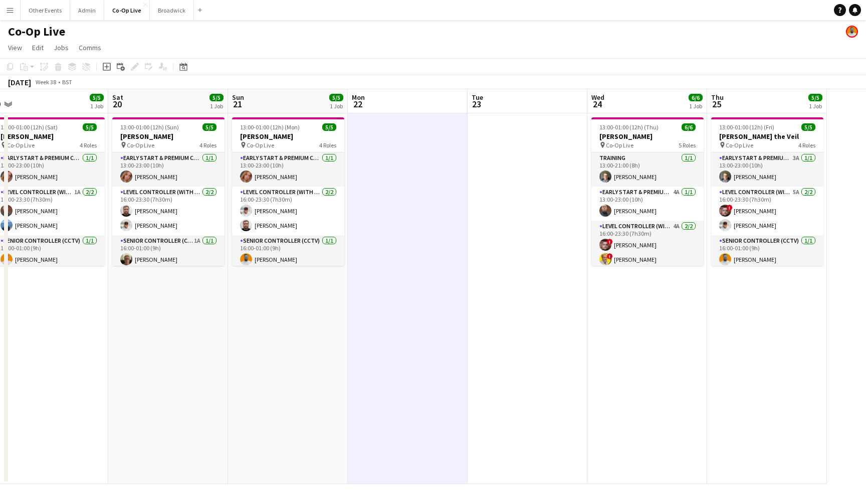
click at [513, 225] on app-date-cell at bounding box center [528, 298] width 120 height 370
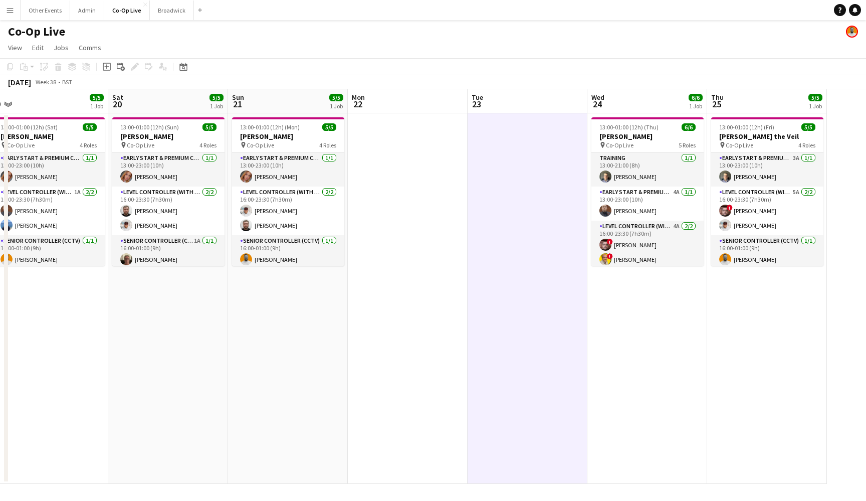
click at [665, 300] on app-date-cell "13:00-01:00 (12h) (Thu) 6/6 [PERSON_NAME] pin Co-Op Live 5 Roles Training [DATE…" at bounding box center [648, 298] width 120 height 370
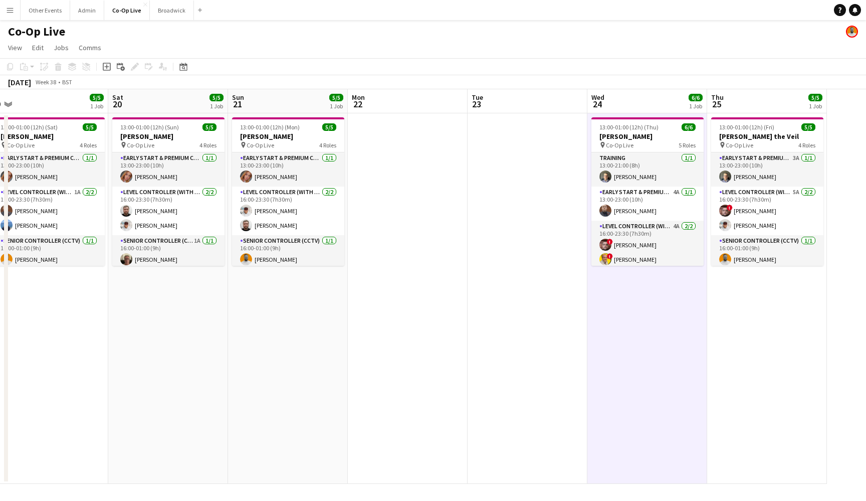
click at [754, 305] on app-date-cell "13:00-01:00 (12h) (Fri) 5/5 [PERSON_NAME] the Veil pin Co-Op Live 4 Roles Early…" at bounding box center [767, 298] width 120 height 370
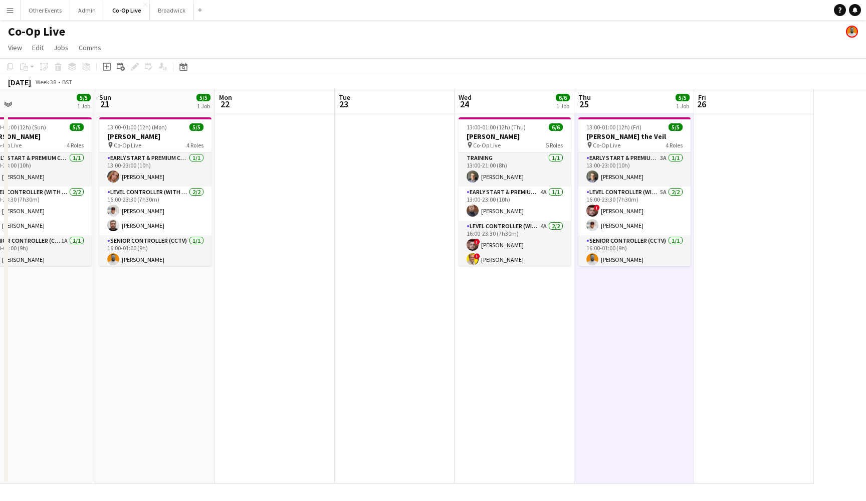
click at [754, 305] on app-date-cell at bounding box center [754, 298] width 120 height 370
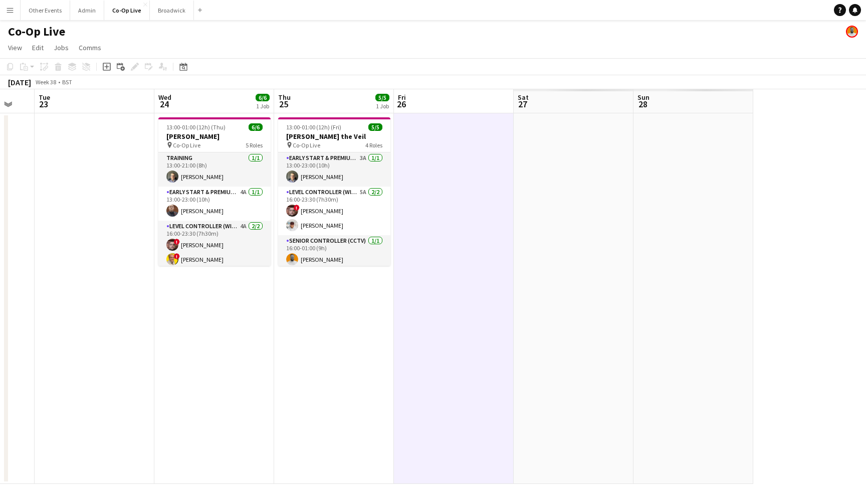
scroll to position [0, 277]
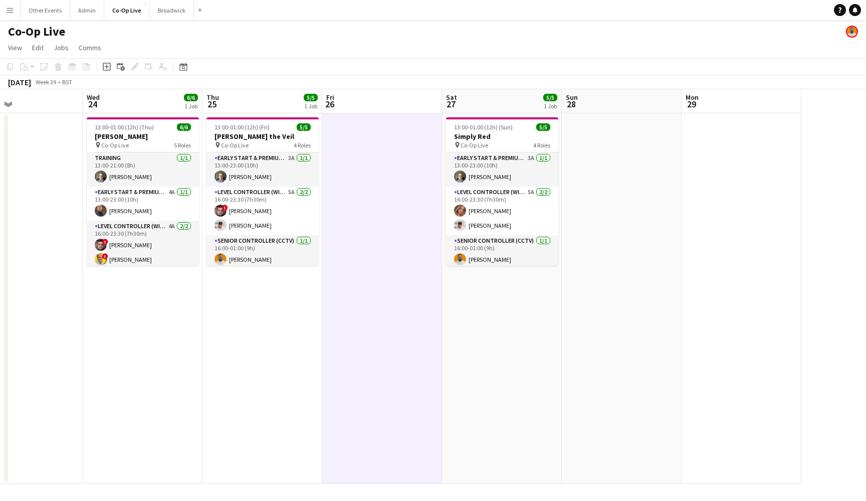
click at [591, 307] on app-date-cell at bounding box center [622, 298] width 120 height 370
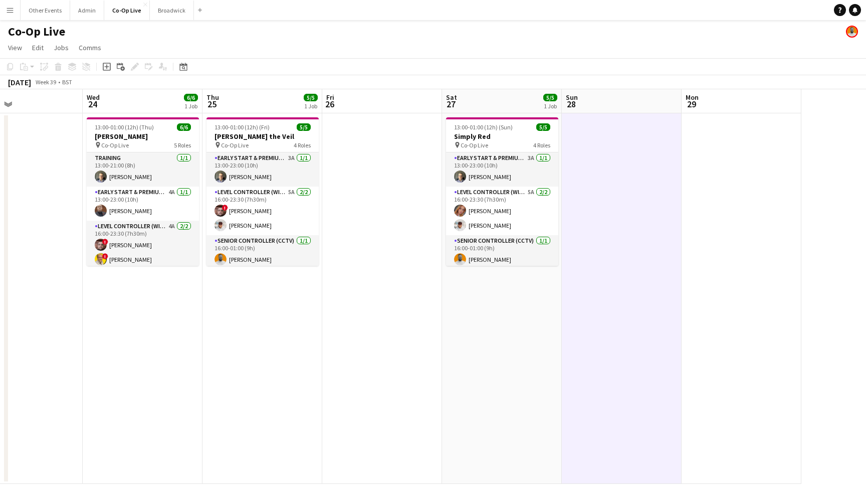
click at [753, 282] on app-date-cell at bounding box center [742, 298] width 120 height 370
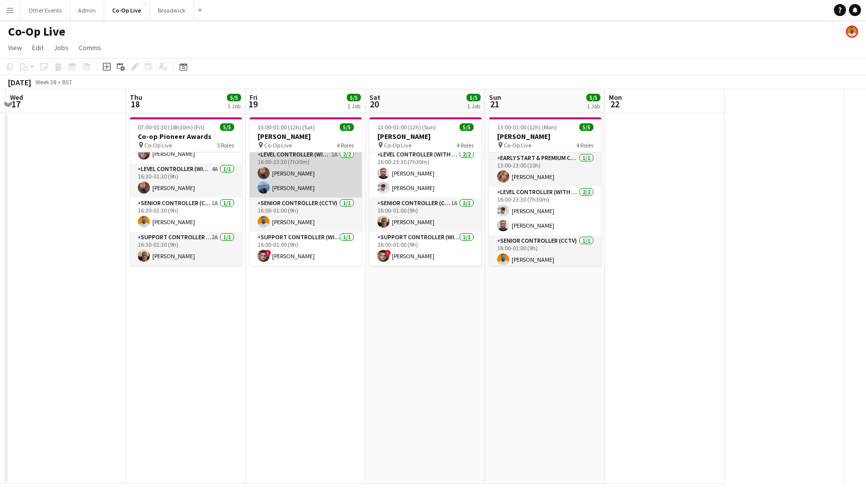
scroll to position [38, 0]
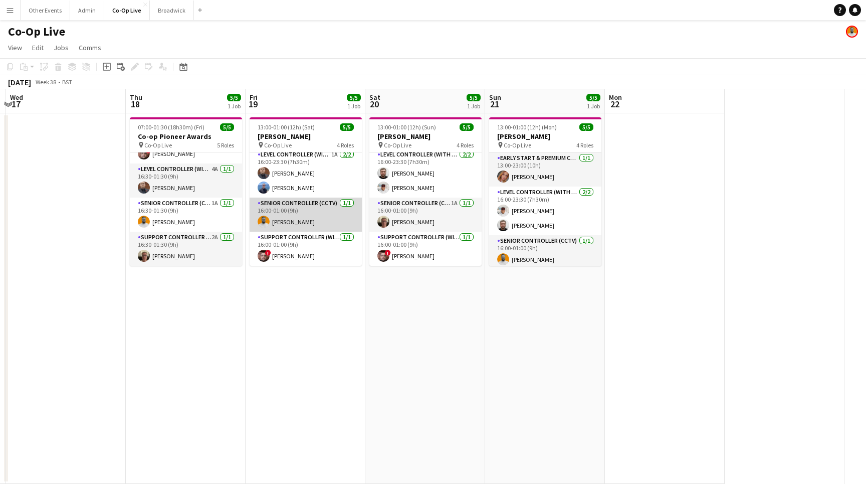
click at [323, 221] on app-card-role "Senior Controller (CCTV) [DATE] 16:00-01:00 (9h) [PERSON_NAME]" at bounding box center [306, 215] width 112 height 34
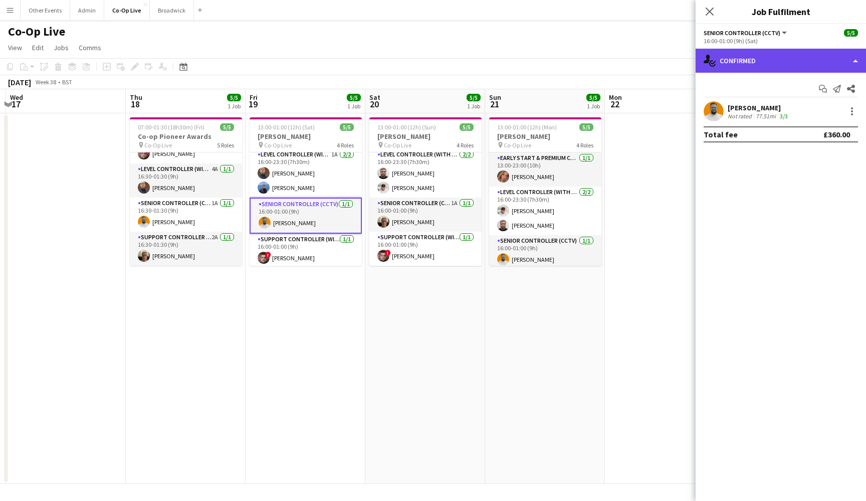
click at [820, 60] on div "single-neutral-actions-check-2 Confirmed" at bounding box center [781, 61] width 170 height 24
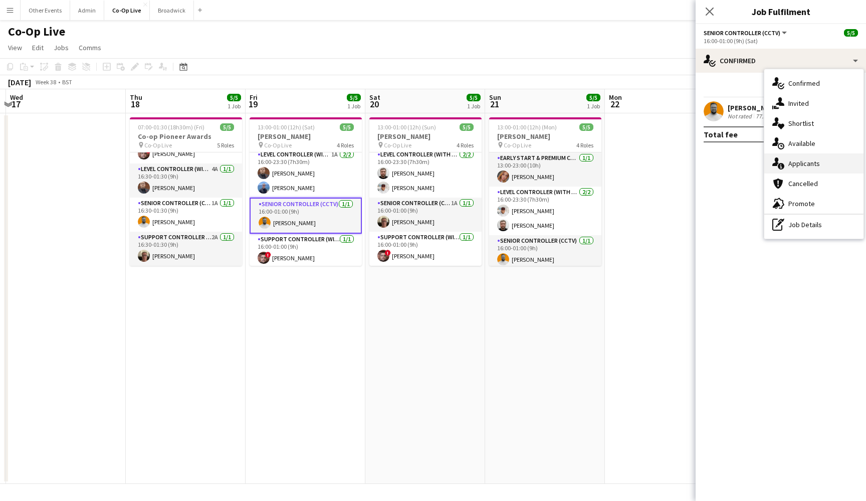
click at [827, 167] on div "single-neutral-actions-information Applicants" at bounding box center [813, 163] width 99 height 20
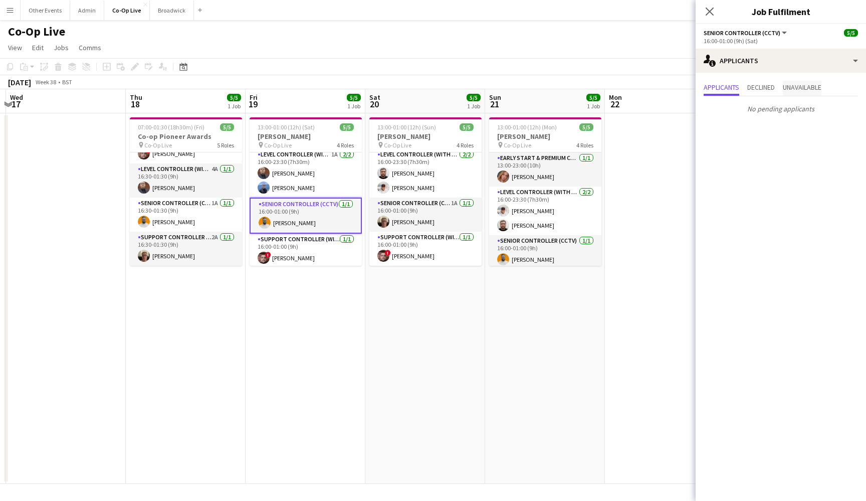
click at [810, 87] on span "Unavailable" at bounding box center [802, 87] width 39 height 7
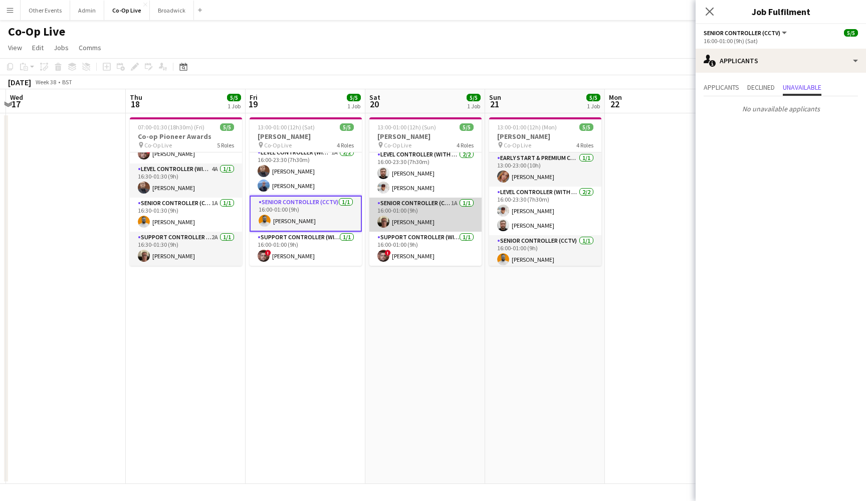
scroll to position [0, 0]
click at [306, 306] on app-date-cell "13:00-01:00 (12h) (Sat) 5/5 [PERSON_NAME] pin Co-Op Live 4 Roles Early Start & …" at bounding box center [306, 298] width 120 height 370
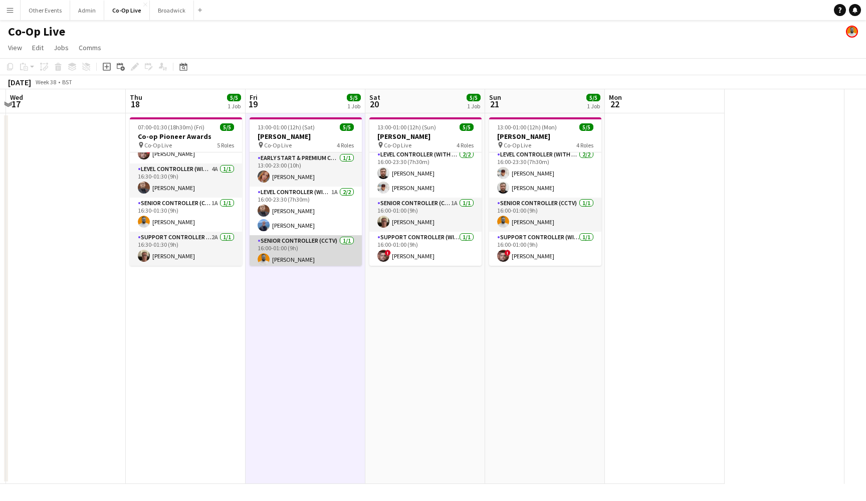
click at [322, 199] on app-card-role "Level Controller (with CCTV) 1A [DATE] 16:00-23:30 (7h30m) [PERSON_NAME] [PERSO…" at bounding box center [306, 210] width 112 height 49
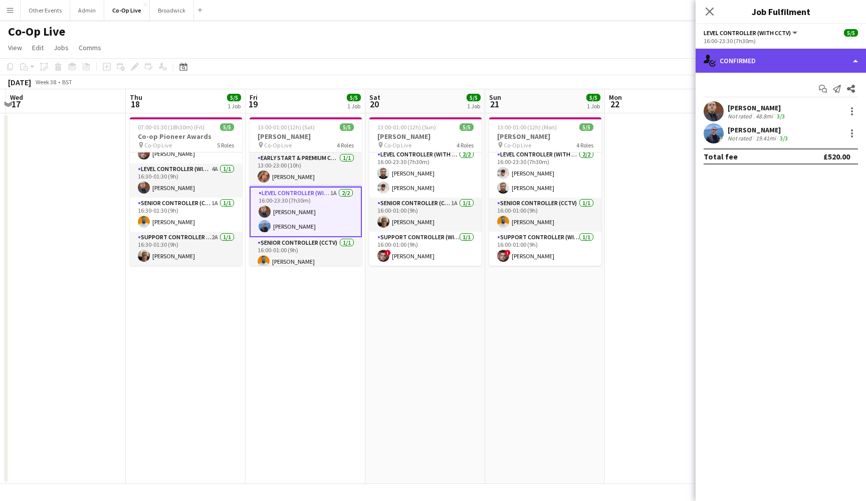
click at [826, 51] on div "single-neutral-actions-check-2 Confirmed" at bounding box center [781, 61] width 170 height 24
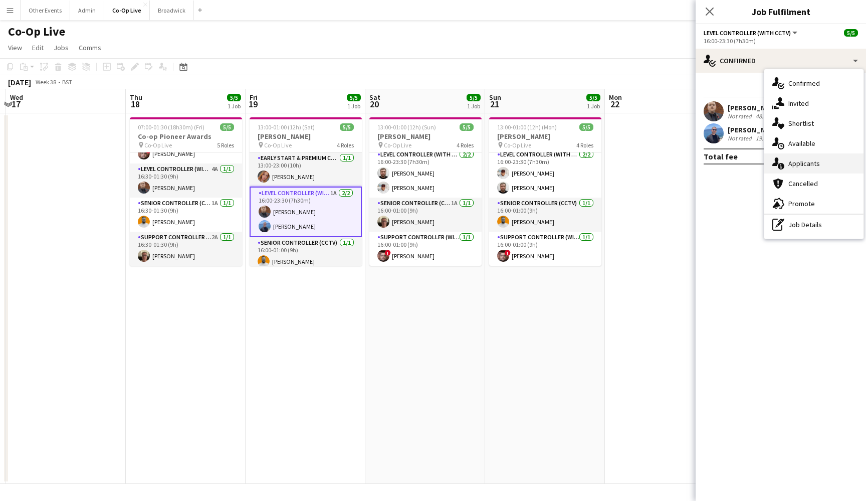
click at [834, 167] on div "single-neutral-actions-information Applicants" at bounding box center [813, 163] width 99 height 20
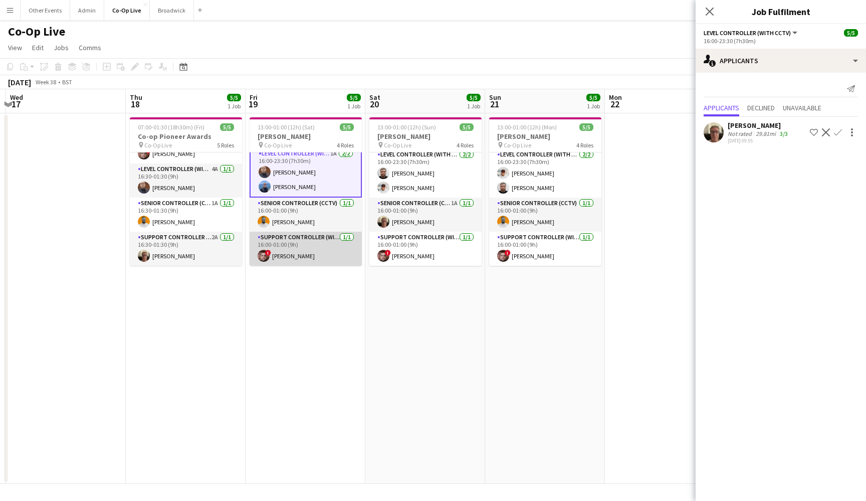
scroll to position [40, 0]
click at [709, 11] on icon at bounding box center [710, 12] width 10 height 10
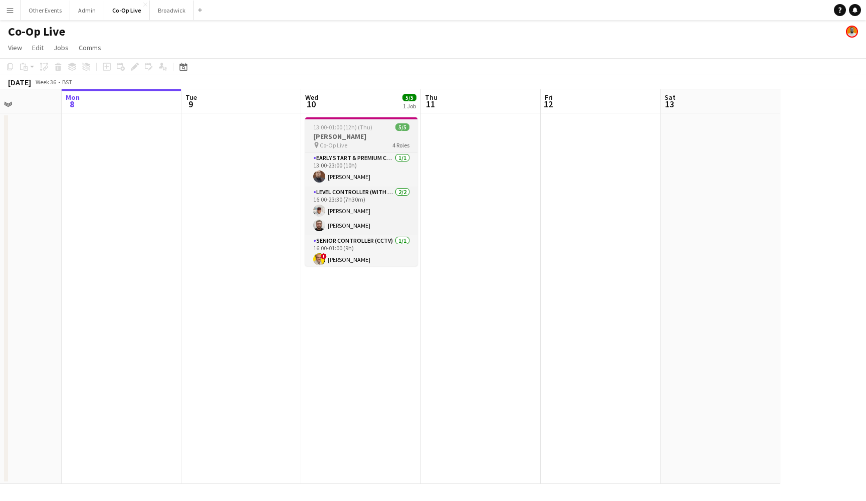
scroll to position [0, 0]
